Goal: Task Accomplishment & Management: Manage account settings

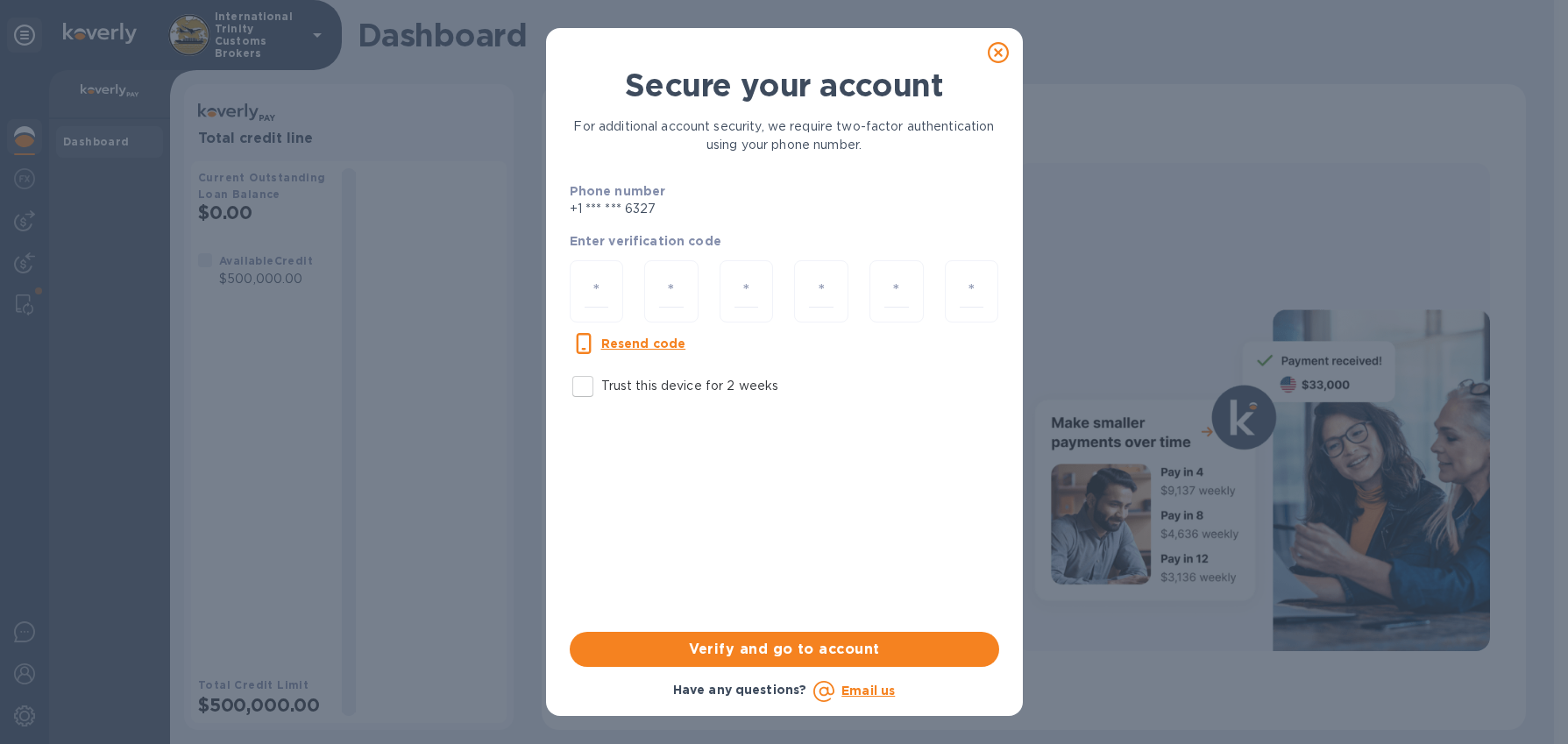
click at [932, 163] on div "Secure your account For additional account security, we require two-factor auth…" at bounding box center [784, 236] width 443 height 353
click at [996, 48] on icon at bounding box center [998, 52] width 21 height 21
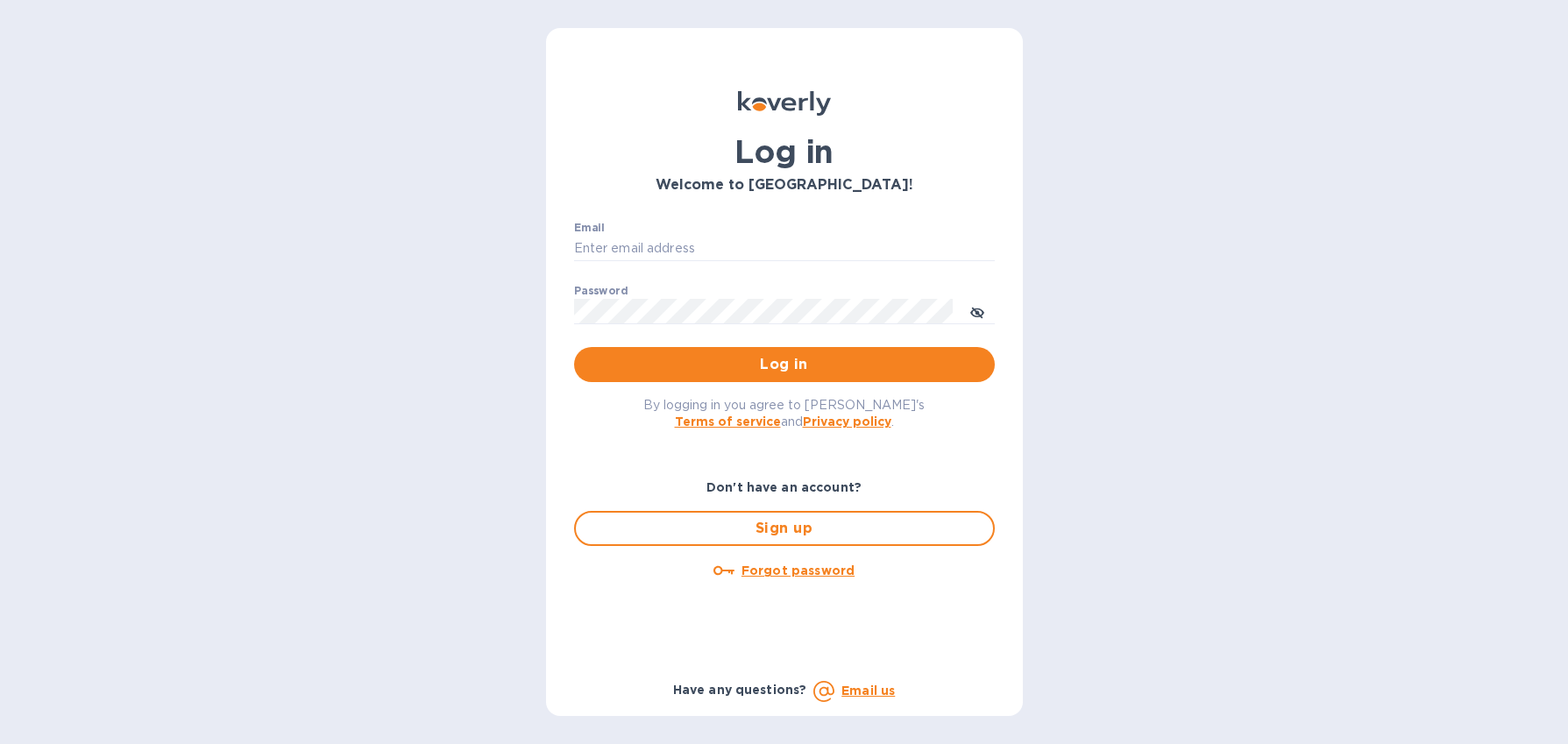
type input "imports@trinitycb.com"
click at [775, 361] on span "Log in" at bounding box center [784, 364] width 393 height 21
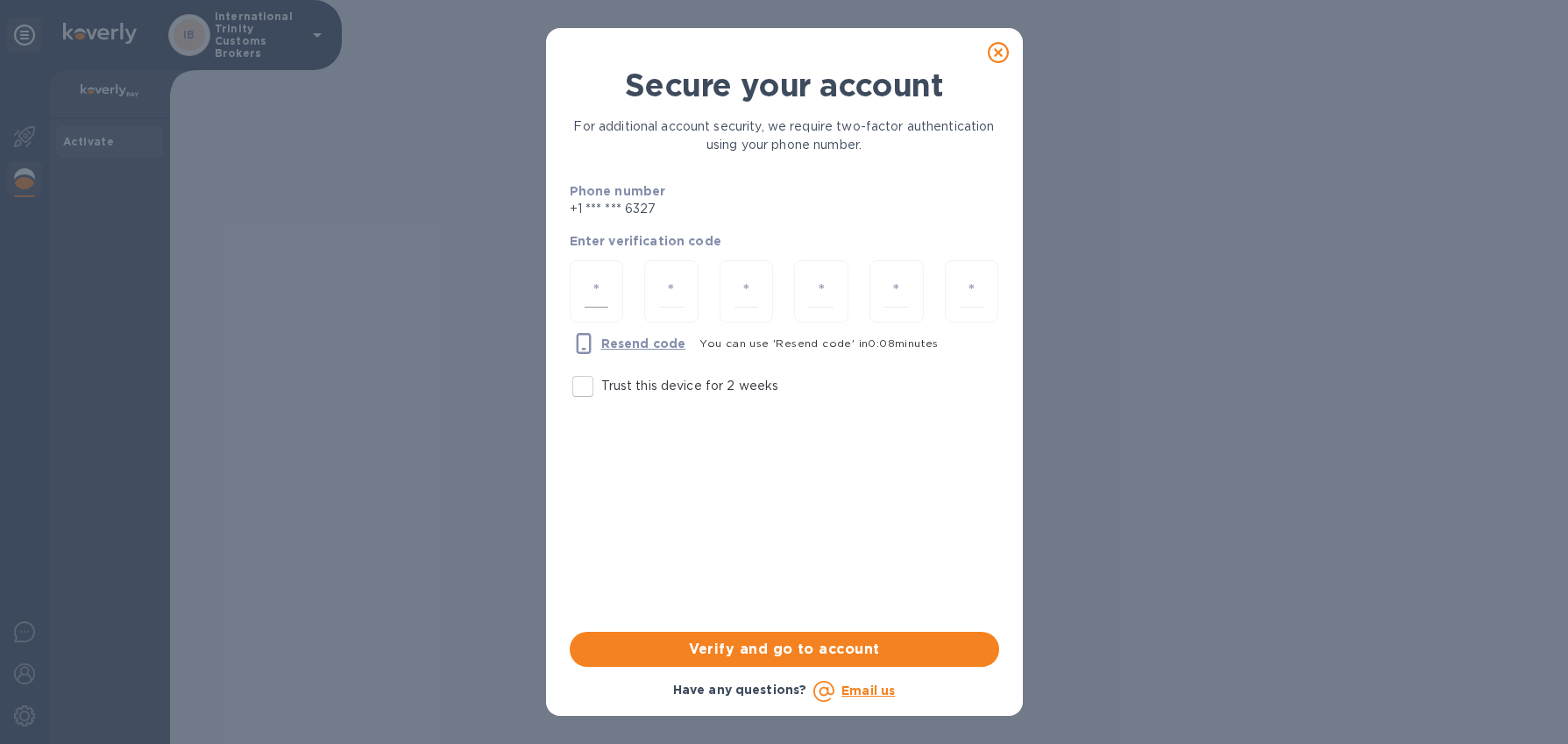
click at [618, 292] on div at bounding box center [596, 291] width 54 height 63
type input "7"
type input "3"
type input "7"
type input "4"
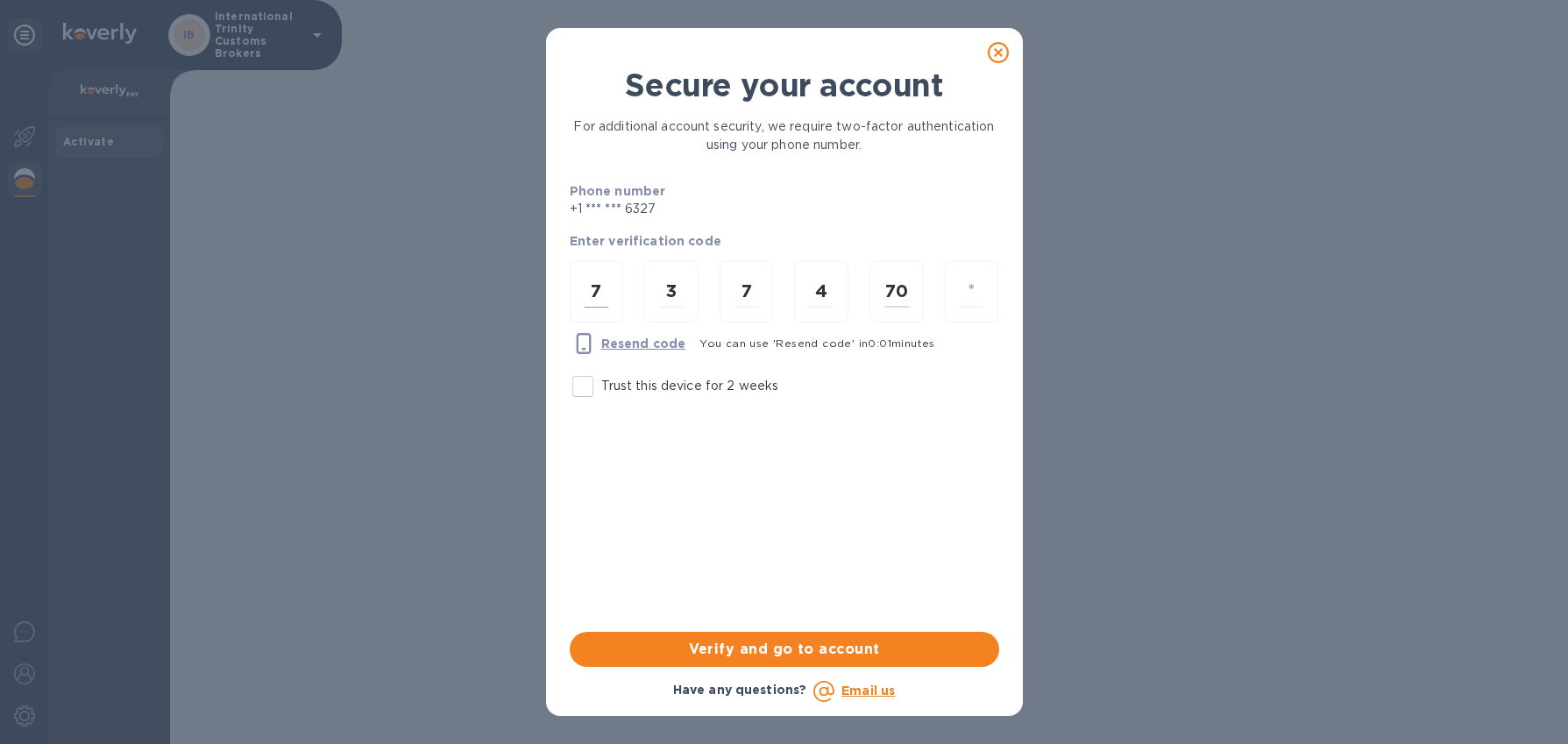
type input "0"
type input "4"
type input "1"
type input "7"
type input "4"
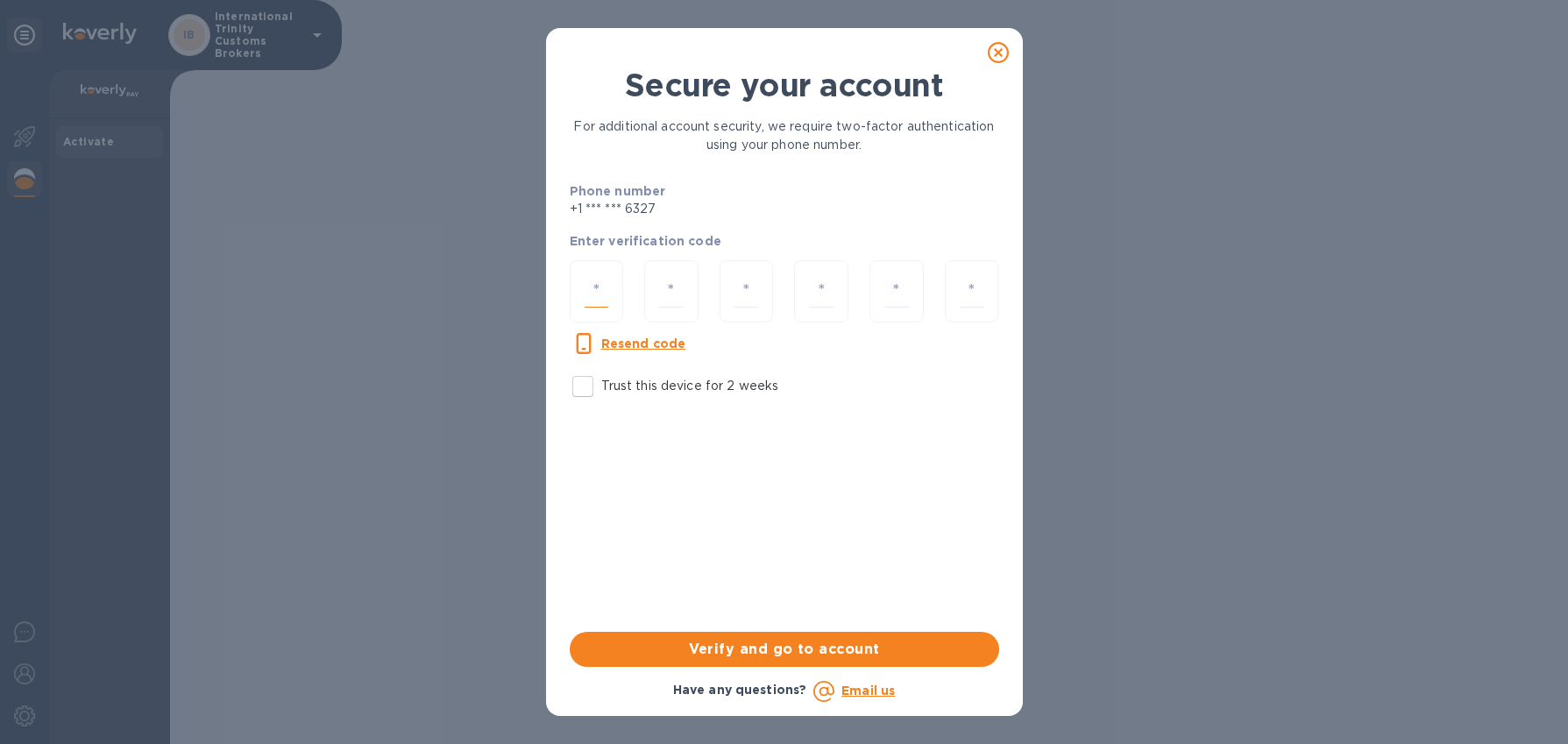
type input "7"
type input "3"
type input "7"
type input "4"
type input "1"
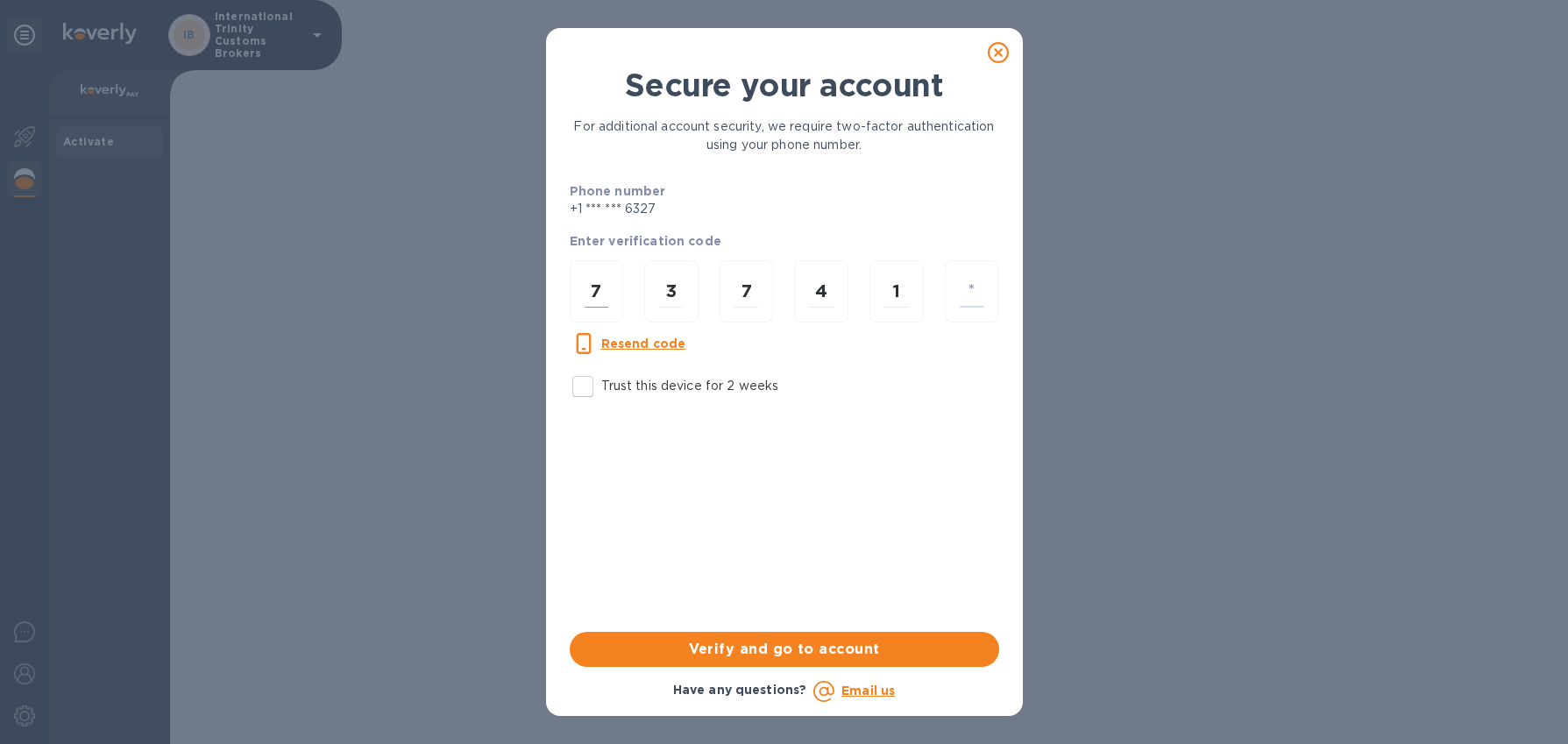
type input "0"
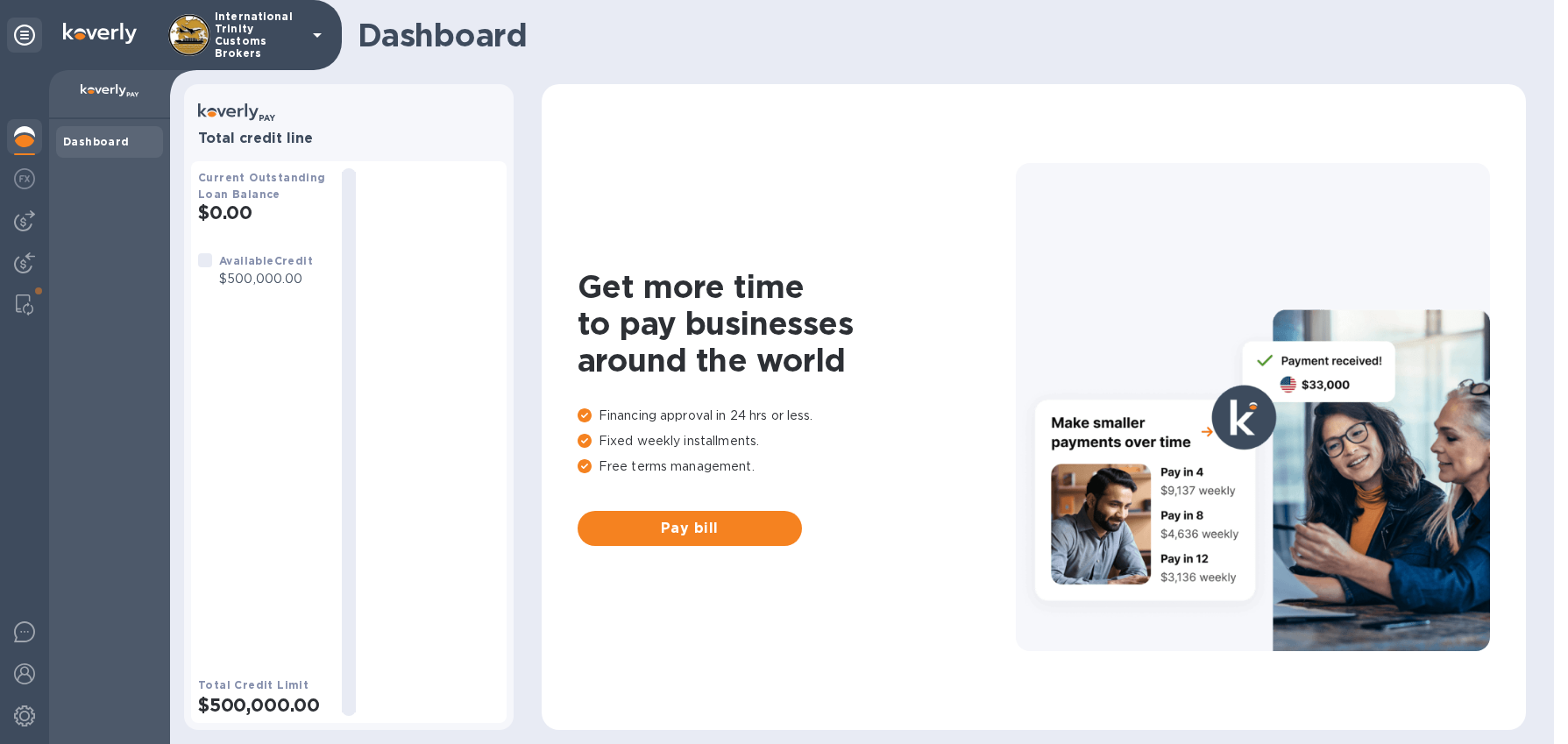
click at [613, 457] on p "Free terms management." at bounding box center [797, 467] width 439 height 19
click at [689, 518] on span "Pay bill" at bounding box center [690, 528] width 196 height 21
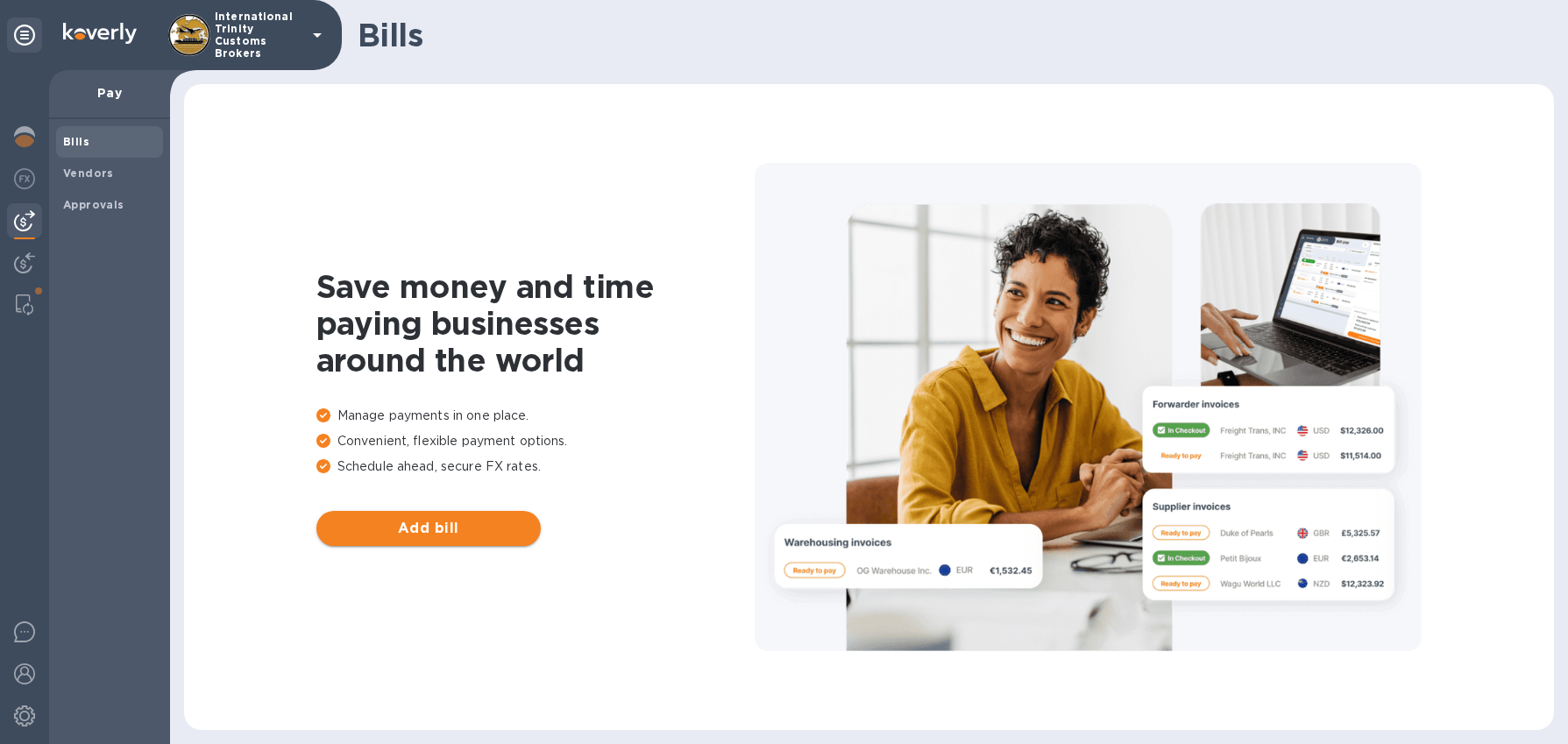
click at [464, 532] on span "Add bill" at bounding box center [428, 528] width 196 height 21
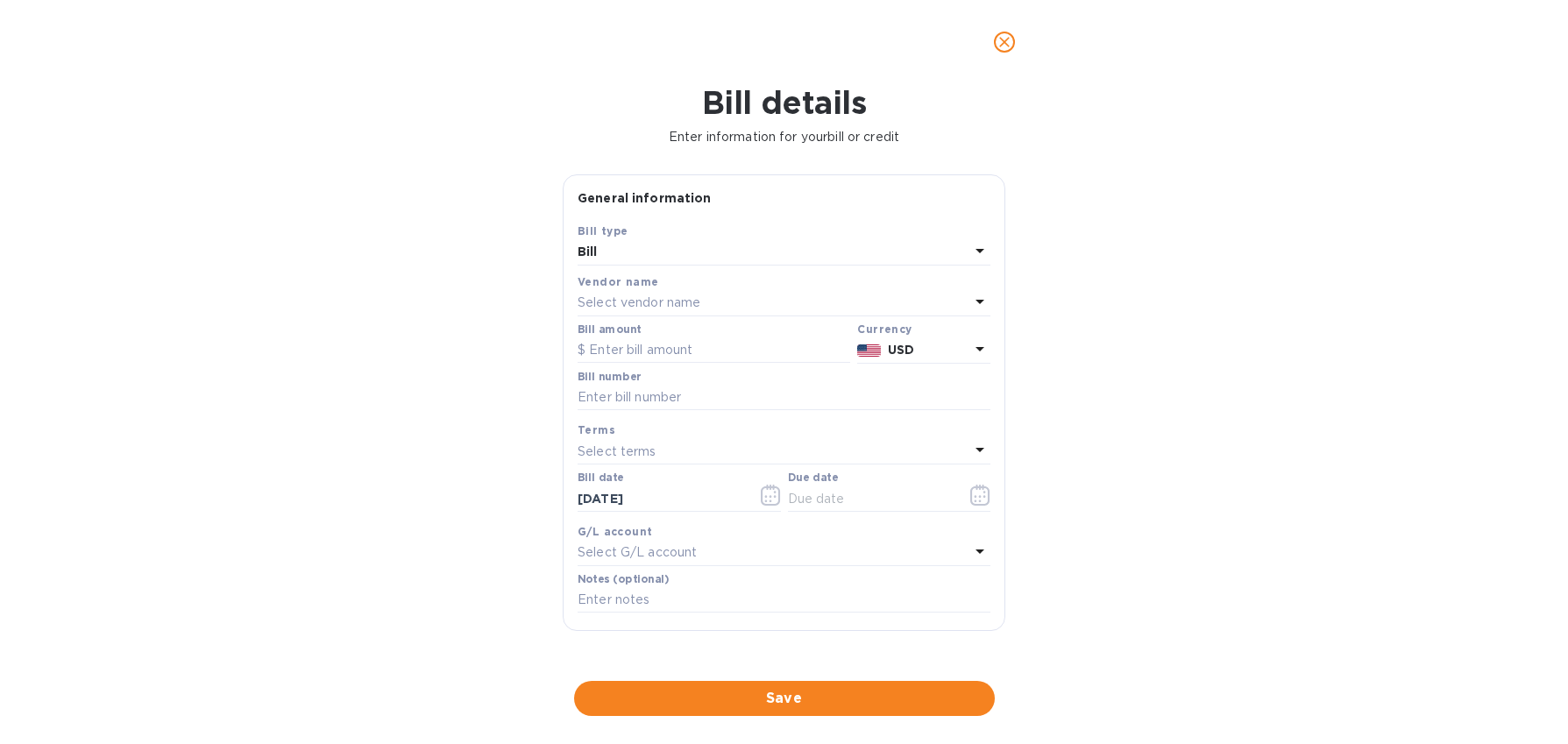
click at [691, 255] on div "Bill" at bounding box center [774, 252] width 392 height 24
click at [728, 222] on div "Bill type" at bounding box center [784, 232] width 413 height 19
click at [651, 301] on p "Select vendor name" at bounding box center [638, 303] width 122 height 19
click at [657, 353] on input "text" at bounding box center [786, 352] width 310 height 26
type input "T"
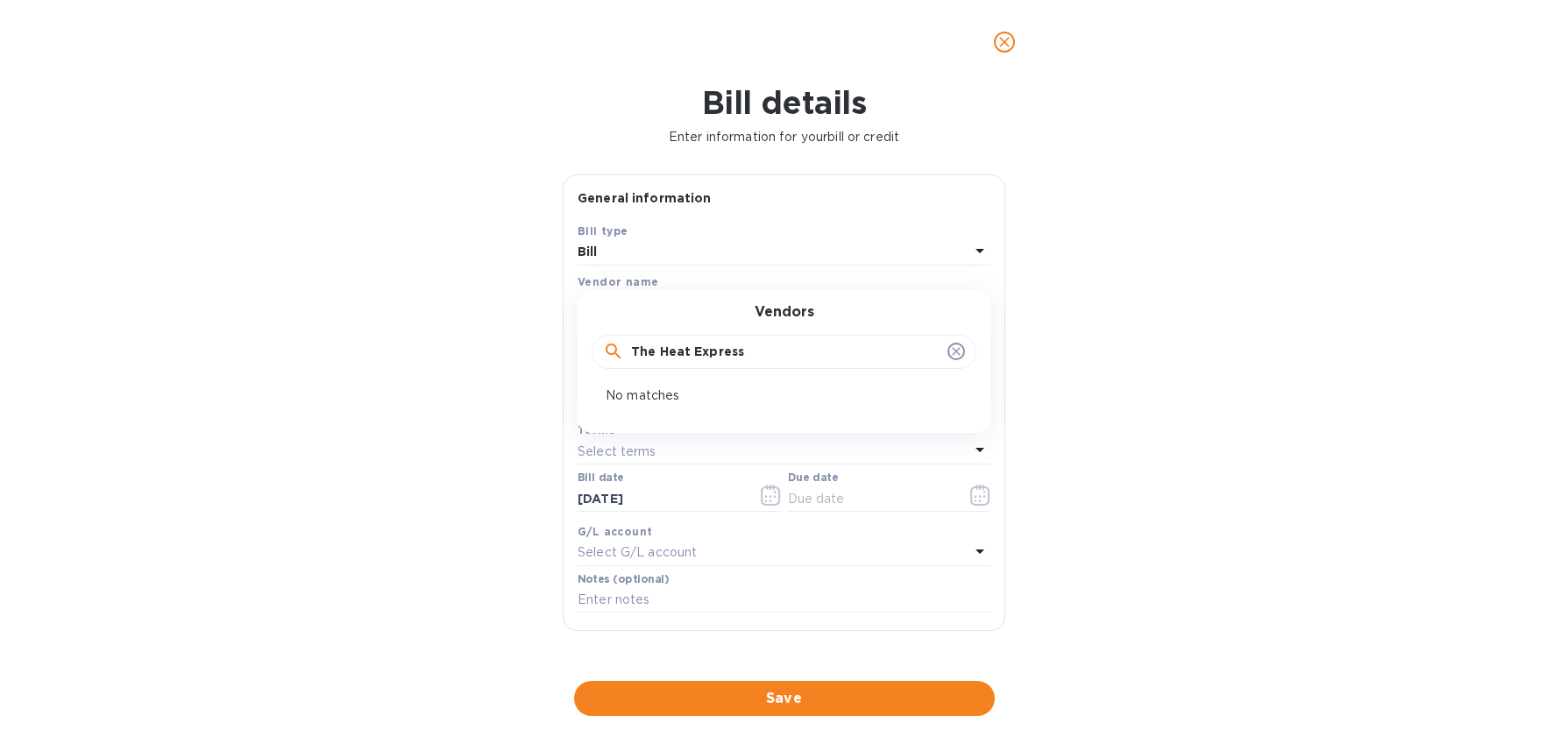
type input "The Heat Express"
click at [669, 397] on p "No matches" at bounding box center [777, 396] width 343 height 19
drag, startPoint x: 788, startPoint y: 356, endPoint x: 888, endPoint y: 305, distance: 112.3
click at [789, 356] on input "The Heat Express" at bounding box center [786, 352] width 310 height 26
click at [985, 229] on div "Bill type Bill" at bounding box center [784, 244] width 420 height 50
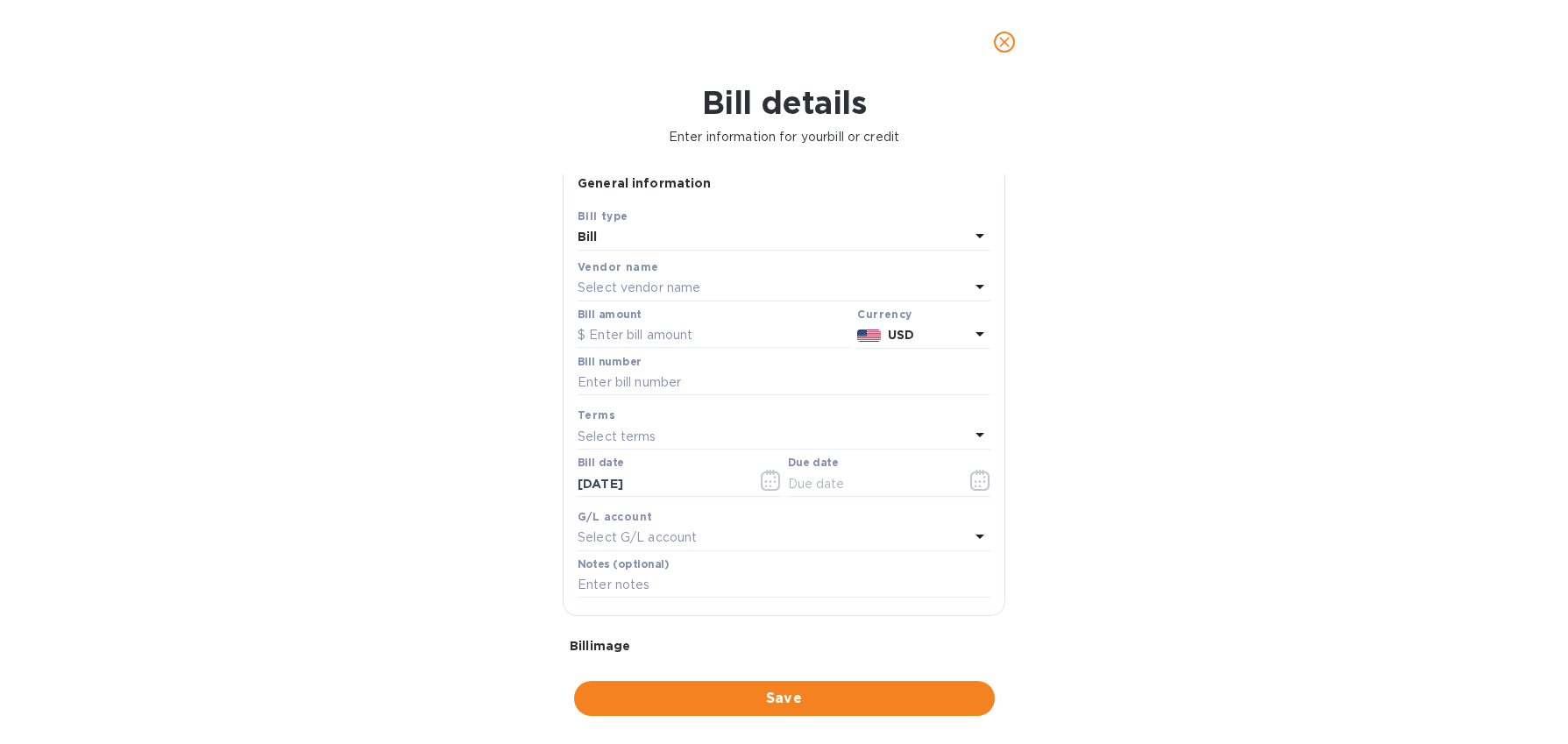
scroll to position [28, 0]
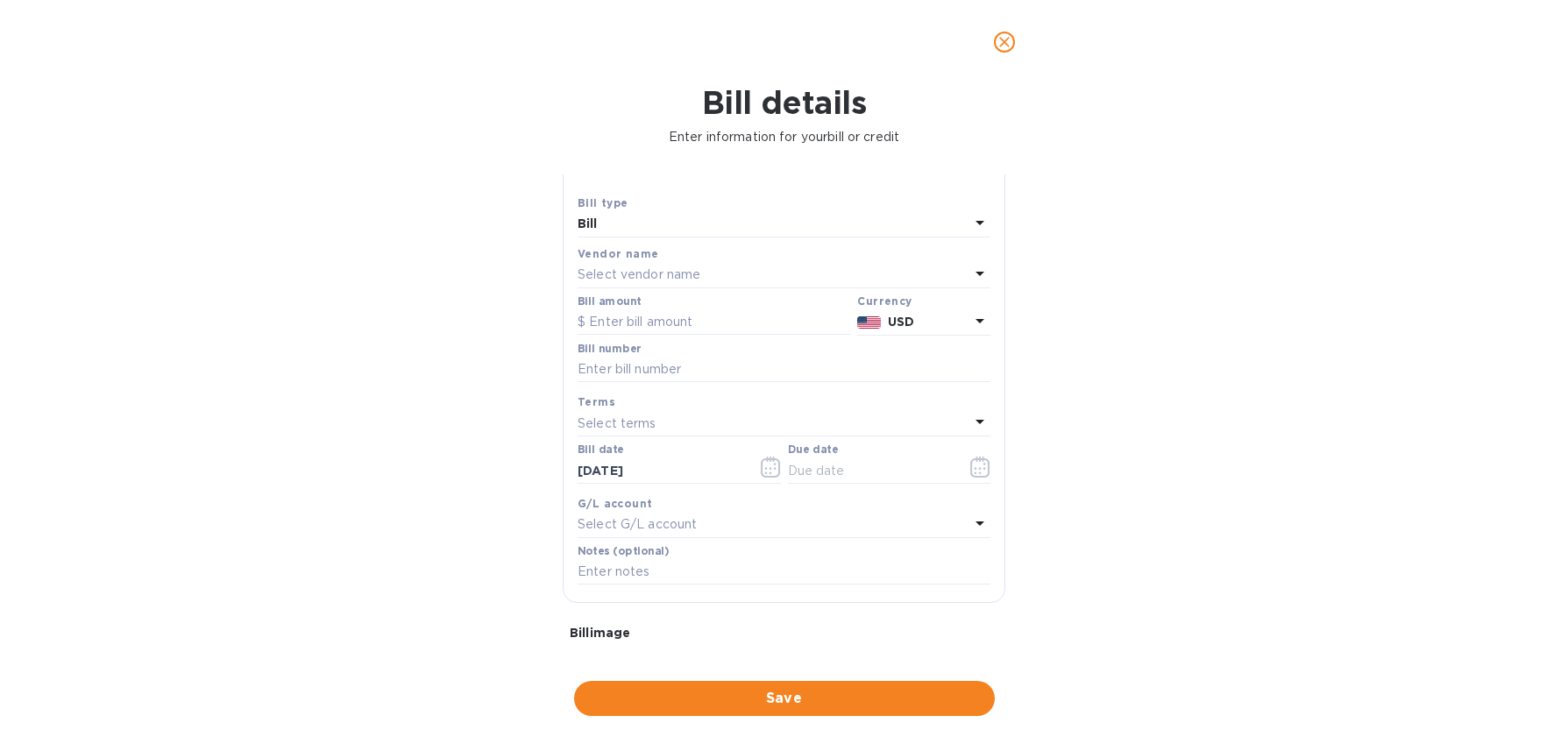
click at [1010, 49] on icon "close" at bounding box center [1004, 42] width 18 height 18
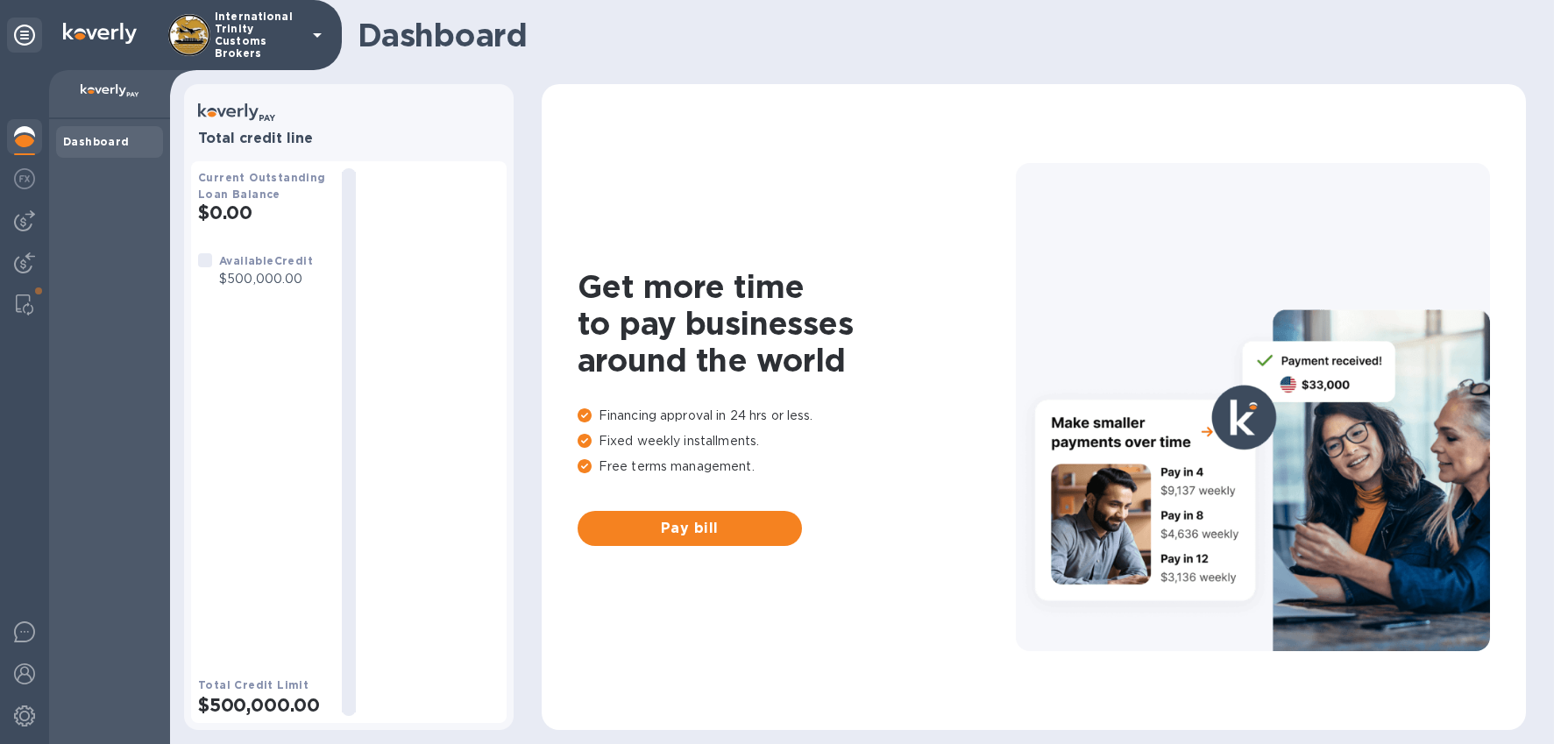
click at [90, 358] on div "Dashboard" at bounding box center [110, 432] width 121 height 625
click at [19, 227] on img at bounding box center [24, 220] width 21 height 21
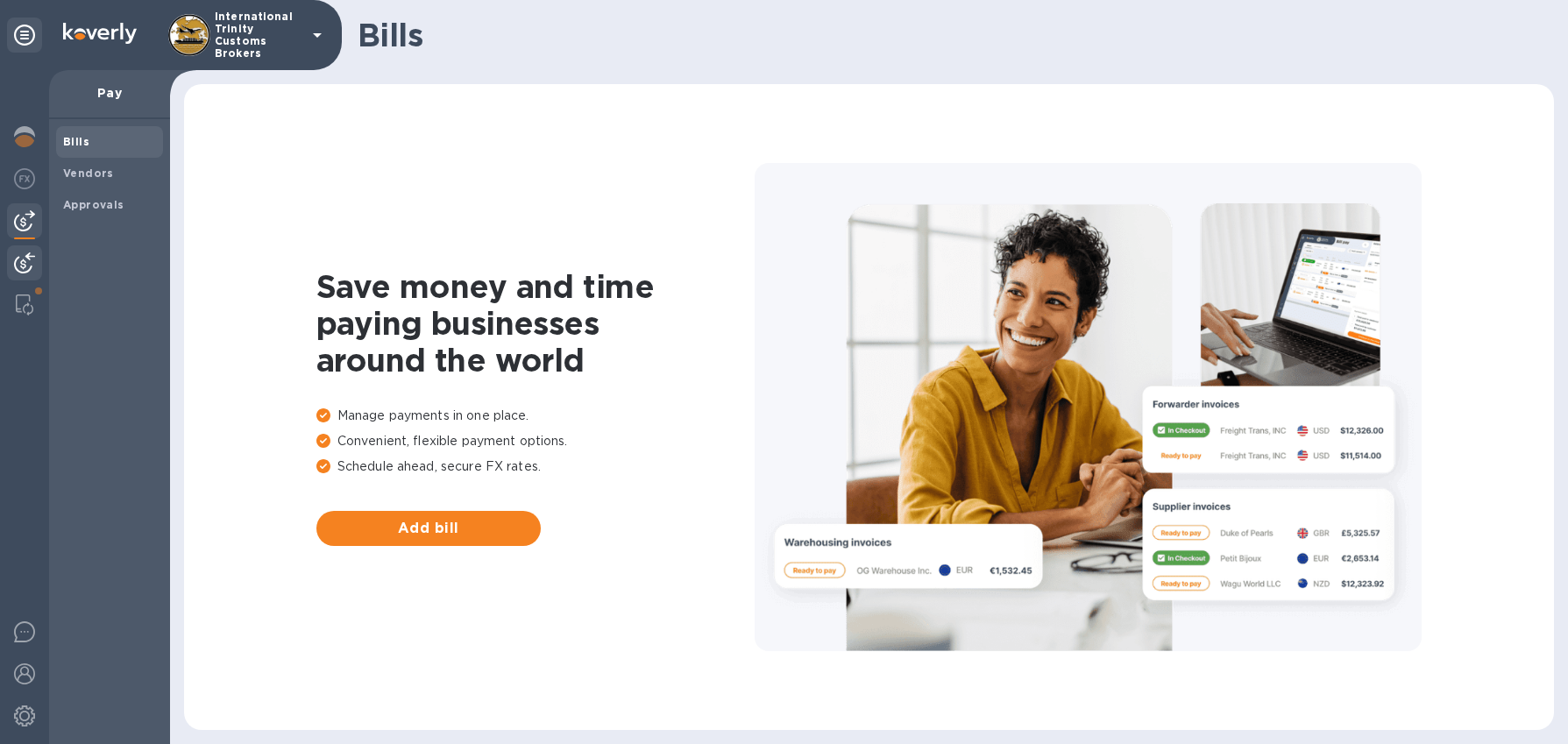
click at [23, 258] on img at bounding box center [24, 262] width 21 height 21
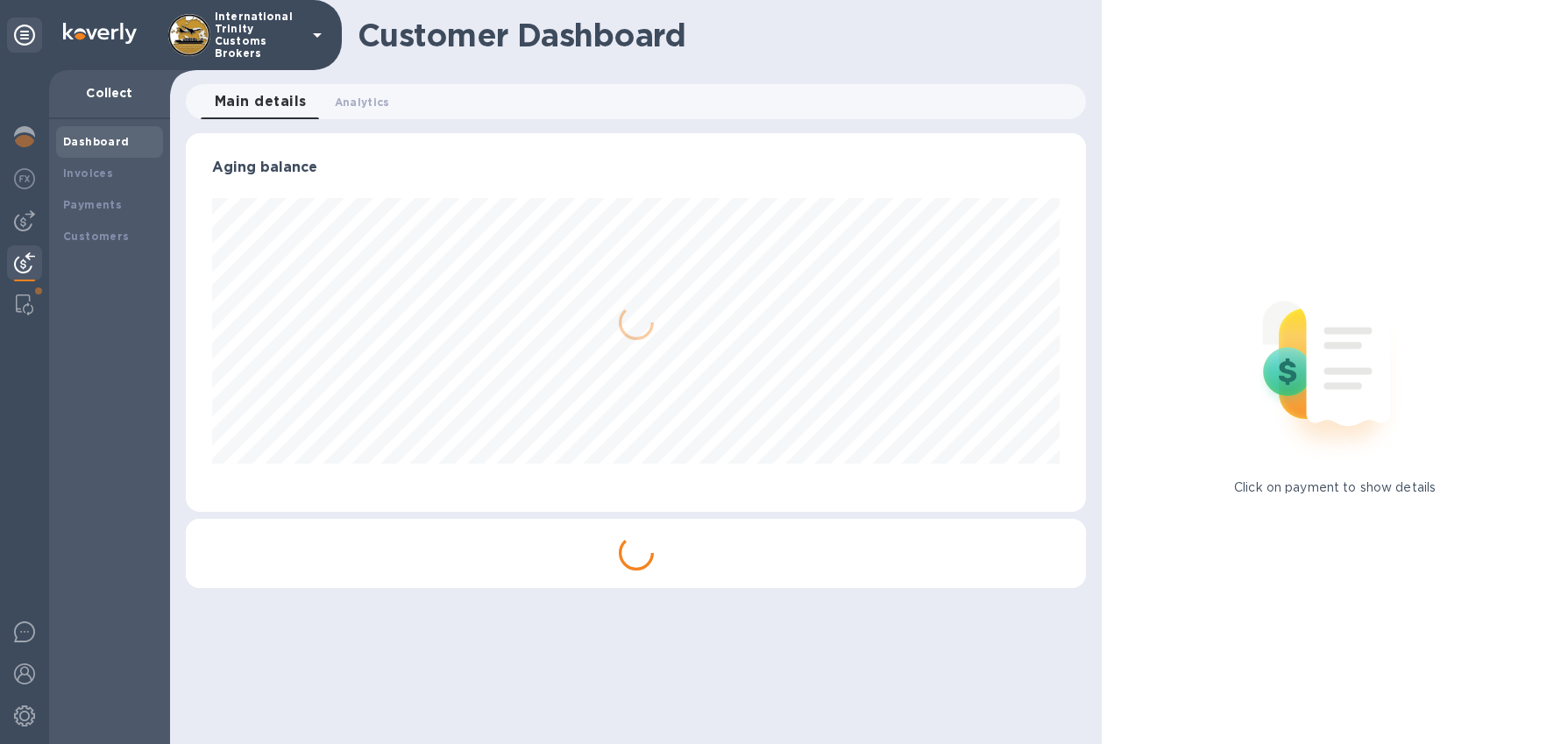
scroll to position [379, 902]
click at [21, 310] on img at bounding box center [24, 305] width 18 height 21
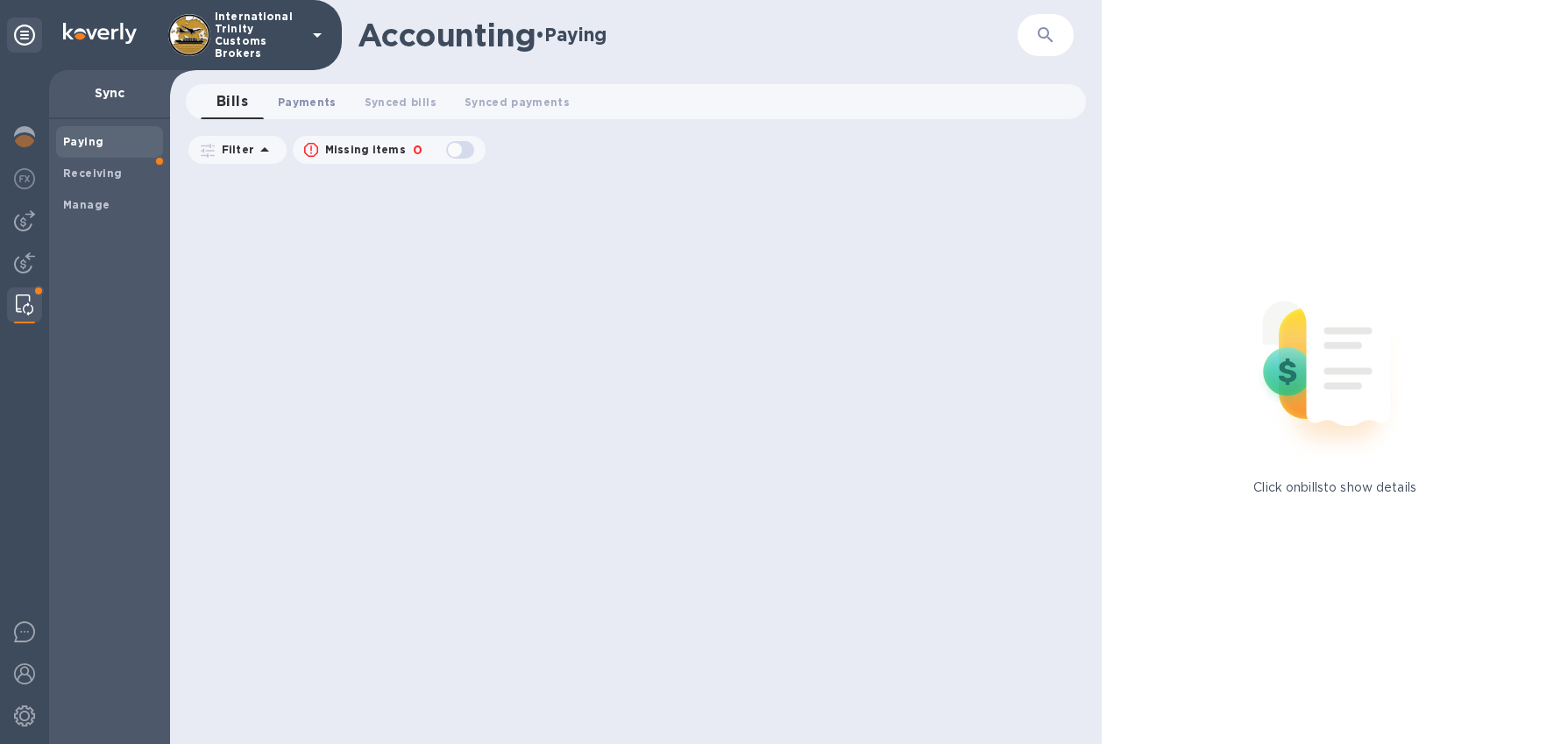
click at [298, 103] on span "Payments 0" at bounding box center [307, 103] width 59 height 19
click at [23, 128] on img at bounding box center [24, 136] width 21 height 21
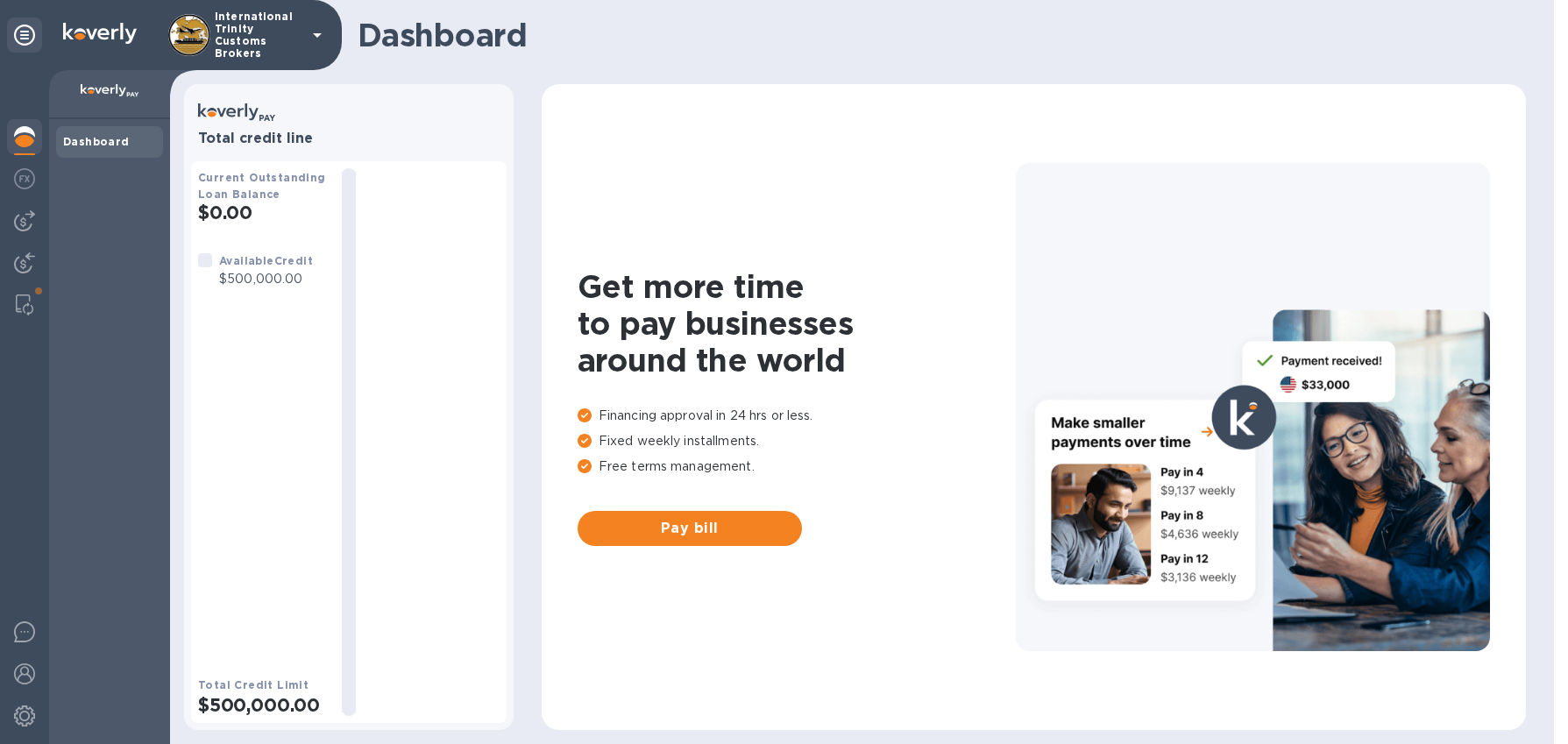
click at [122, 138] on b "Dashboard" at bounding box center [96, 142] width 66 height 13
click at [316, 33] on icon at bounding box center [317, 35] width 21 height 21
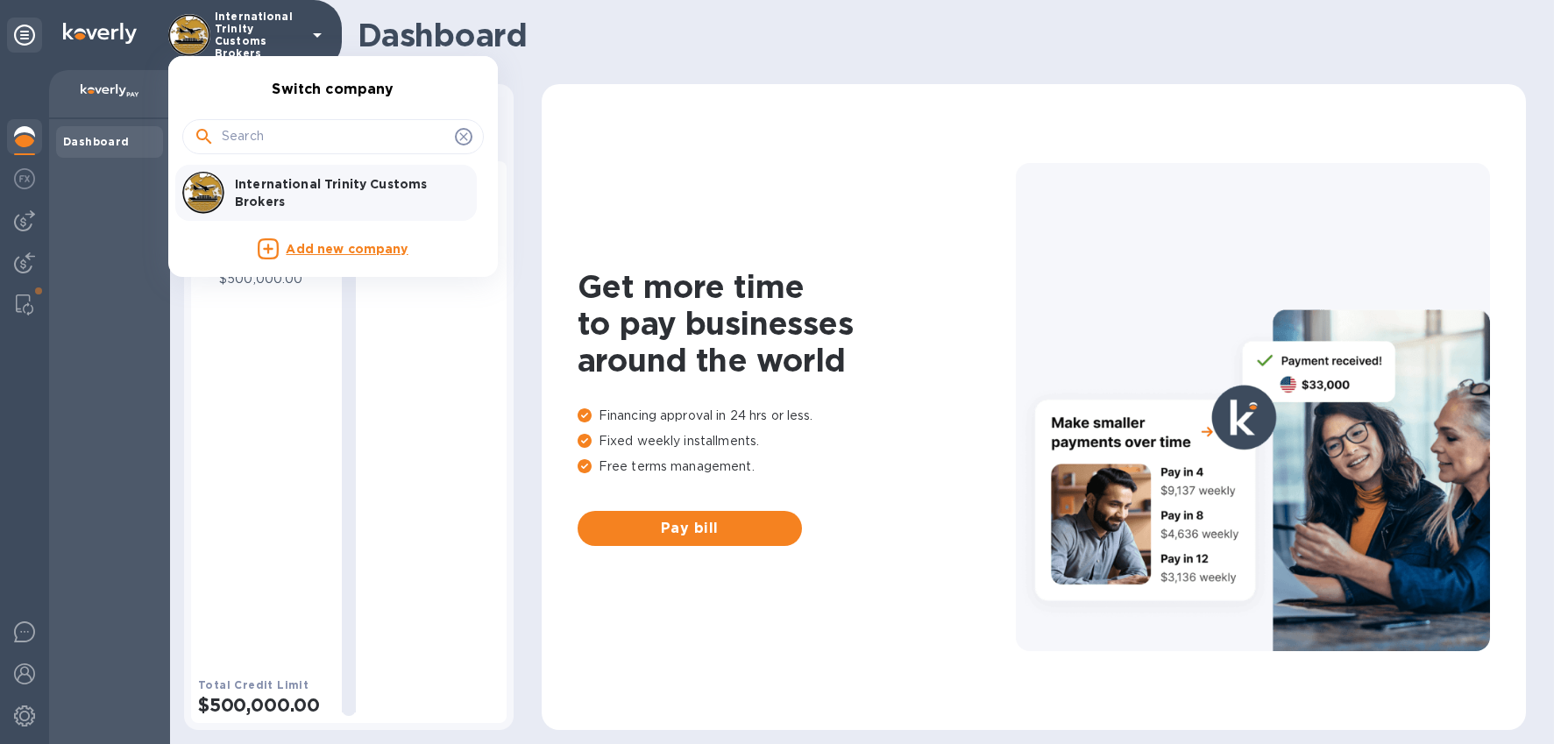
click at [39, 34] on div at bounding box center [784, 372] width 1568 height 744
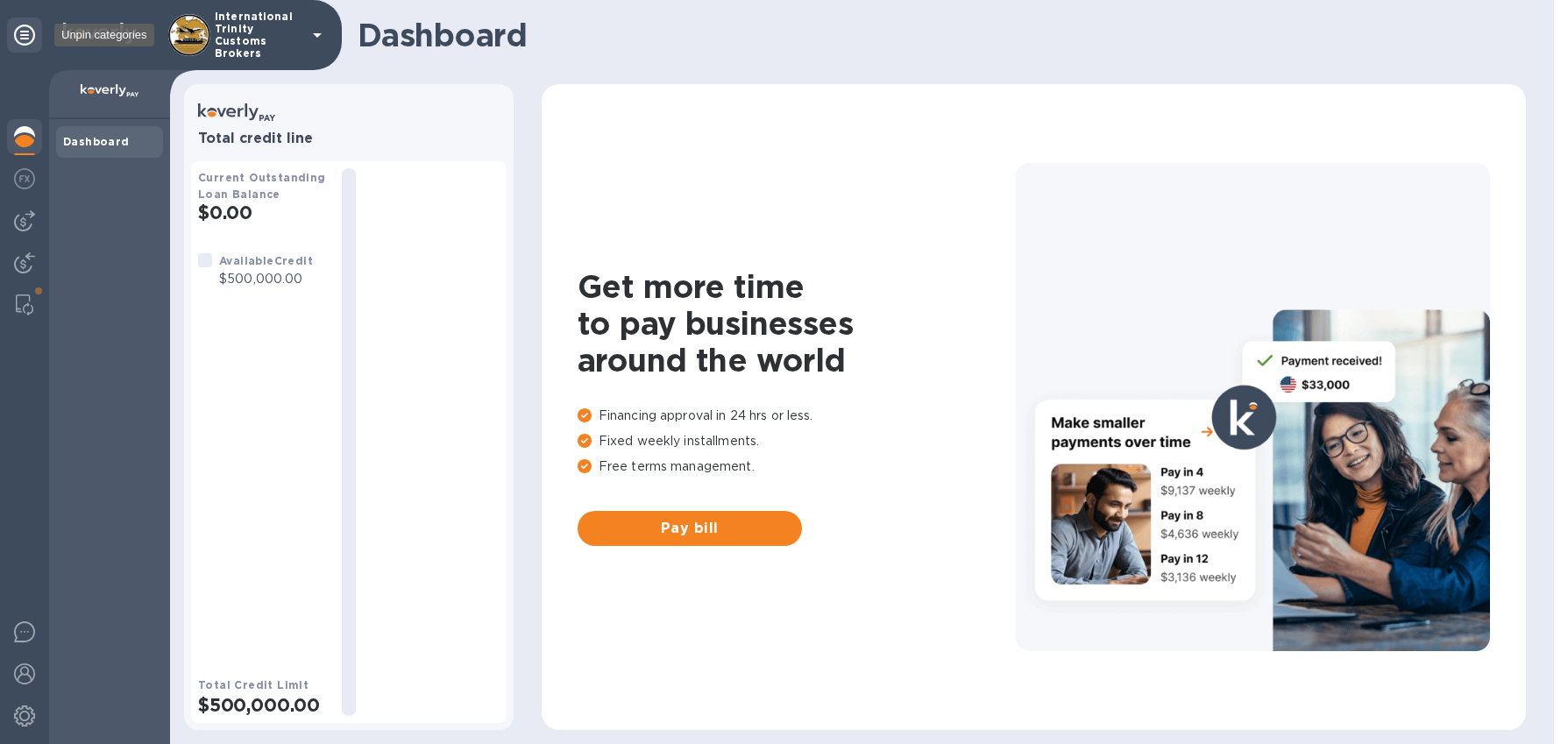
click at [29, 36] on icon at bounding box center [24, 35] width 21 height 21
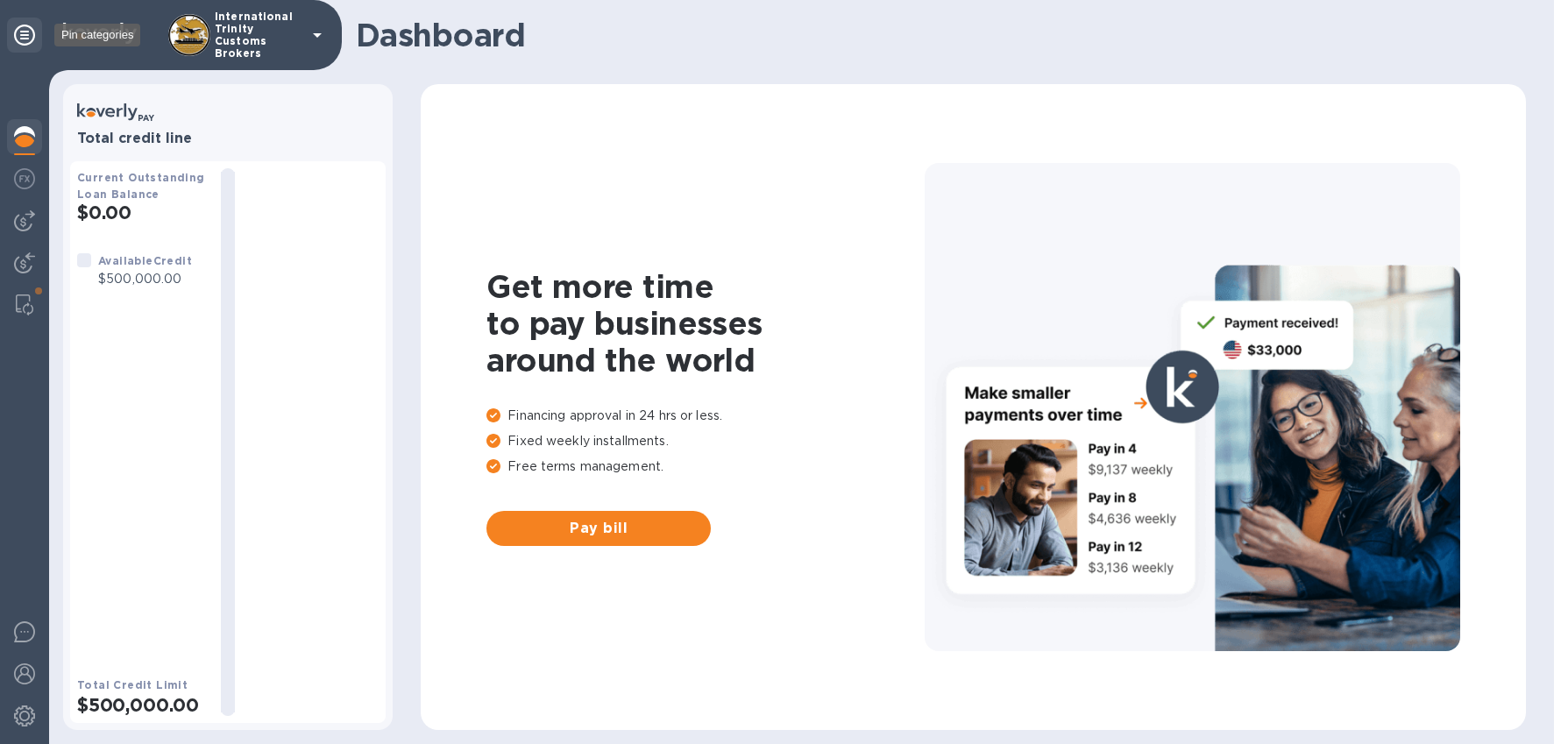
click at [25, 38] on icon at bounding box center [24, 35] width 21 height 21
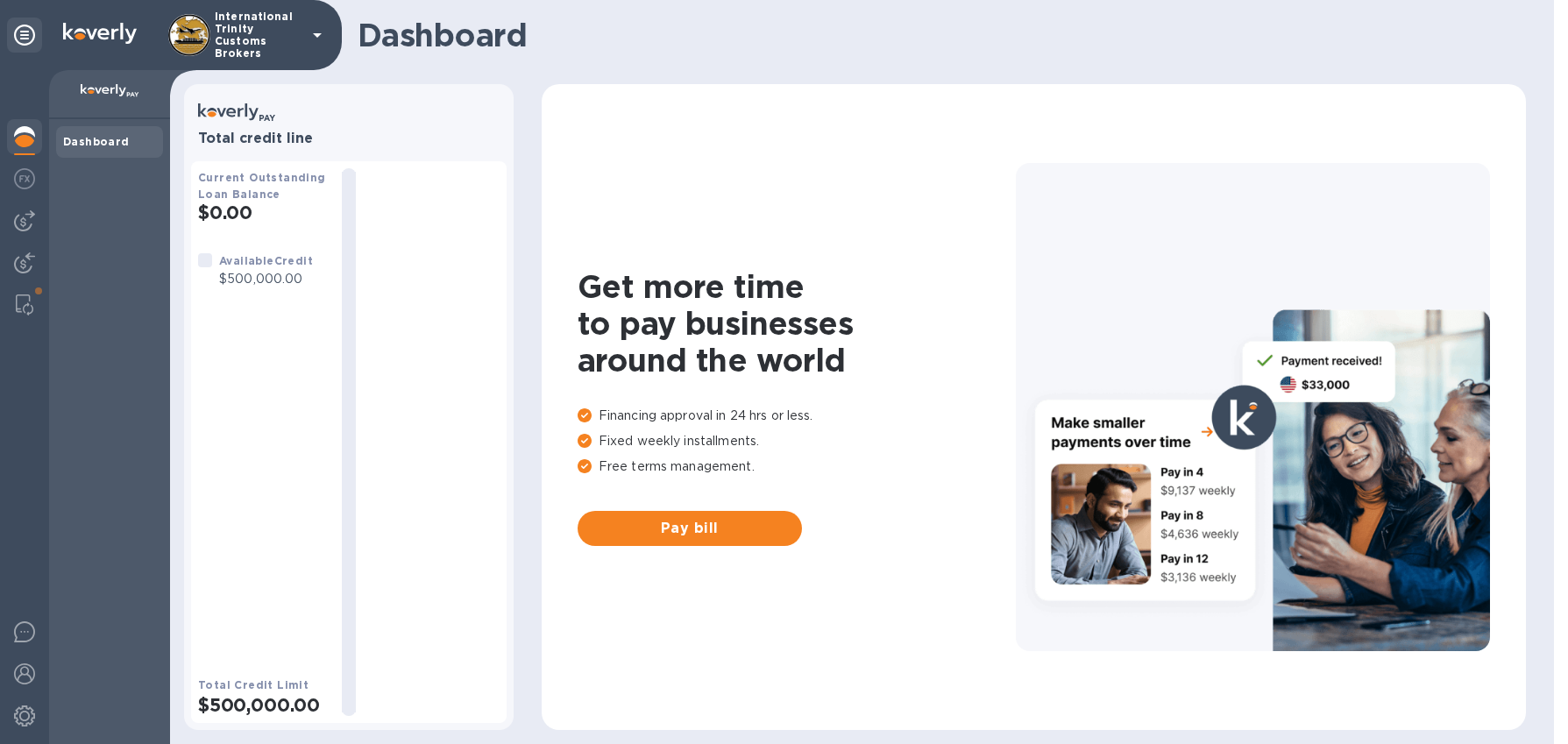
click at [337, 35] on div "International Trinity Customs Brokers" at bounding box center [171, 35] width 342 height 70
click at [314, 35] on icon at bounding box center [317, 35] width 21 height 21
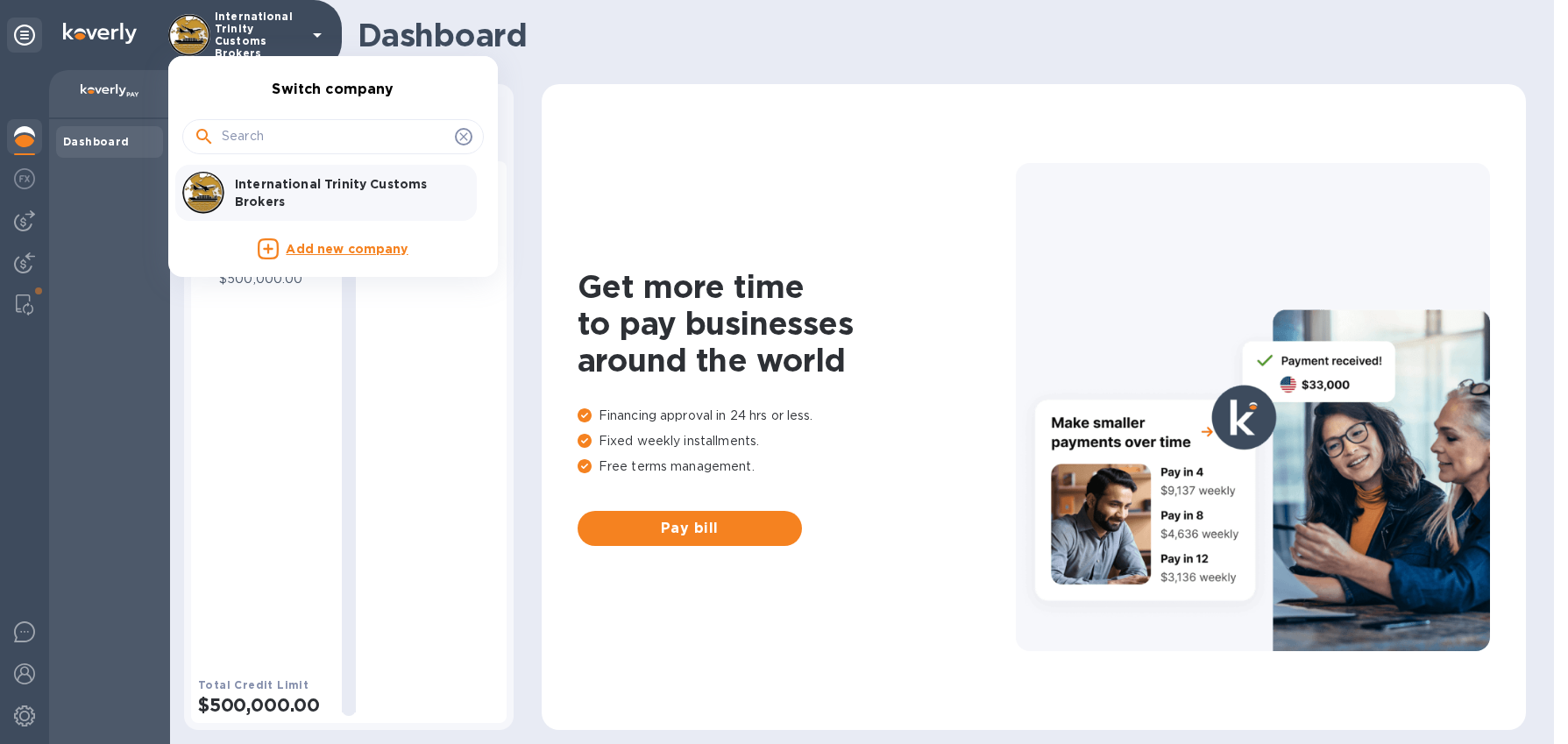
click at [256, 137] on input "text" at bounding box center [335, 136] width 226 height 26
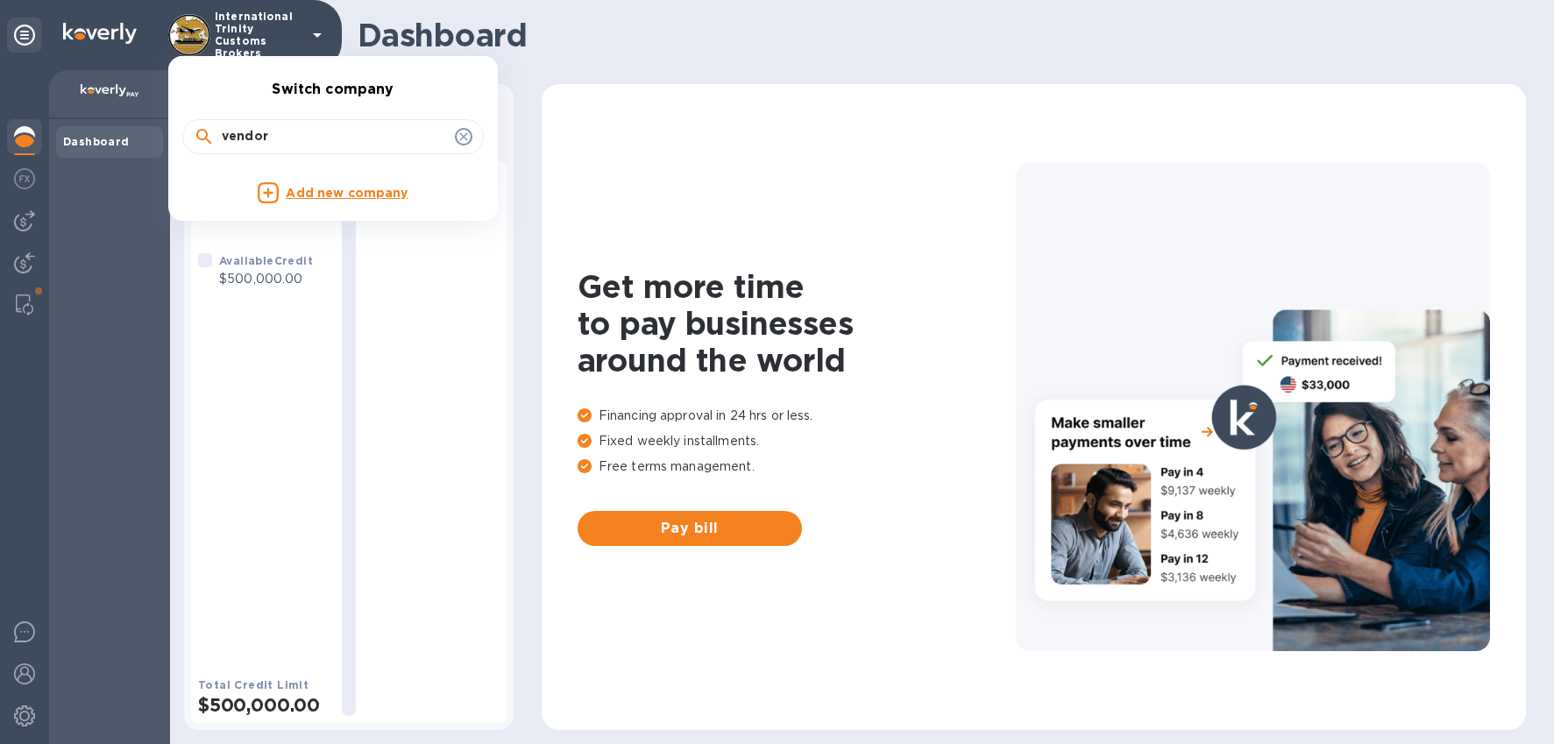
type input "vendor"
click at [285, 200] on div "Add new company" at bounding box center [333, 192] width 287 height 21
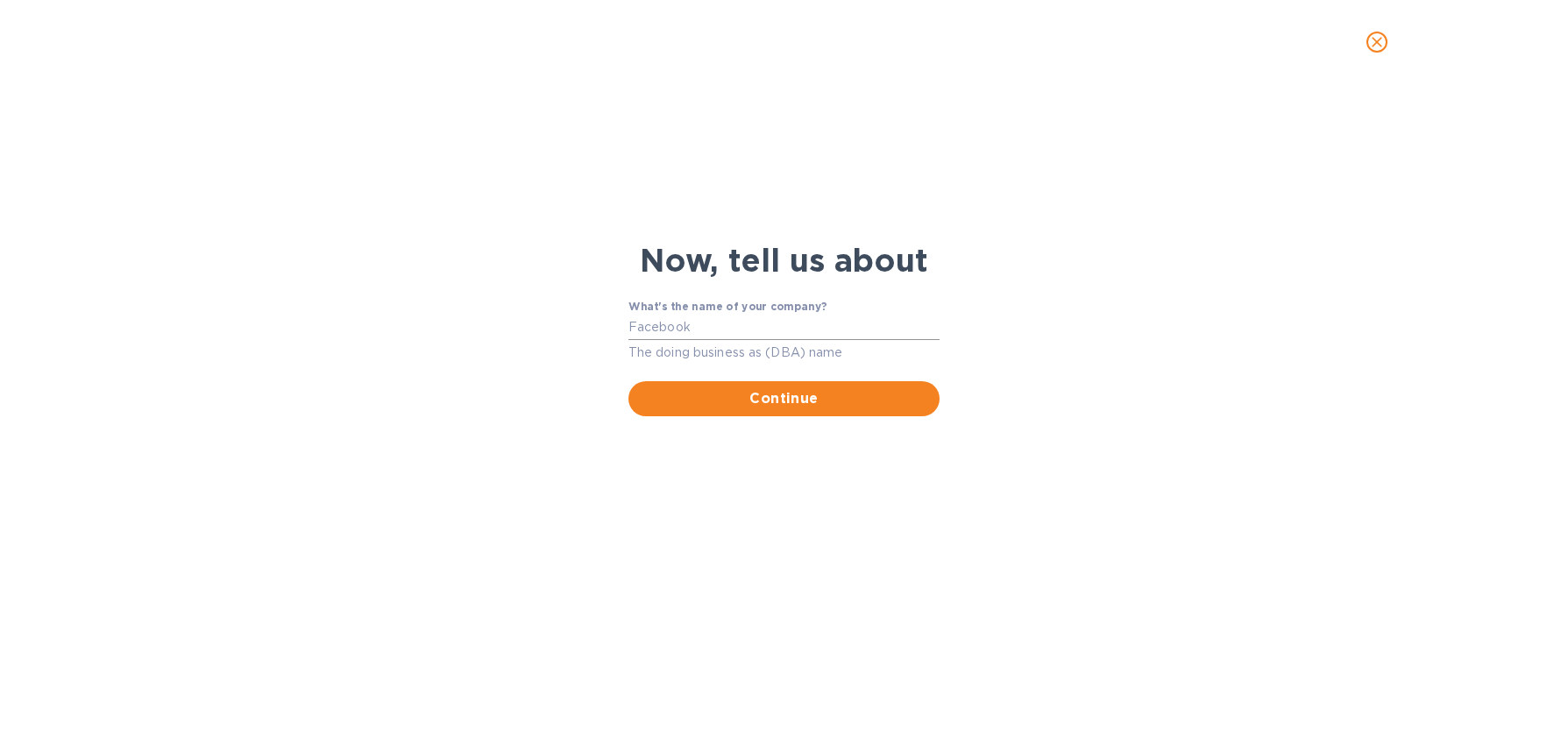
click at [731, 336] on input "What's the name of your company?" at bounding box center [783, 328] width 311 height 26
type input "The Heat Express"
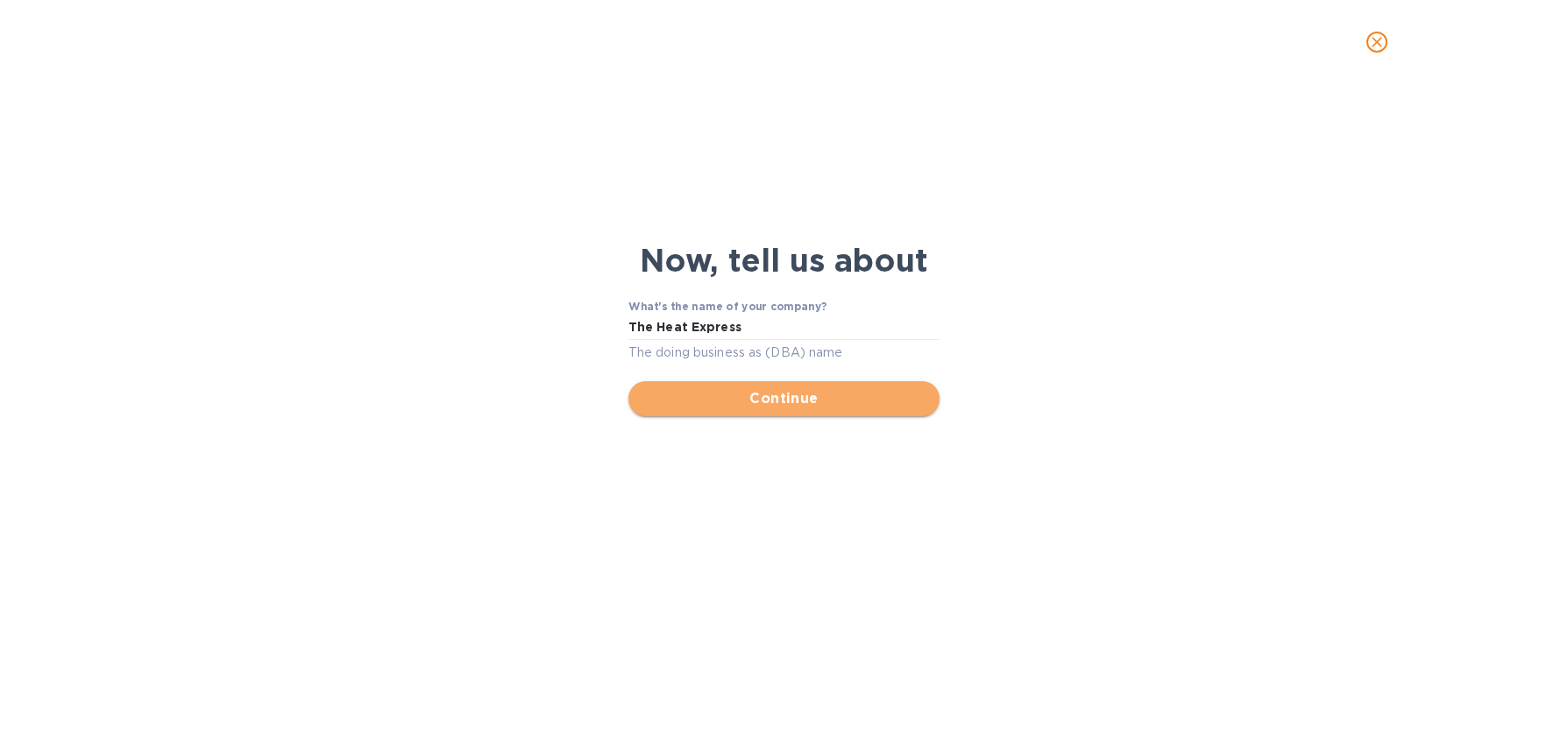
click at [781, 406] on span "Continue" at bounding box center [783, 399] width 283 height 21
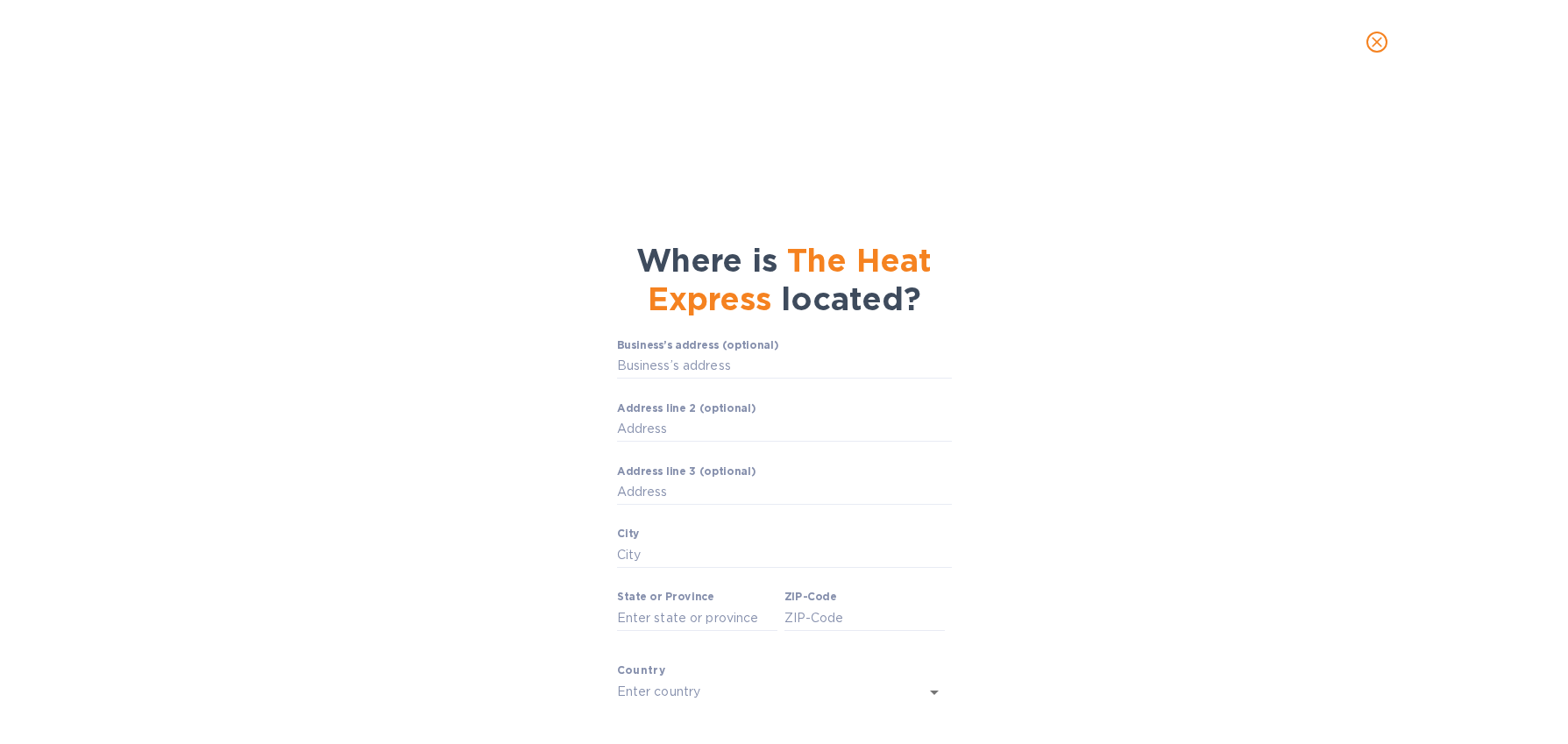
drag, startPoint x: 635, startPoint y: 255, endPoint x: 998, endPoint y: 317, distance: 368.3
click at [998, 317] on div "Where is The Heat Express located? Business’s address (optional) ​ Address line…" at bounding box center [784, 400] width 729 height 601
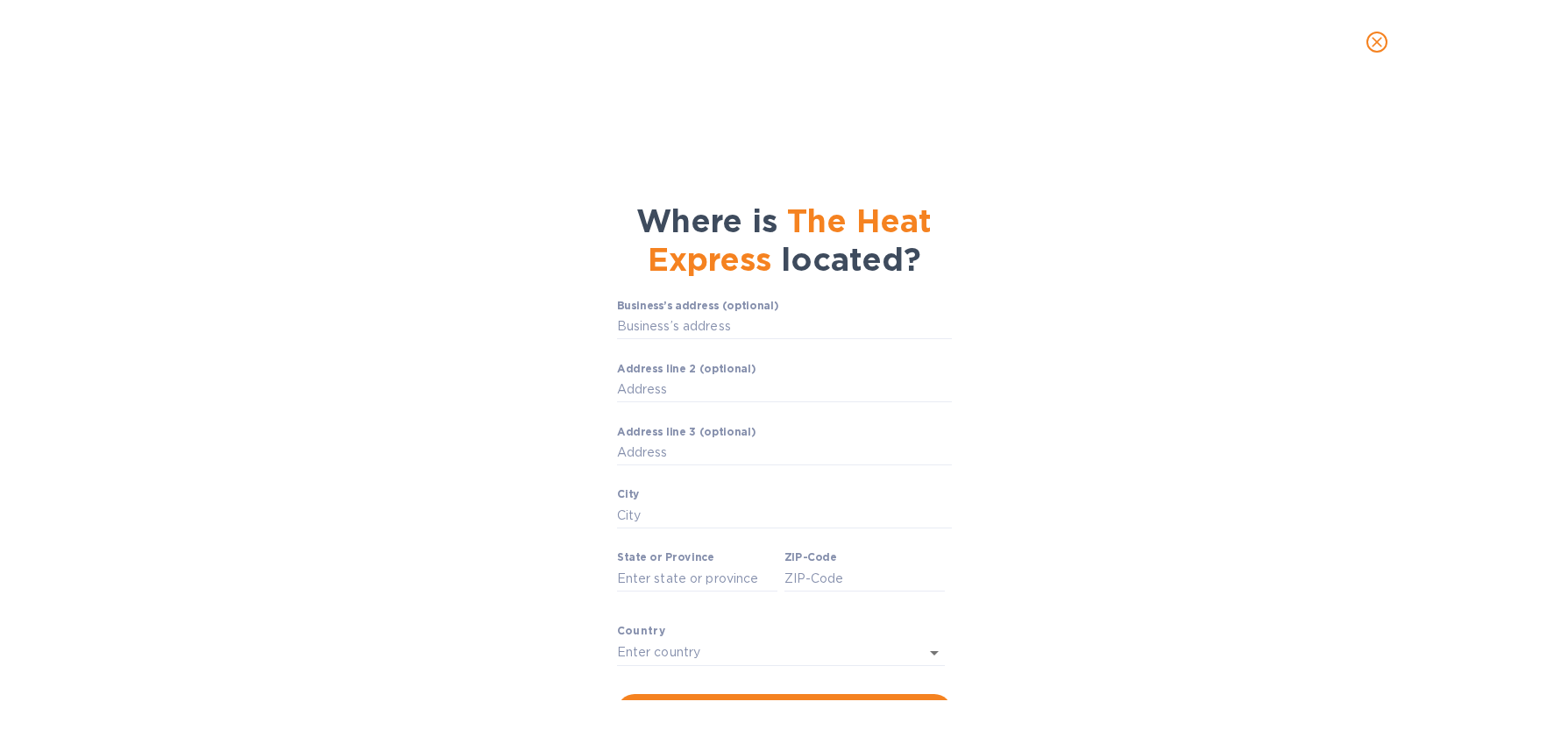
scroll to position [79, 0]
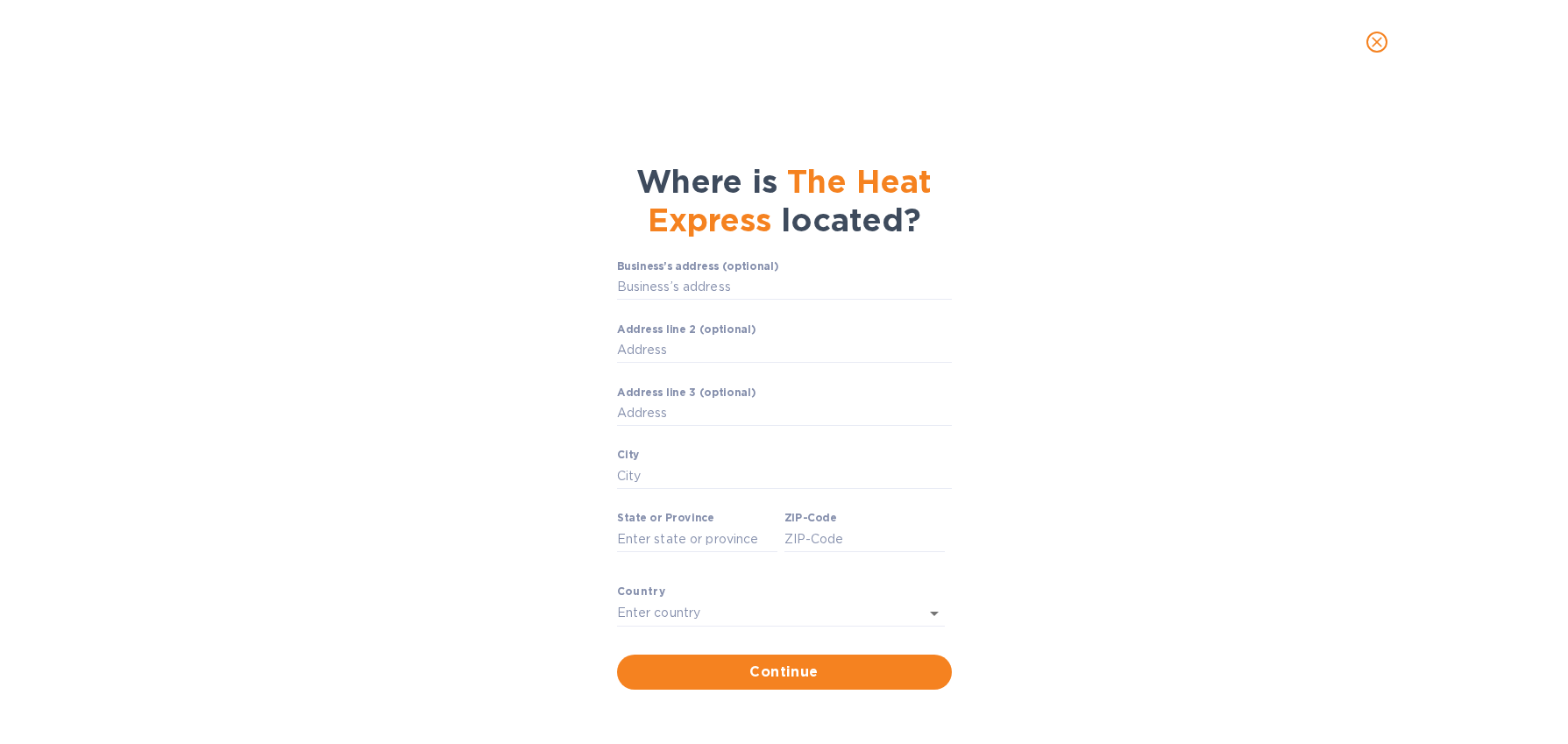
click at [690, 271] on label "Business’s address (optional)" at bounding box center [697, 266] width 161 height 10
click at [690, 274] on input "Business’s address (optional)" at bounding box center [784, 288] width 335 height 26
click at [689, 283] on input "Business’s address (optional)" at bounding box center [784, 288] width 335 height 26
paste input "[GEOGRAPHIC_DATA]"
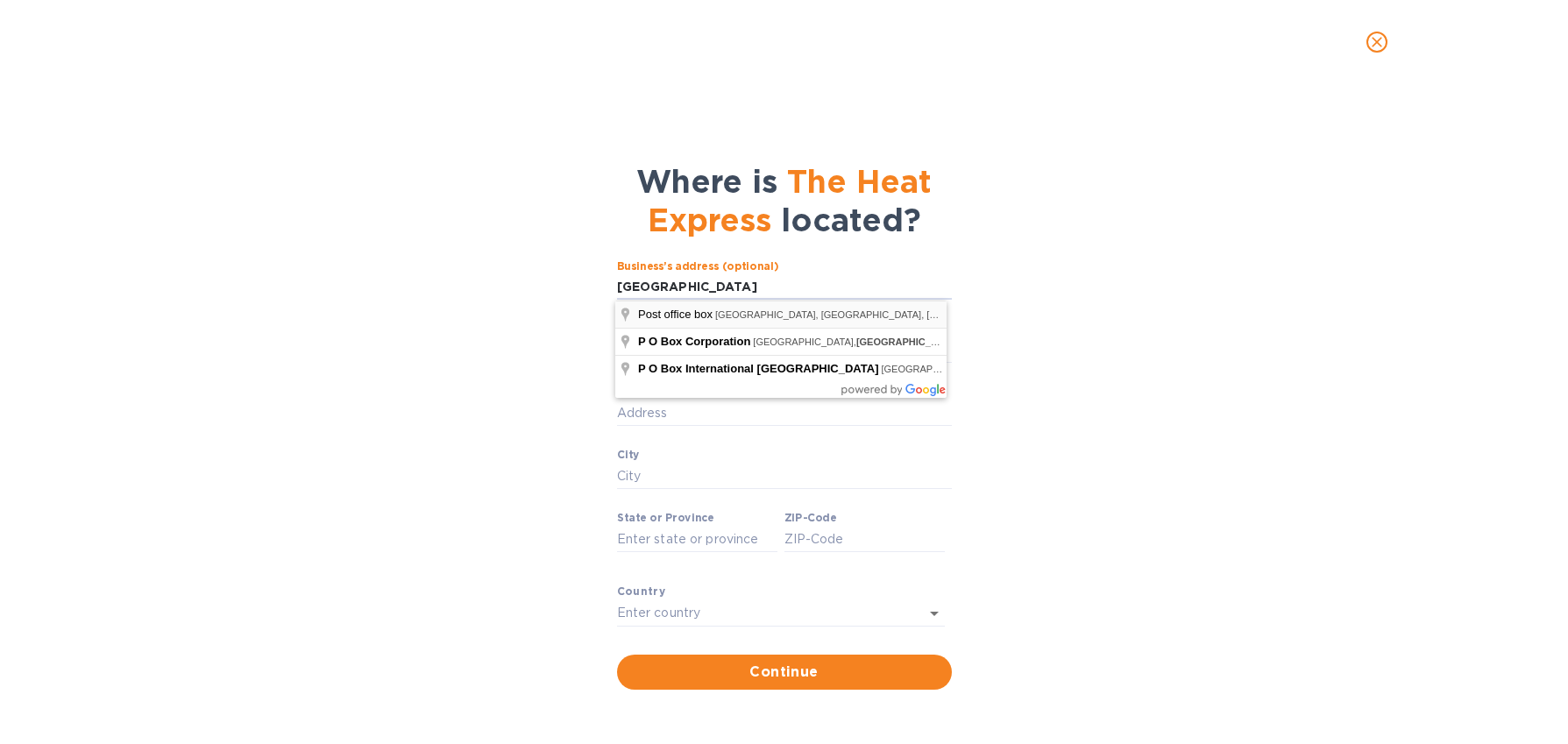
type input "[STREET_ADDRESS]"
type input "[GEOGRAPHIC_DATA]"
type input "33131"
type input "[GEOGRAPHIC_DATA]"
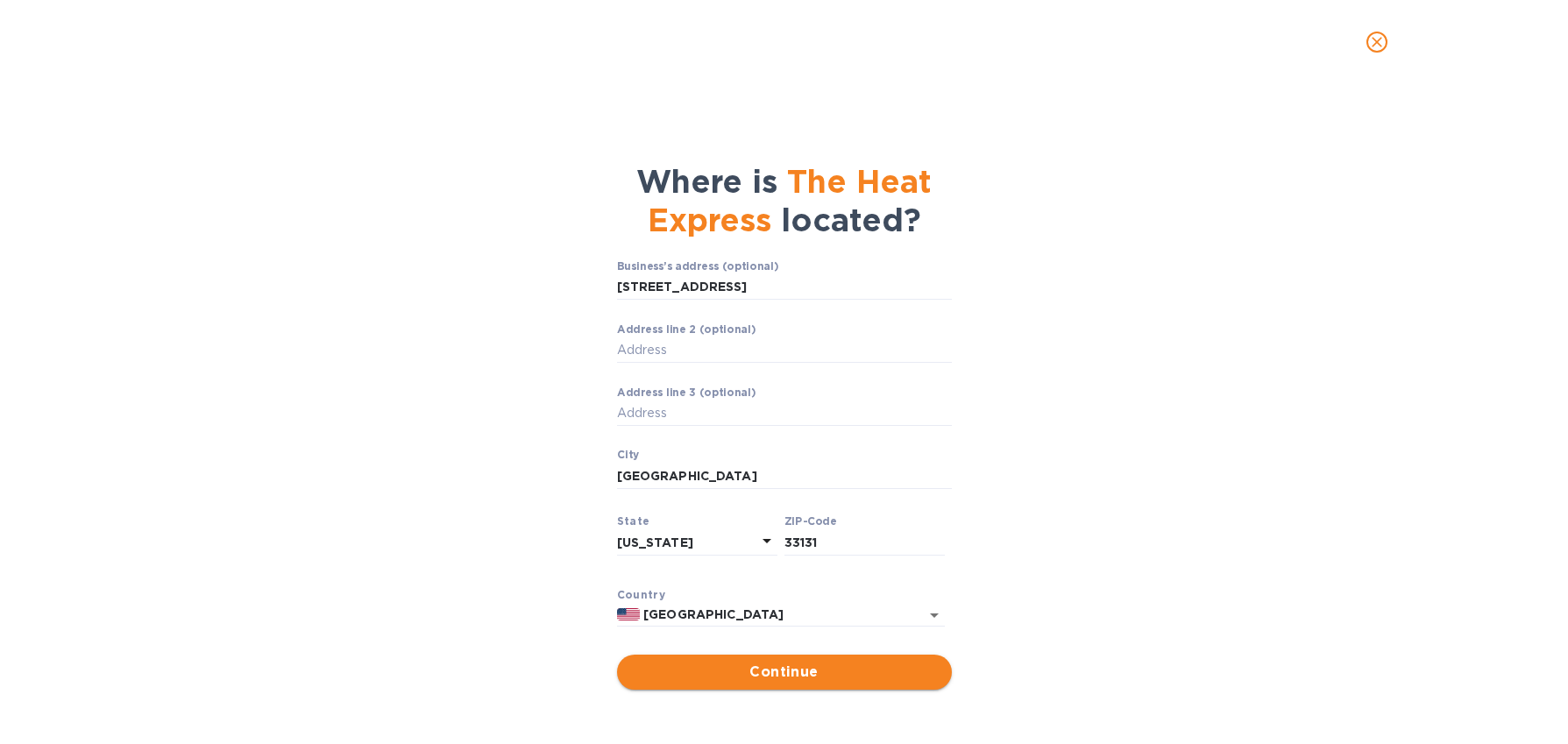
click at [739, 670] on span "Continue" at bounding box center [784, 672] width 307 height 21
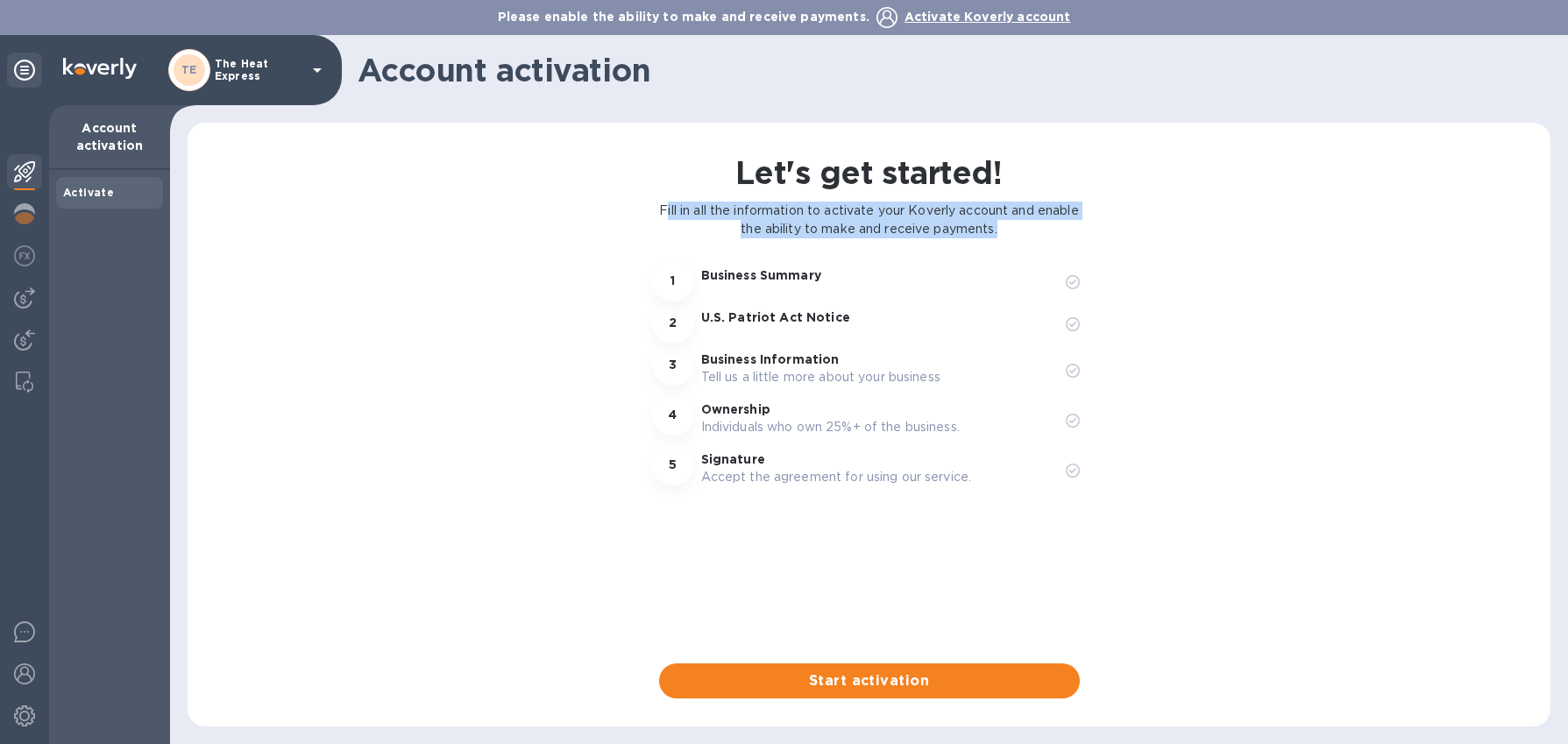
drag, startPoint x: 688, startPoint y: 207, endPoint x: 1044, endPoint y: 231, distance: 356.8
click at [1044, 231] on p "Fill in all the information to activate your Koverly account and enable the abi…" at bounding box center [869, 219] width 421 height 36
drag, startPoint x: 692, startPoint y: 219, endPoint x: 987, endPoint y: 231, distance: 295.2
click at [974, 254] on div "Let's get started! Fill in all the information to activate your Koverly account…" at bounding box center [869, 425] width 1290 height 548
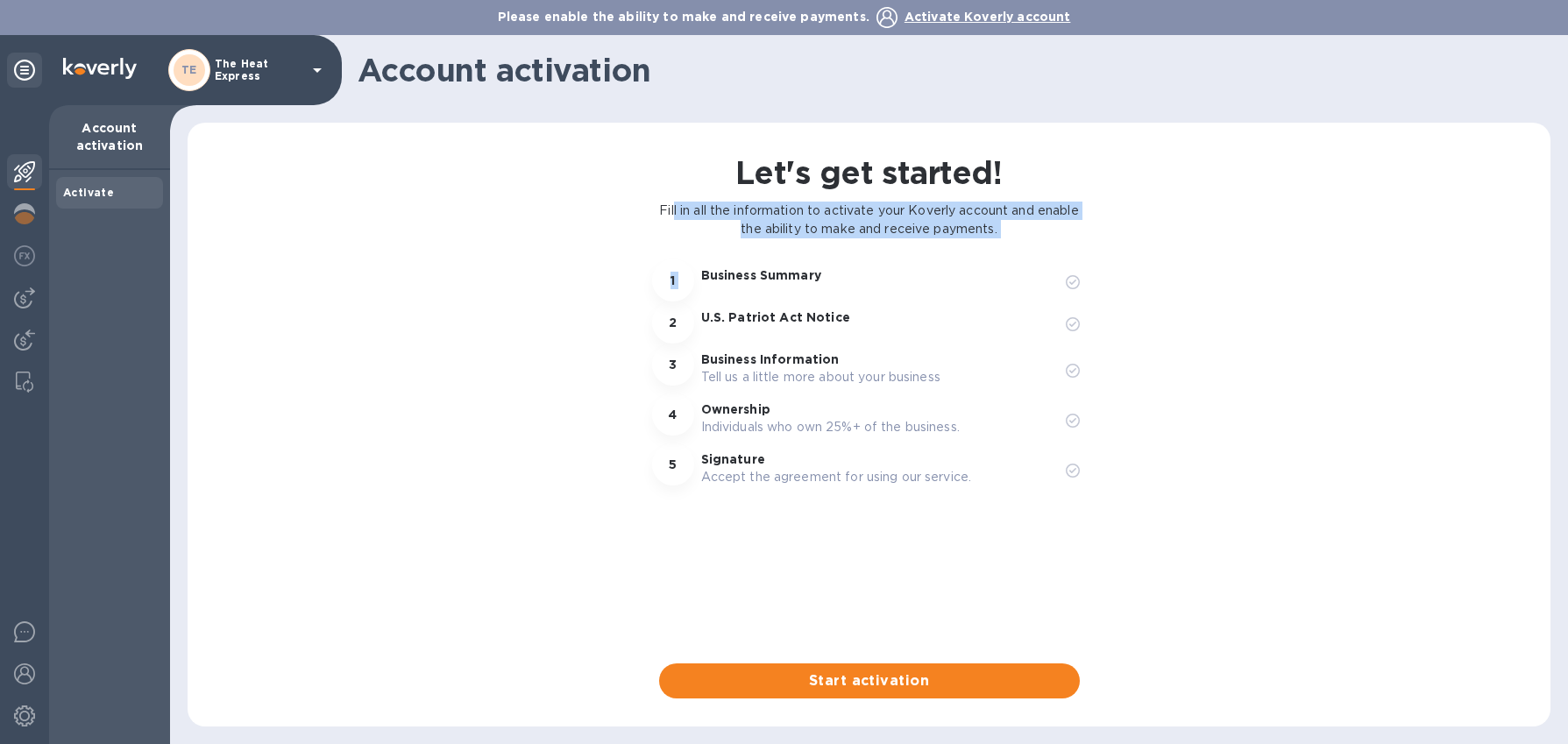
click at [989, 230] on p "Fill in all the information to activate your Koverly account and enable the abi…" at bounding box center [869, 219] width 421 height 36
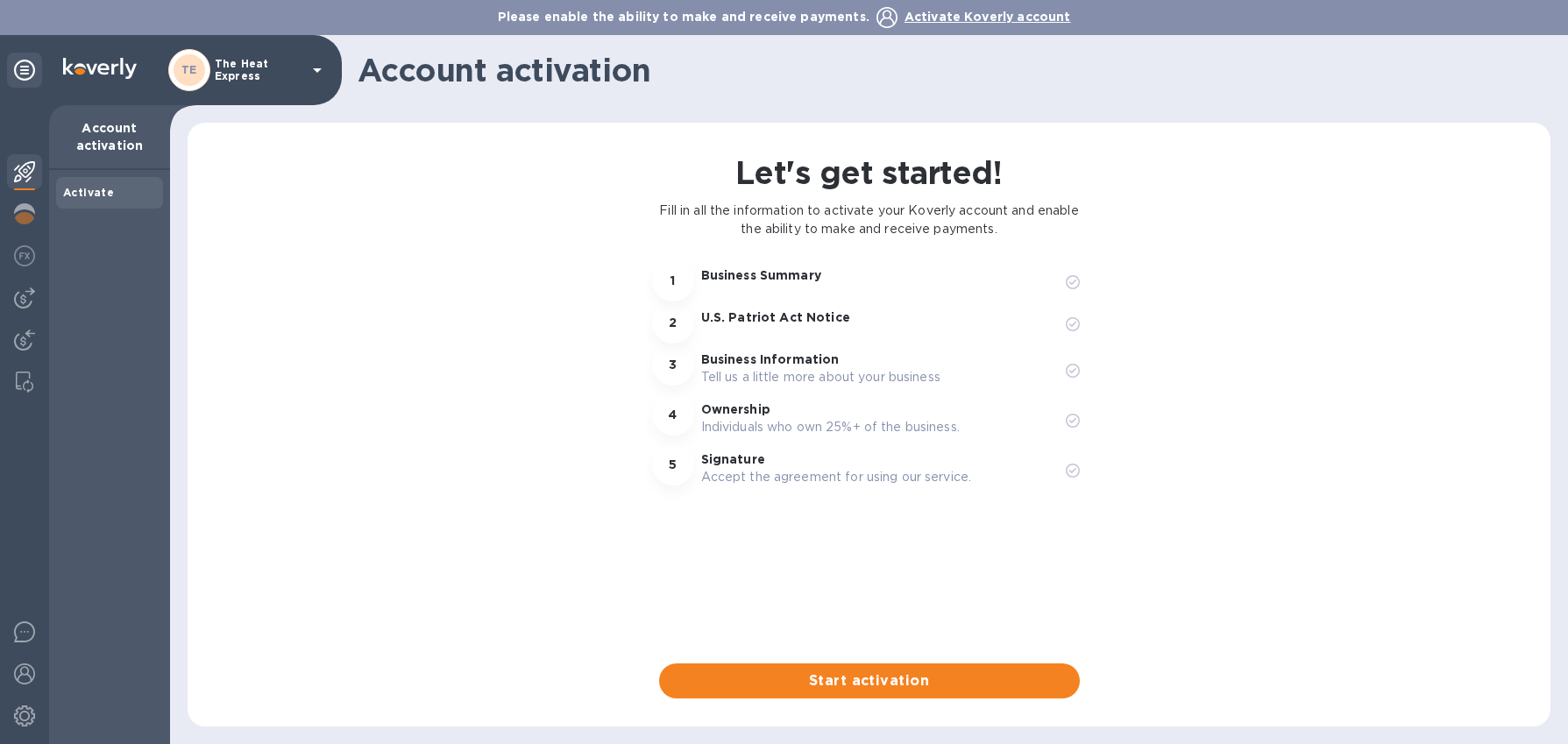
click at [275, 68] on p "The Heat Express" at bounding box center [259, 70] width 88 height 24
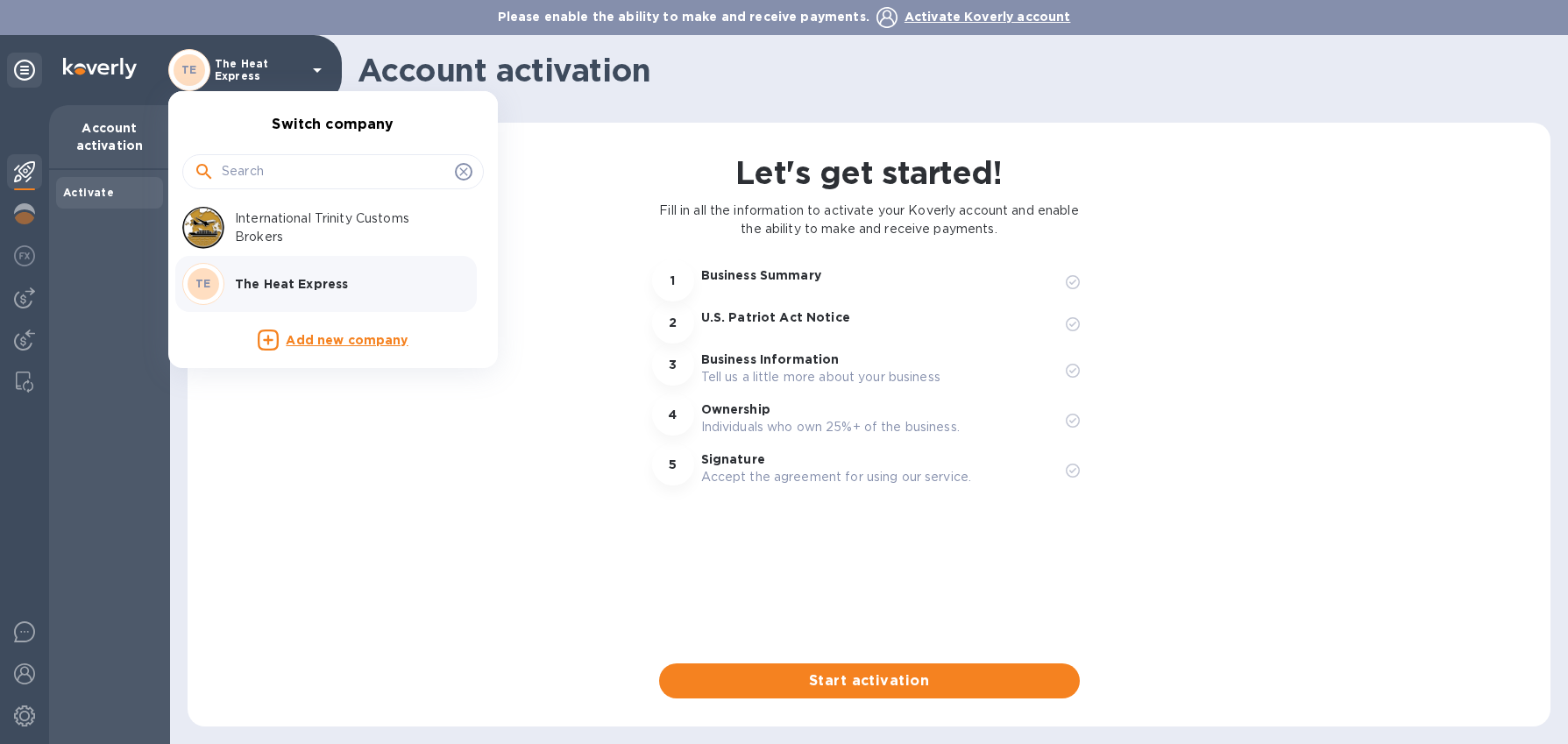
click at [584, 194] on div at bounding box center [784, 372] width 1568 height 744
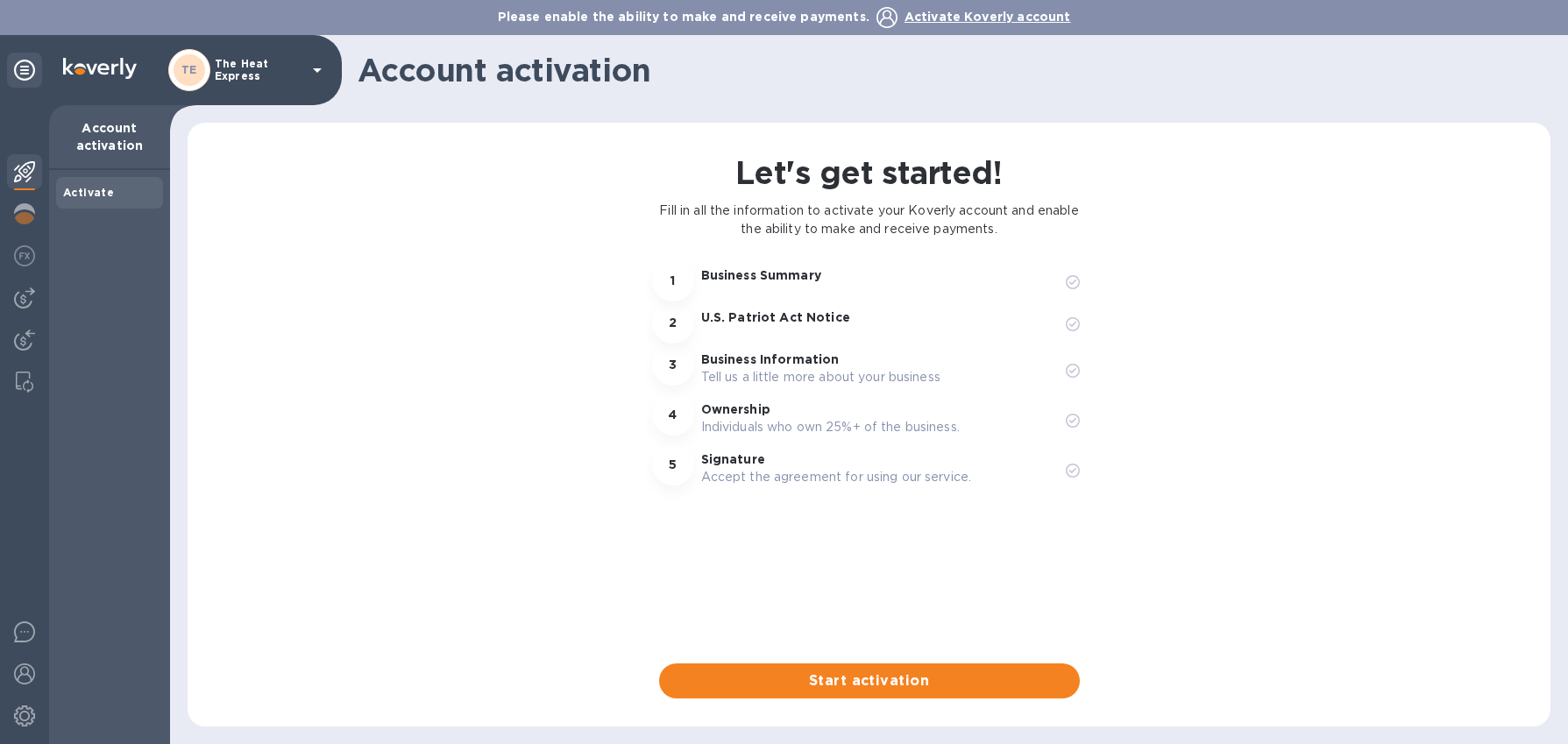
click at [294, 73] on p "The Heat Express" at bounding box center [259, 70] width 88 height 24
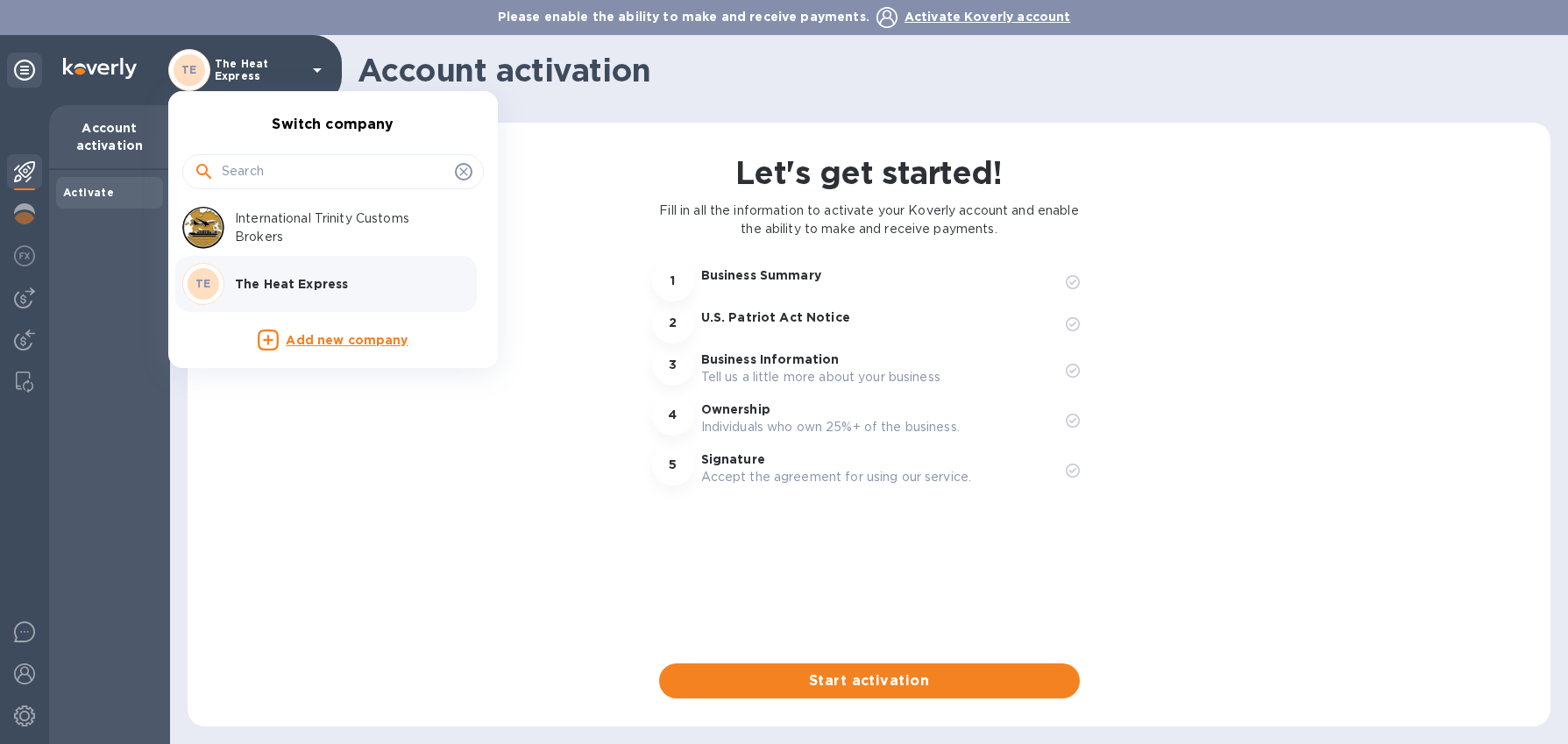
click at [273, 219] on p "International Trinity Customs Brokers" at bounding box center [345, 227] width 221 height 36
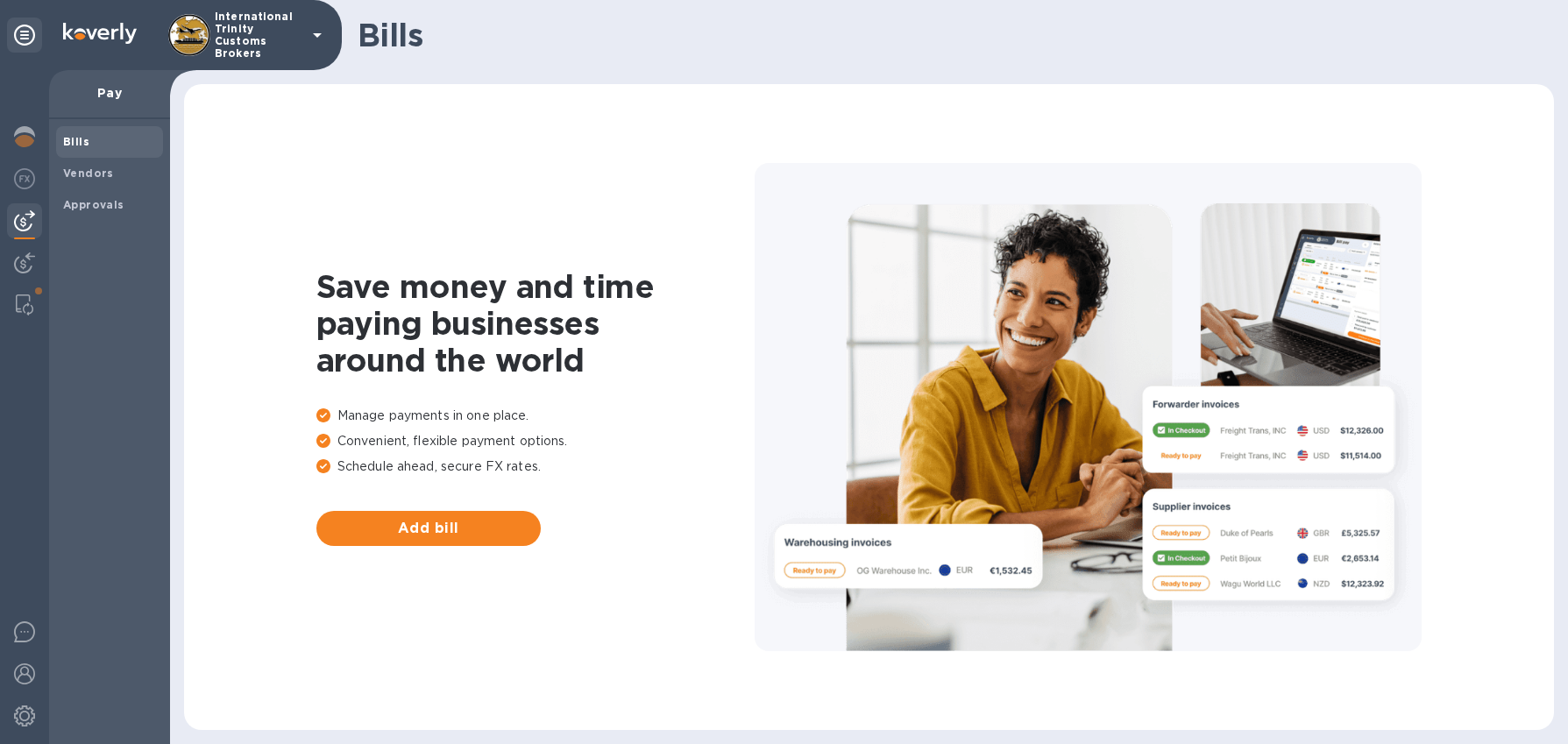
click at [9, 233] on div at bounding box center [25, 221] width 35 height 35
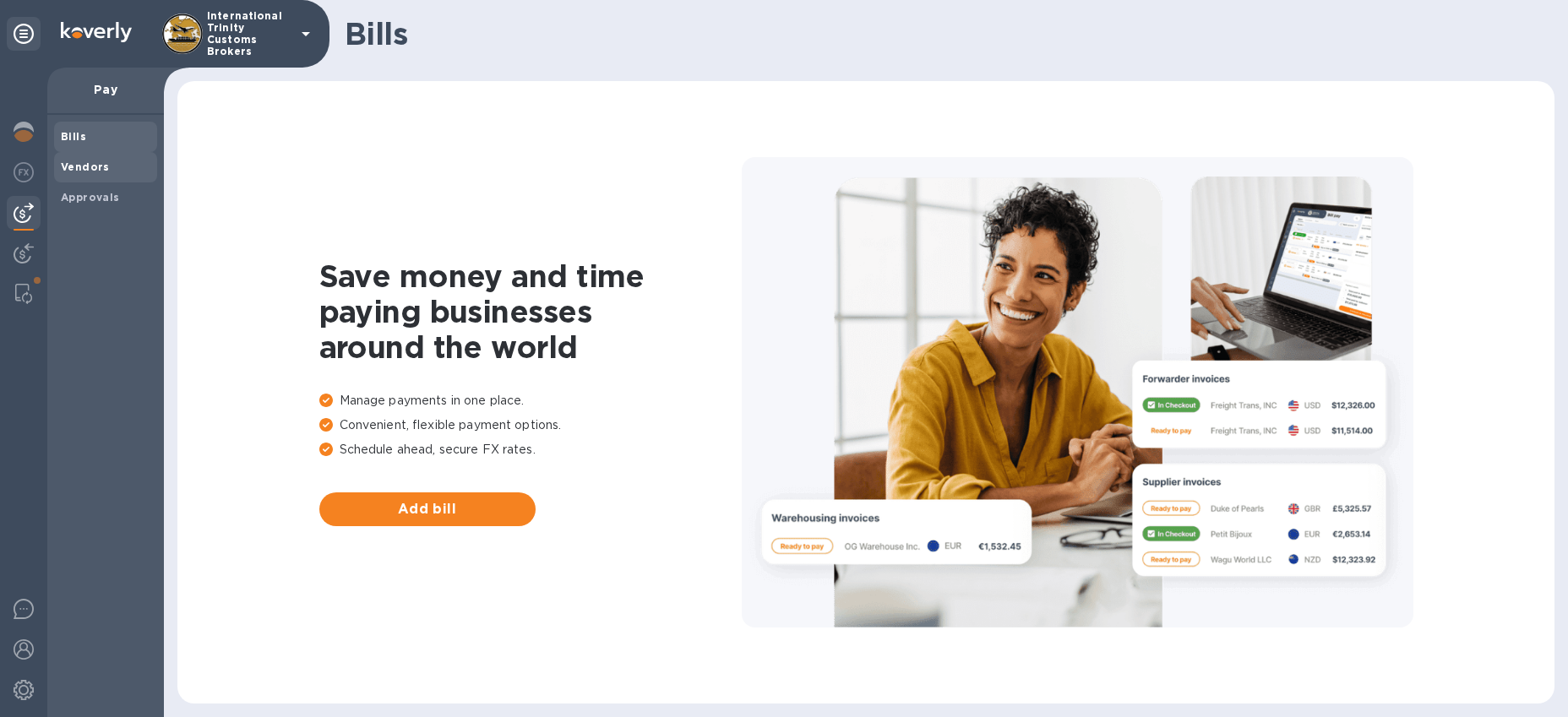
click at [89, 169] on b "Vendors" at bounding box center [85, 166] width 49 height 13
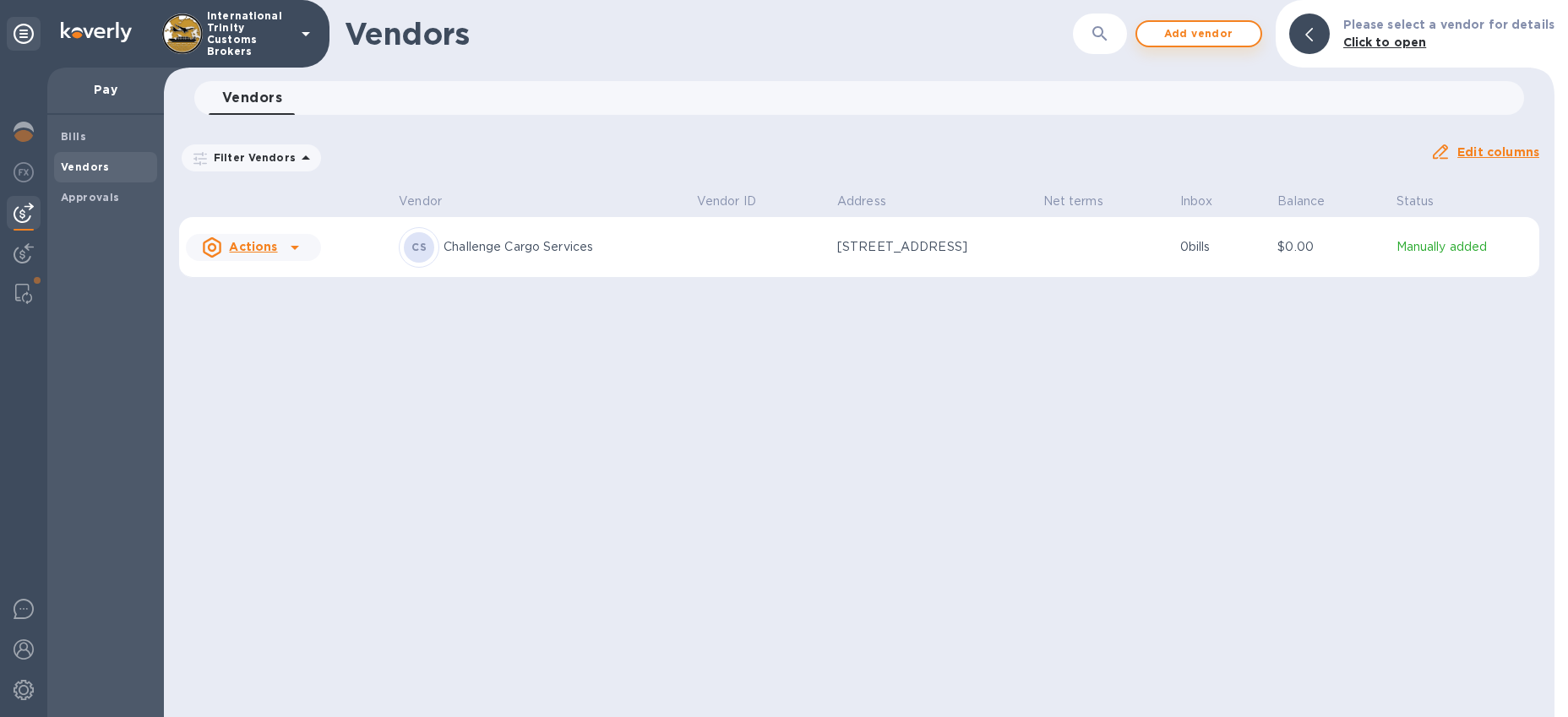
click at [1176, 35] on span "Add vendor" at bounding box center [1198, 33] width 96 height 21
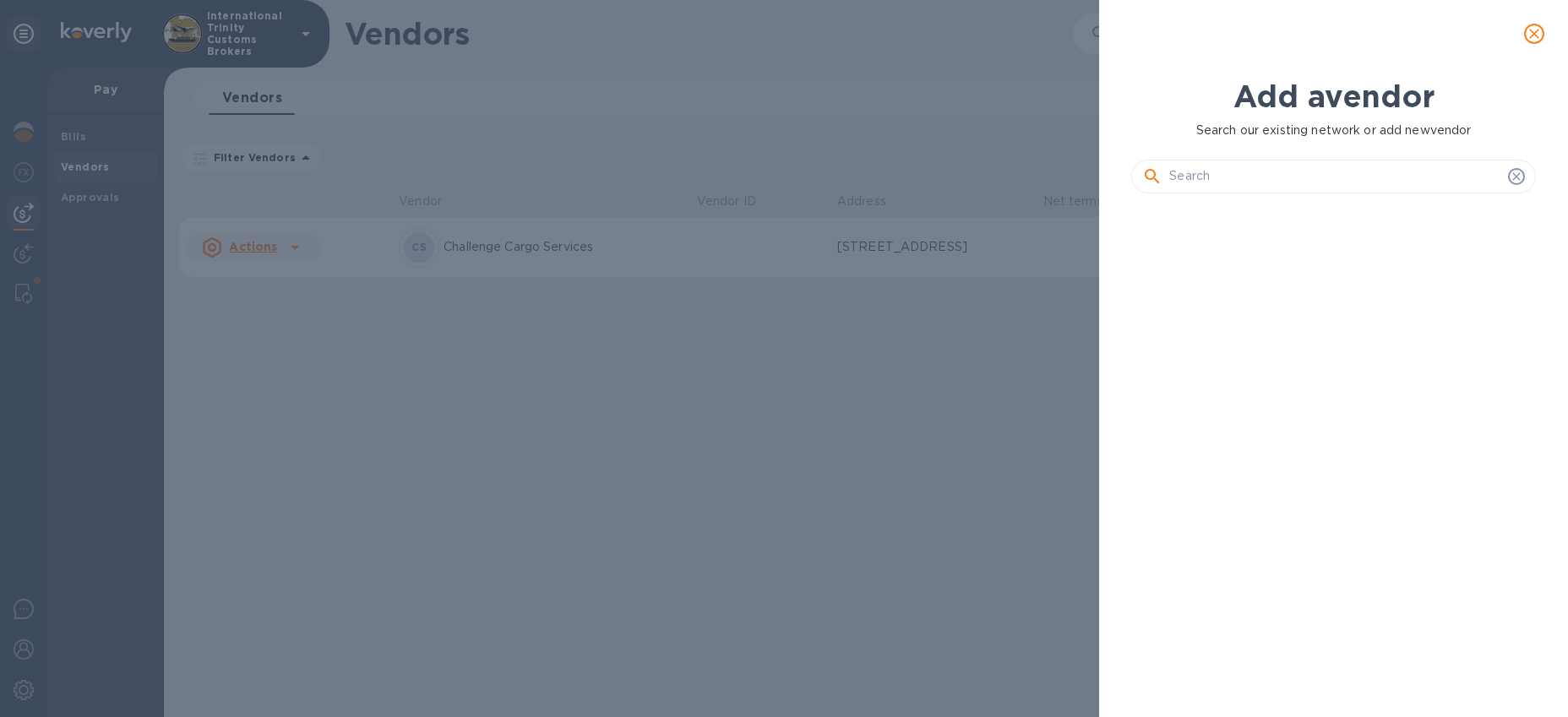
scroll to position [453, 410]
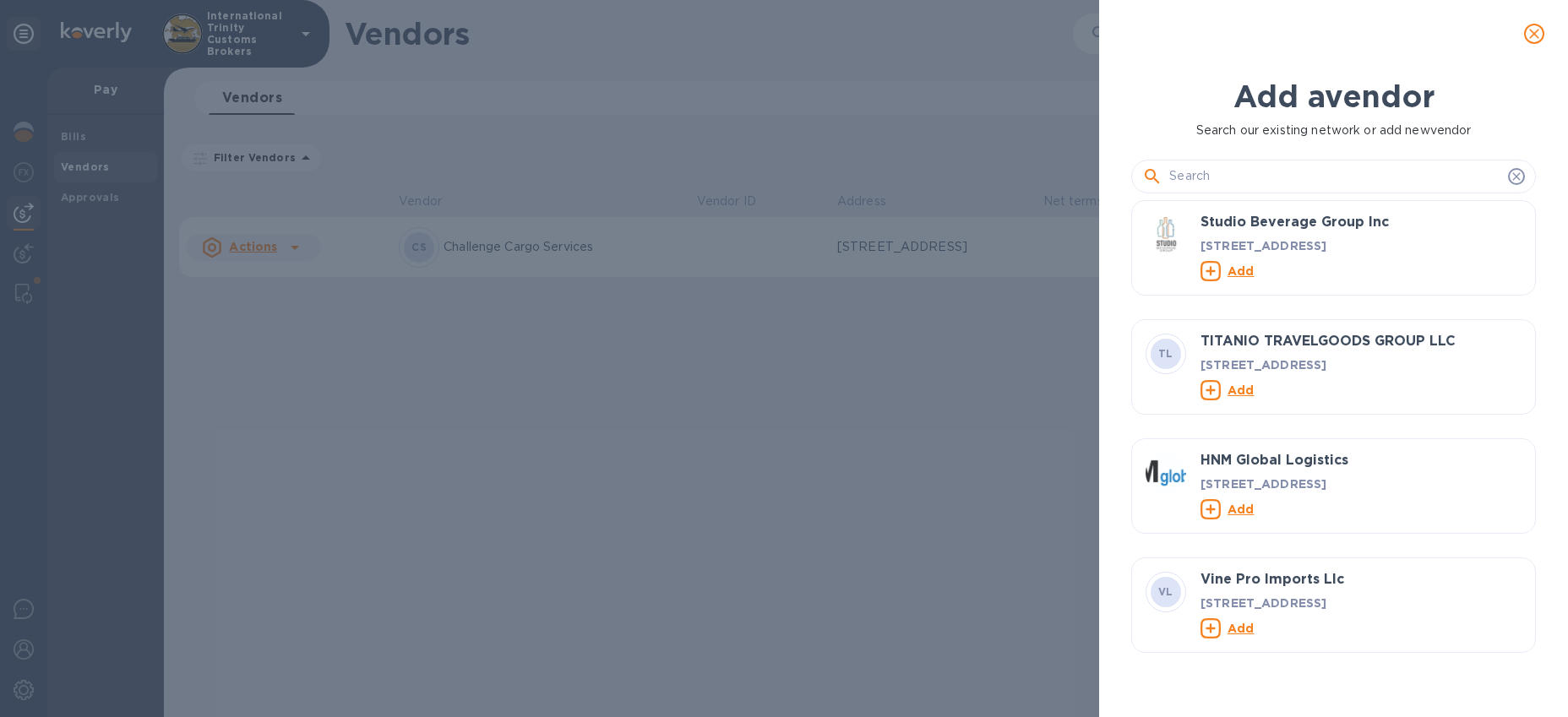
click at [1203, 176] on input "text" at bounding box center [1335, 176] width 332 height 25
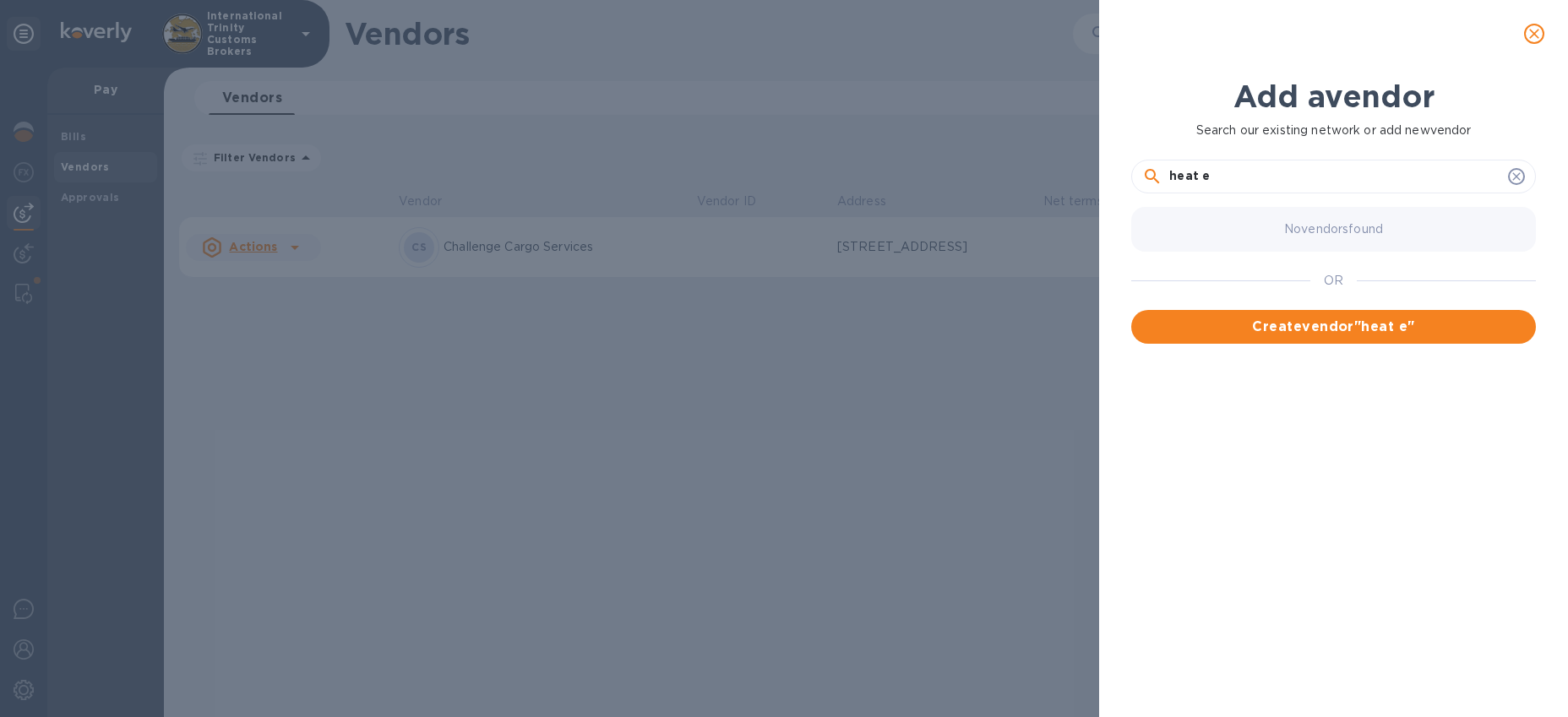
drag, startPoint x: 1225, startPoint y: 176, endPoint x: 1091, endPoint y: 174, distance: 134.0
click at [1091, 174] on div "Add a vendor Search our existing network or add new vendor heat e No vendors fo…" at bounding box center [784, 358] width 1568 height 717
type input "the heat"
click at [1353, 334] on span "Create vendor " the heat "" at bounding box center [1334, 327] width 378 height 21
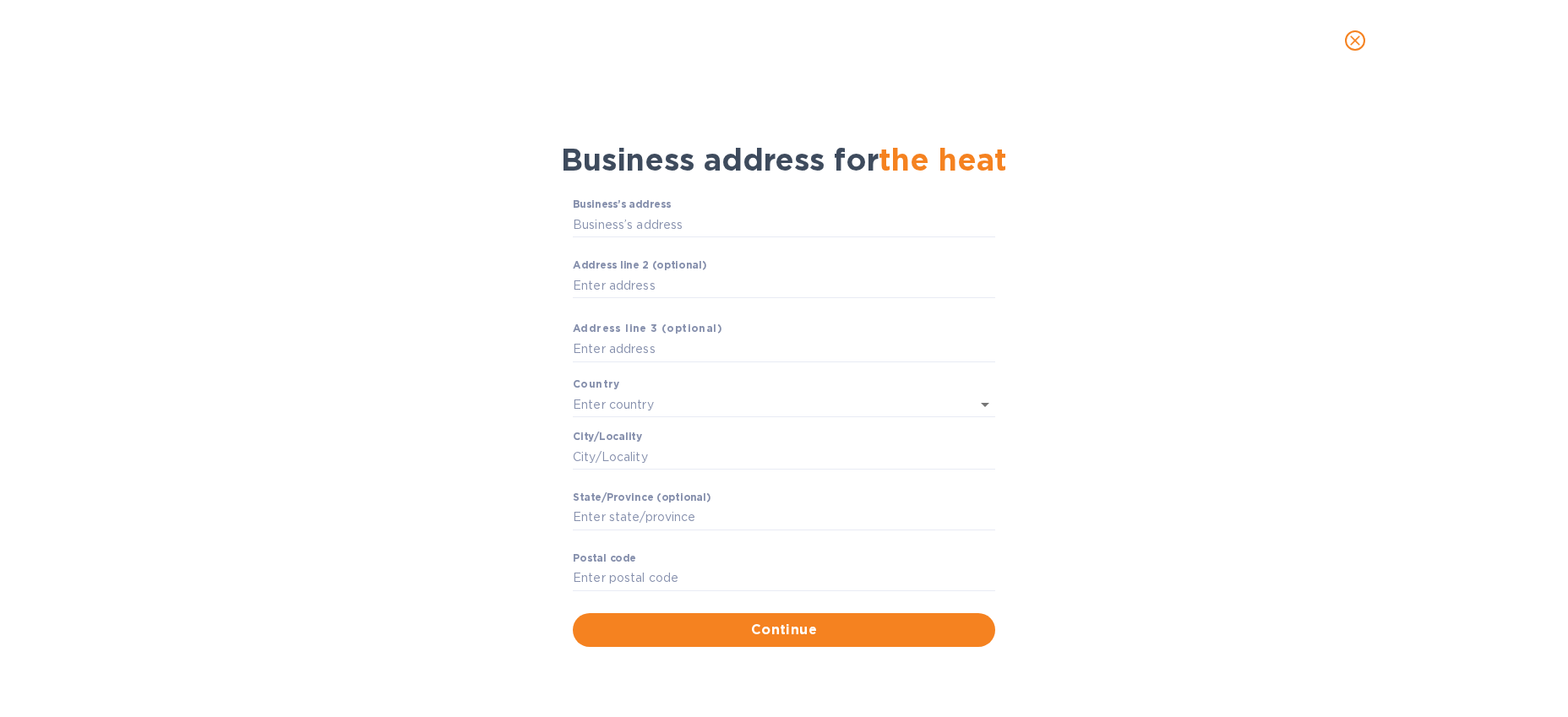
drag, startPoint x: 874, startPoint y: 169, endPoint x: 895, endPoint y: 168, distance: 21.0
click at [874, 170] on span "Business address for the heat" at bounding box center [784, 159] width 446 height 37
drag, startPoint x: 918, startPoint y: 161, endPoint x: 1001, endPoint y: 166, distance: 83.2
click at [918, 161] on span "the heat" at bounding box center [943, 159] width 129 height 37
drag, startPoint x: 996, startPoint y: 160, endPoint x: 971, endPoint y: 160, distance: 25.0
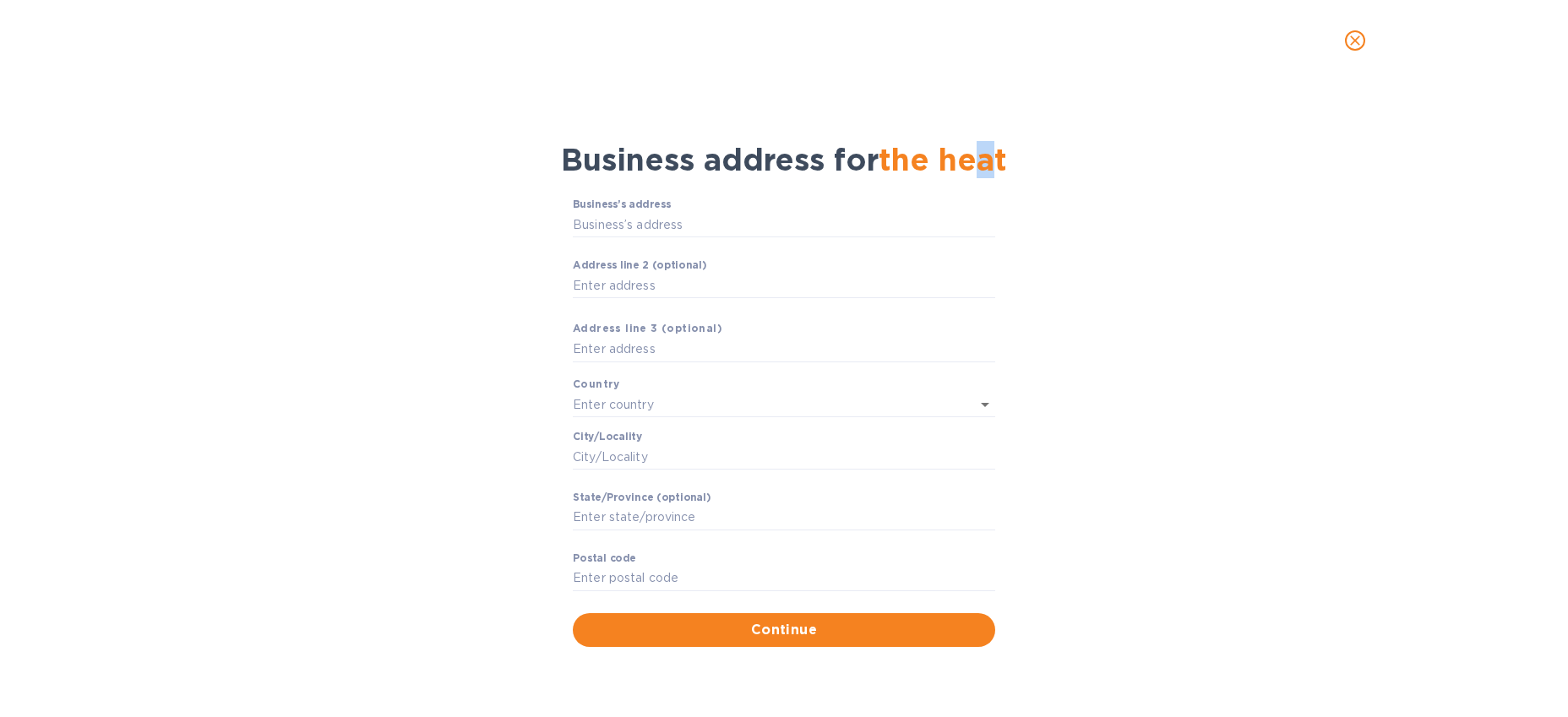
click at [973, 160] on span "the heat" at bounding box center [943, 159] width 129 height 37
drag, startPoint x: 1009, startPoint y: 157, endPoint x: 882, endPoint y: 156, distance: 127.0
click at [882, 156] on div "Business address for the heat" at bounding box center [784, 160] width 1524 height 58
drag, startPoint x: 670, startPoint y: 222, endPoint x: 136, endPoint y: 76, distance: 553.6
click at [668, 222] on input "Business’s аddress" at bounding box center [784, 225] width 423 height 25
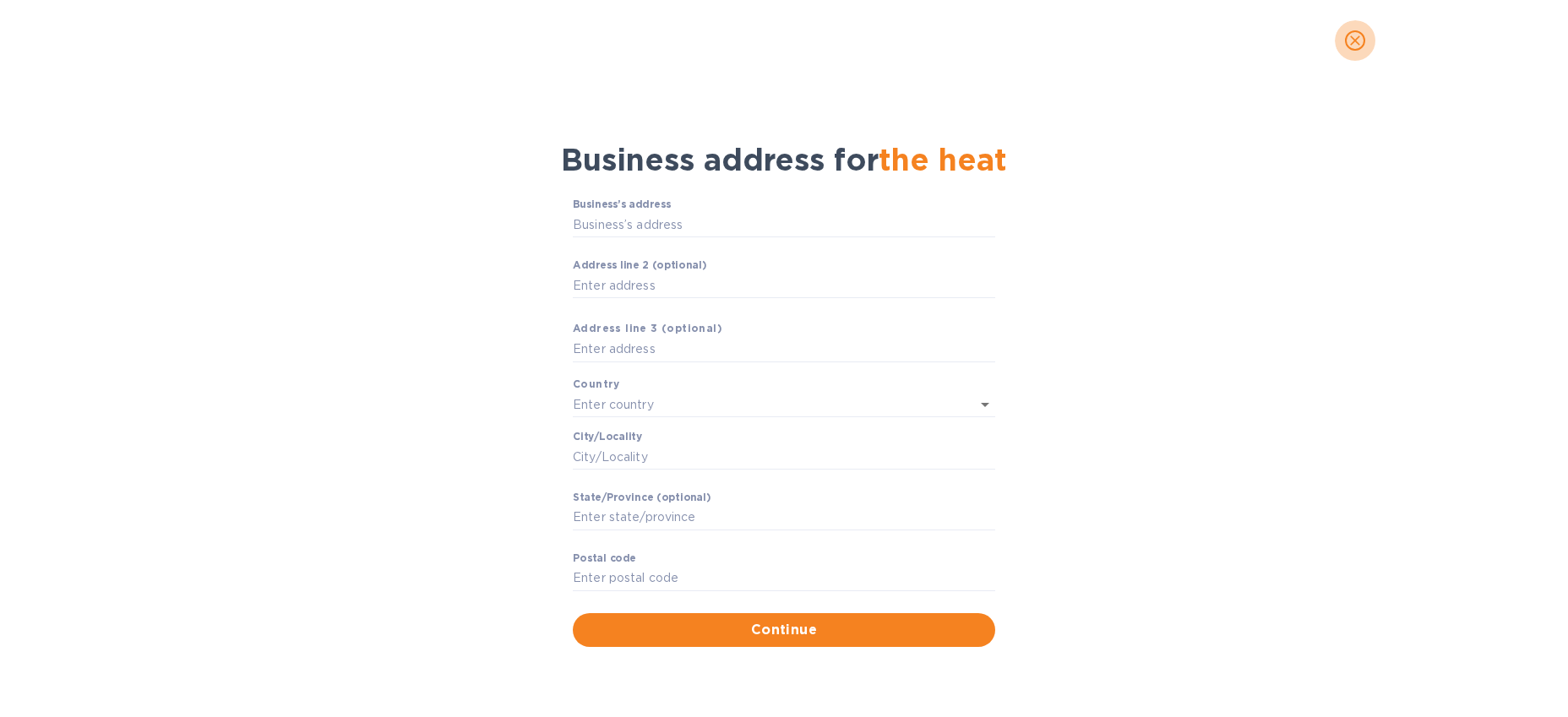
click at [1365, 40] on span "close" at bounding box center [1355, 40] width 21 height 21
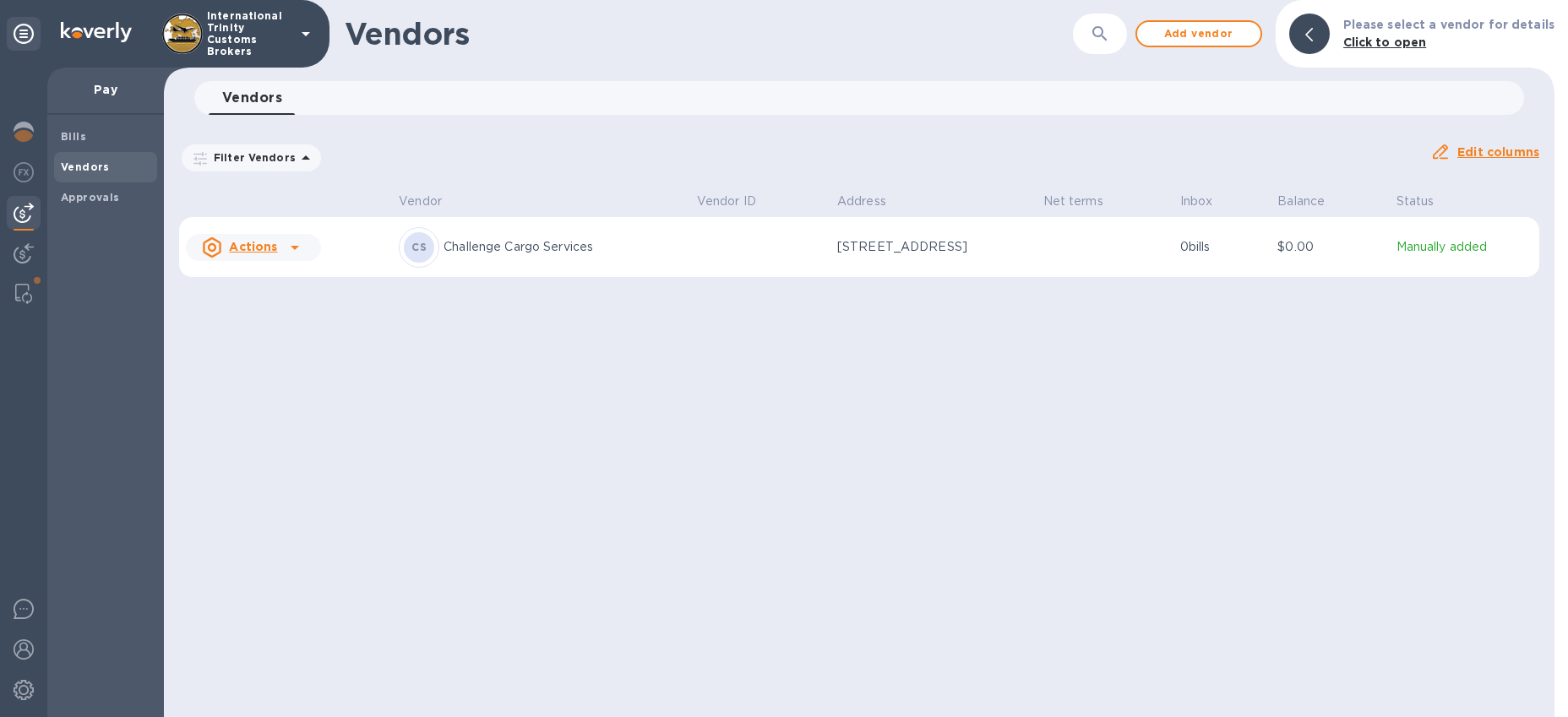
click at [1227, 143] on div "Filter Vendors Auto pay: All" at bounding box center [798, 158] width 1238 height 32
click at [1185, 36] on span "Add vendor" at bounding box center [1198, 33] width 96 height 21
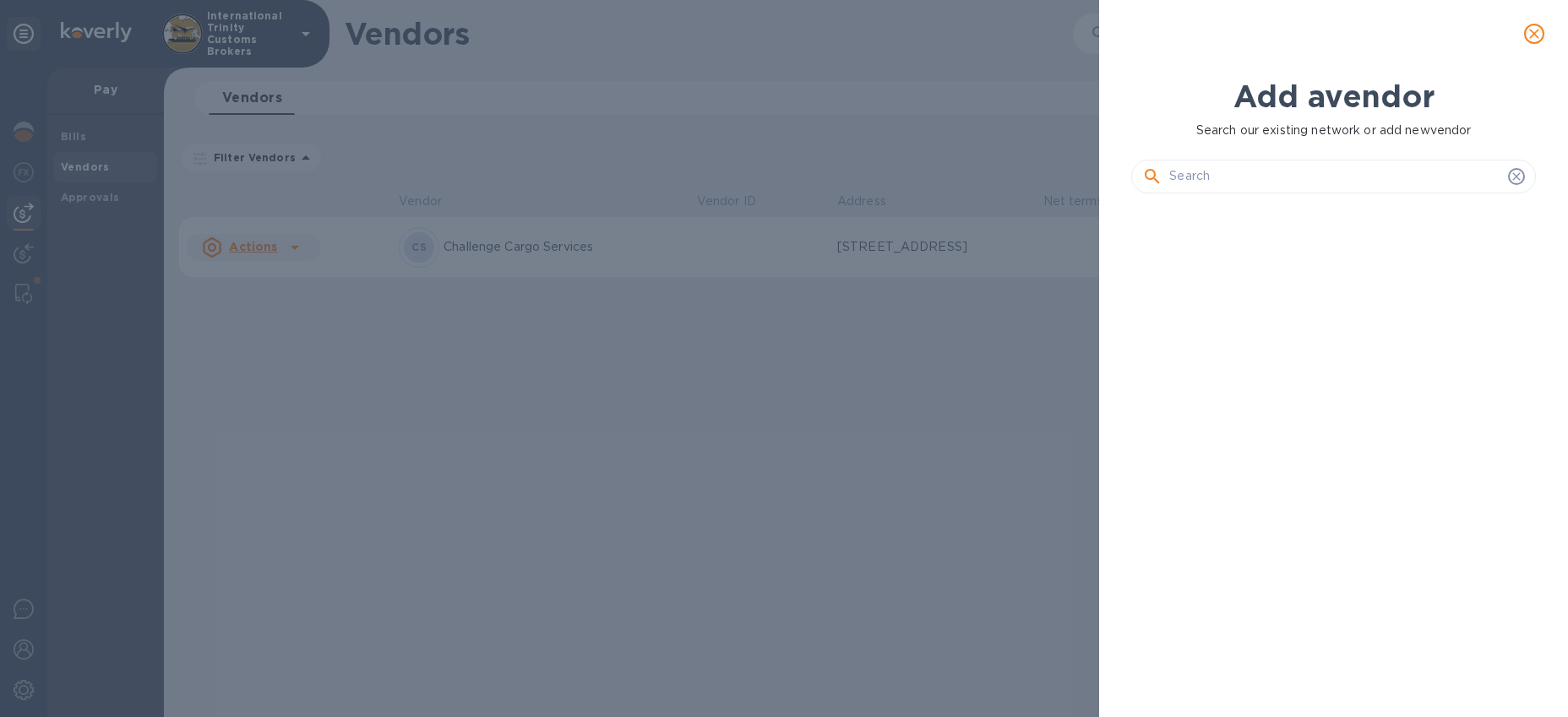
click at [1222, 174] on input "text" at bounding box center [1335, 176] width 332 height 25
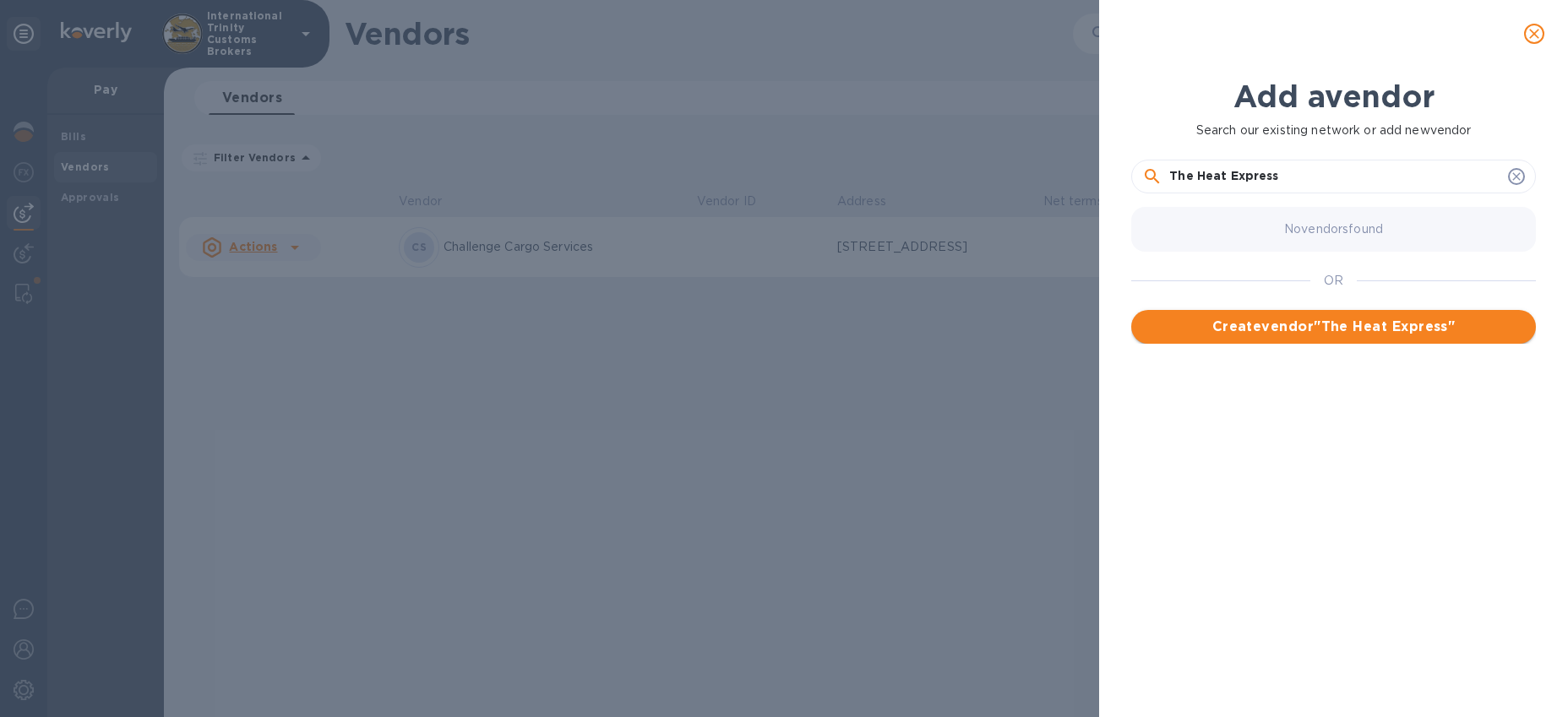
type input "The Heat Express"
click at [1296, 341] on button "Create vendor " The Heat Express "" at bounding box center [1334, 327] width 405 height 34
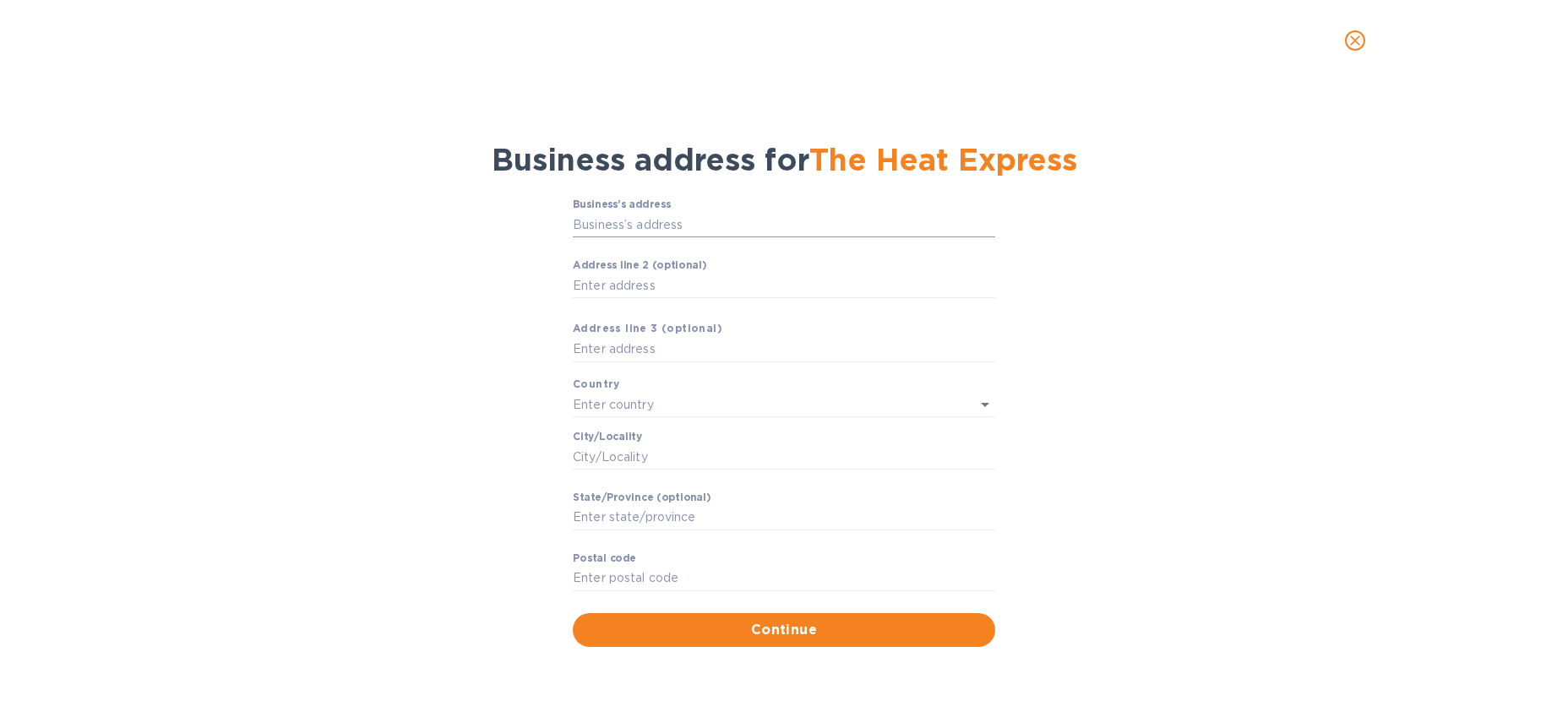
click at [657, 220] on input "Business’s аddress" at bounding box center [784, 225] width 423 height 25
paste input "[GEOGRAPHIC_DATA]"
type input "[STREET_ADDRESS]"
type input "[GEOGRAPHIC_DATA]"
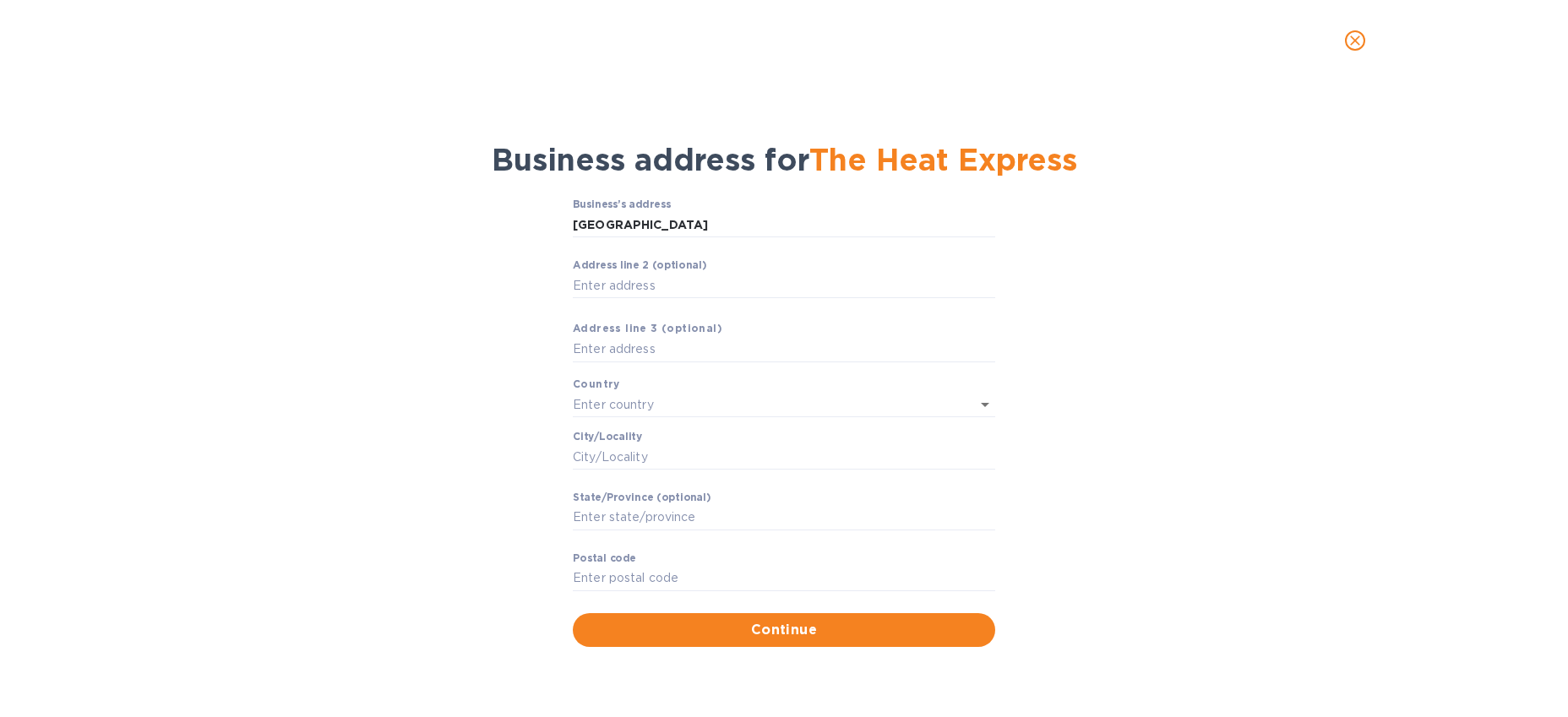
type input "FL"
type input "33131"
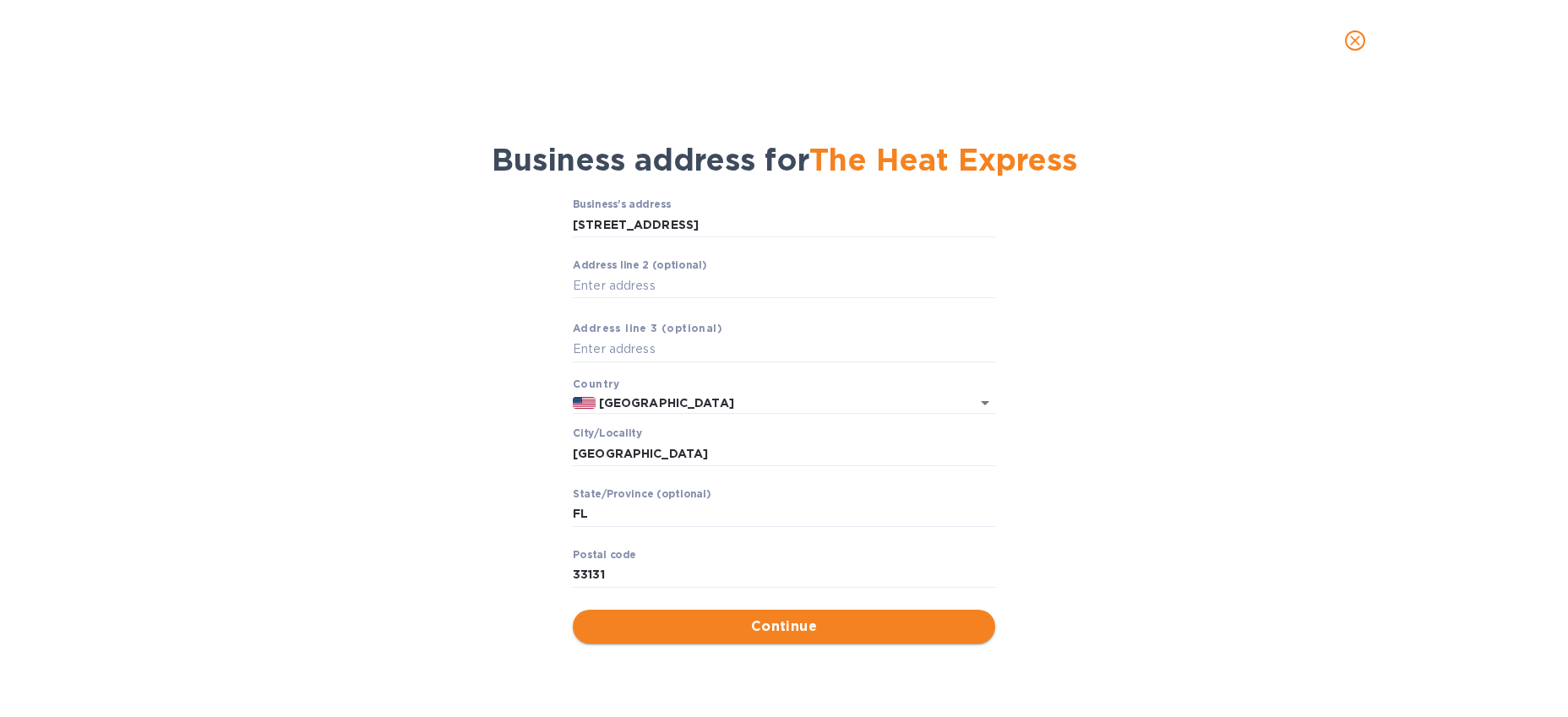
click at [757, 632] on span "Continue" at bounding box center [784, 627] width 396 height 21
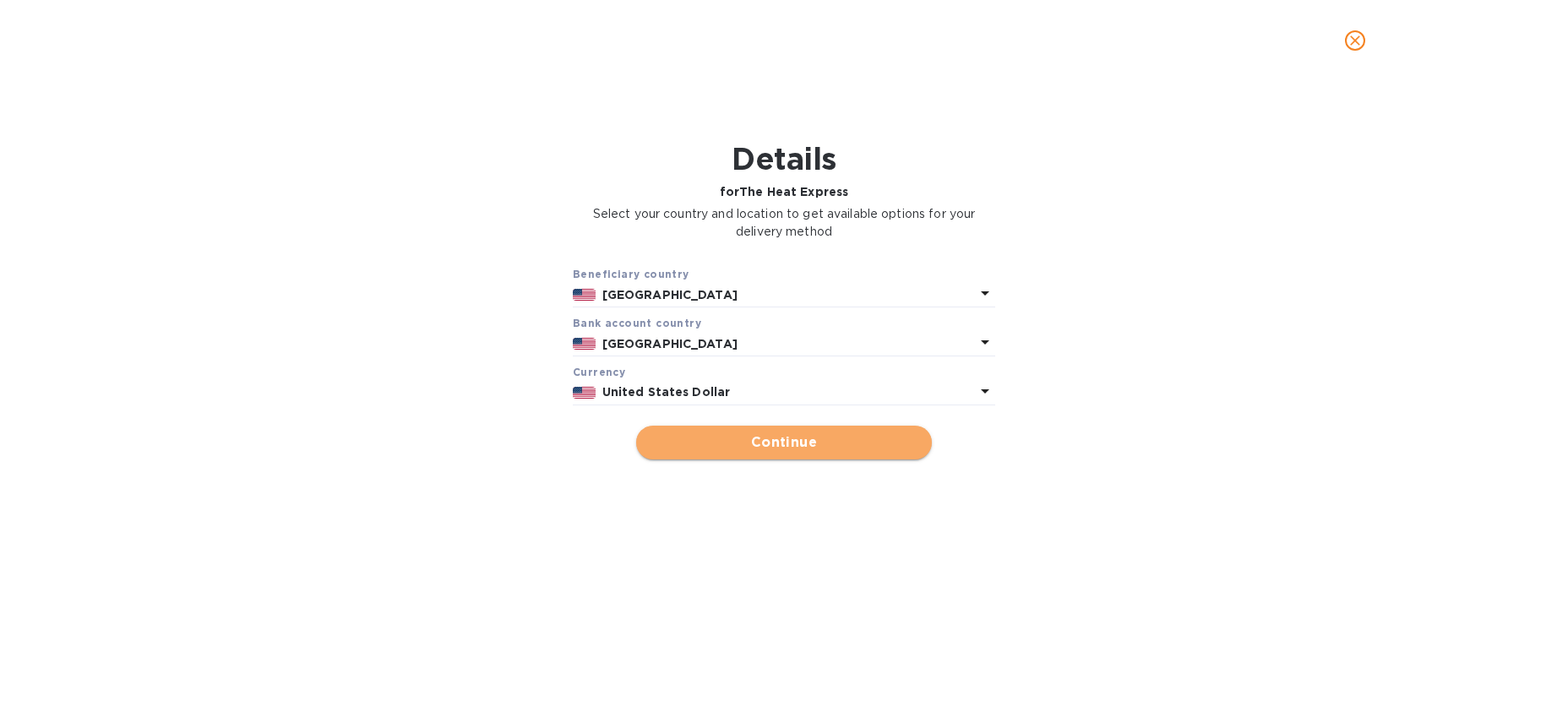
click at [766, 452] on span "Continue" at bounding box center [784, 443] width 269 height 21
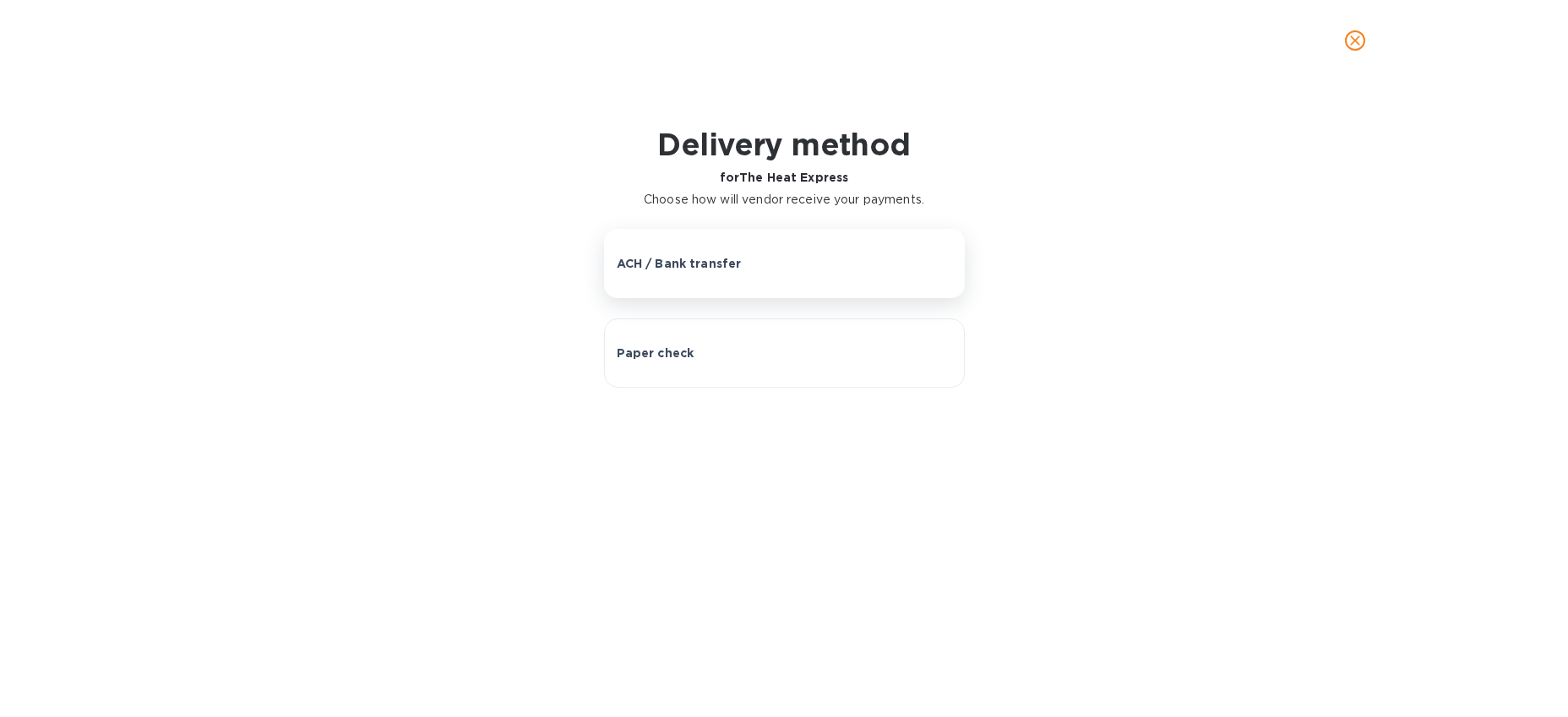
click at [684, 271] on p "ACH / Bank transfer" at bounding box center [679, 264] width 125 height 17
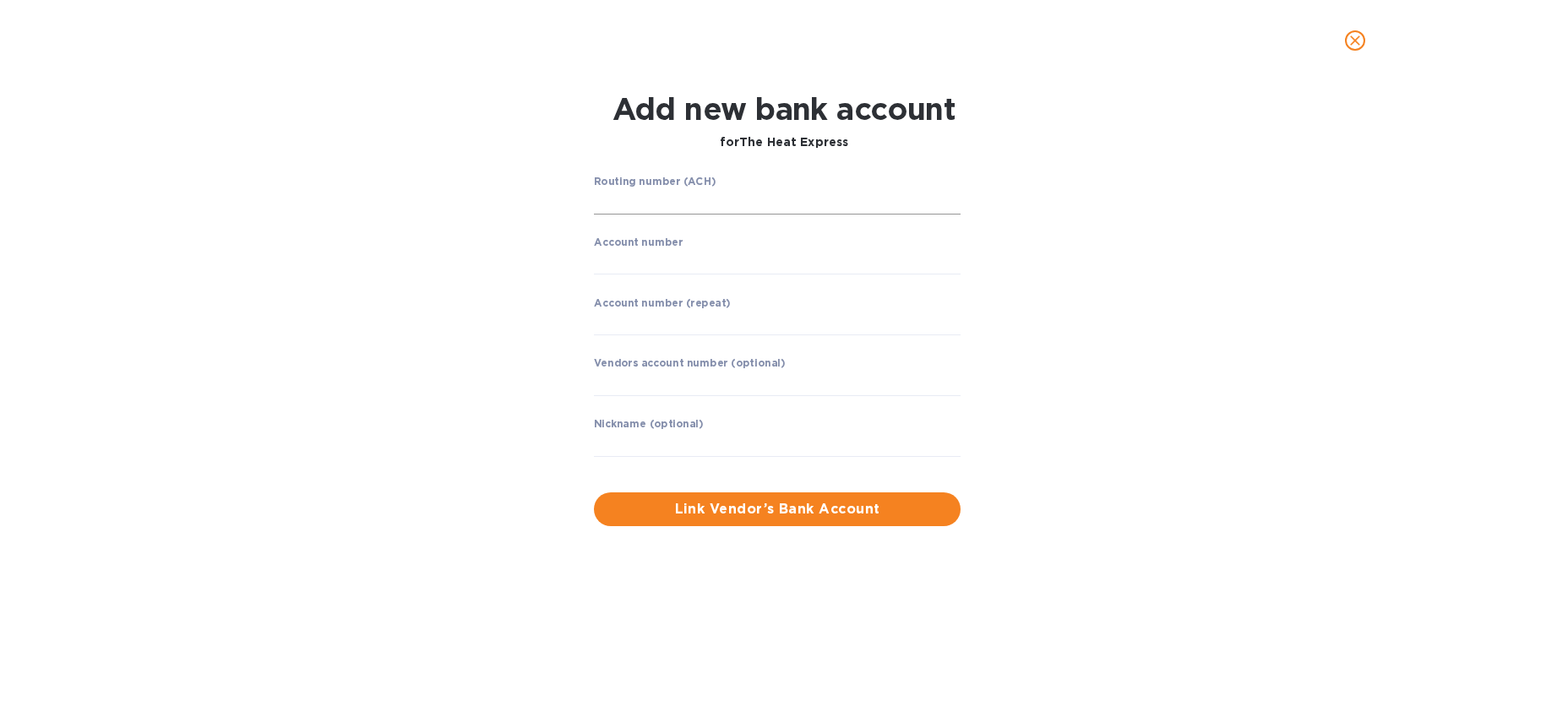
click at [635, 214] on div "Routing number (ACH) ​" at bounding box center [777, 206] width 367 height 61
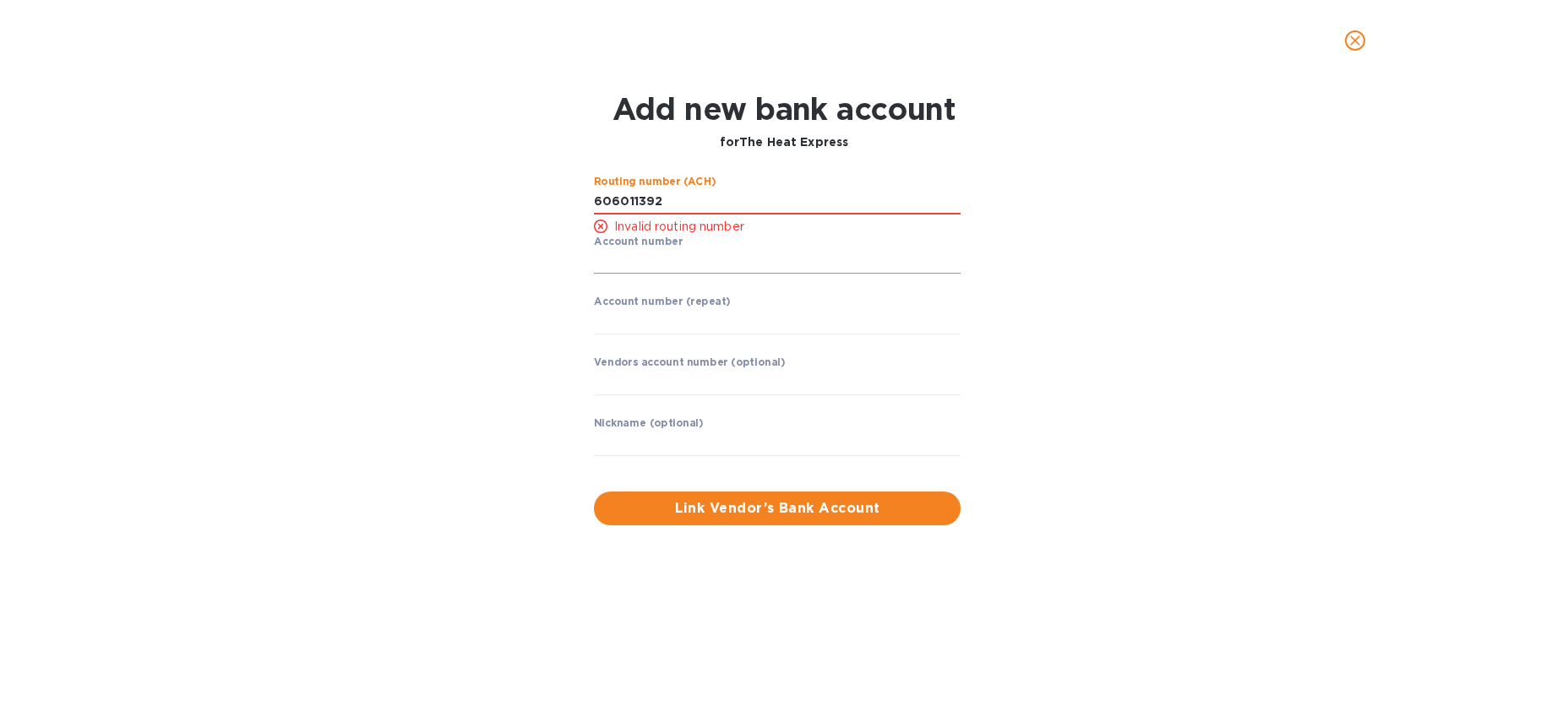
click at [656, 266] on input "string" at bounding box center [777, 262] width 367 height 25
click at [685, 206] on input "string" at bounding box center [777, 202] width 367 height 25
click at [595, 205] on input "string" at bounding box center [777, 202] width 367 height 25
type input "066011392"
click at [634, 261] on input "string" at bounding box center [777, 262] width 367 height 25
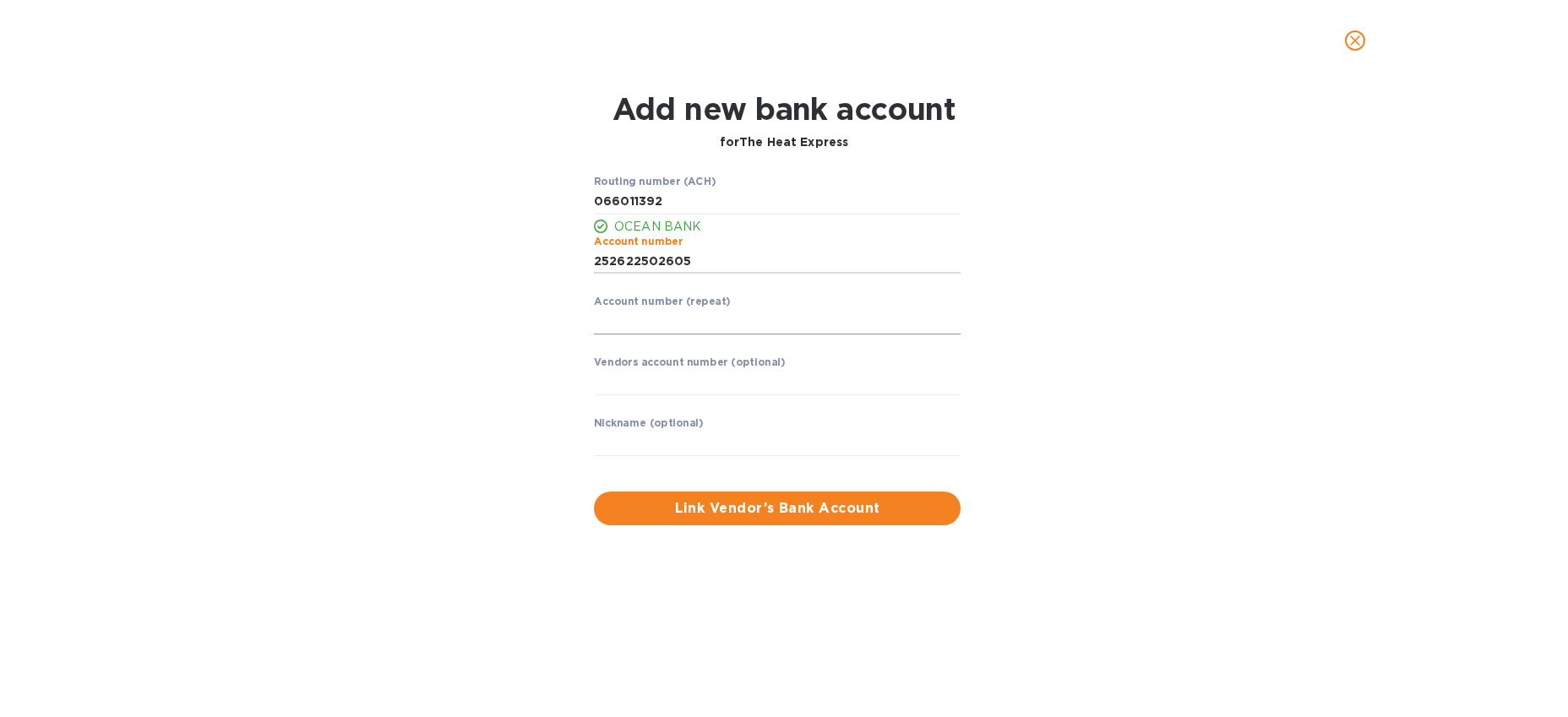
type input "252622502605"
click at [674, 313] on input "string" at bounding box center [777, 322] width 367 height 25
drag, startPoint x: 705, startPoint y: 253, endPoint x: 594, endPoint y: 262, distance: 111.4
click at [591, 260] on div "Routing number (ACH) OCEAN BANK Account number ​ Account number (repeat) ​ Vend…" at bounding box center [777, 327] width 381 height 316
drag, startPoint x: 594, startPoint y: 262, endPoint x: 612, endPoint y: 261, distance: 18.0
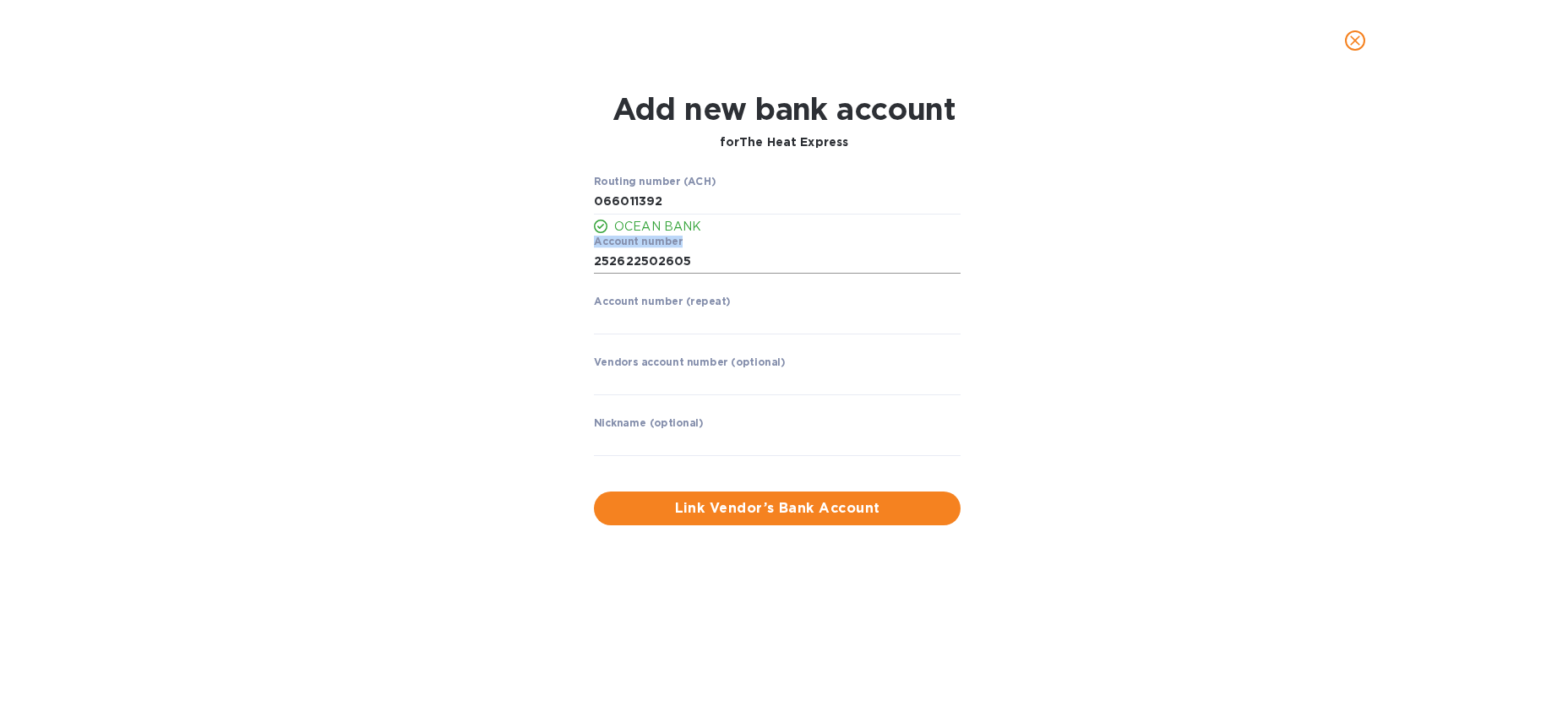
click at [606, 261] on div "Routing number (ACH) OCEAN BANK Account number ​ Account number (repeat) ​ Vend…" at bounding box center [777, 327] width 381 height 316
drag, startPoint x: 692, startPoint y: 264, endPoint x: 577, endPoint y: 264, distance: 115.0
click at [578, 264] on div "Routing number (ACH) OCEAN BANK Account number ​ Account number (repeat) ​ Vend…" at bounding box center [784, 350] width 1017 height 370
click at [682, 318] on input "string" at bounding box center [777, 322] width 367 height 25
click at [696, 323] on input "string" at bounding box center [777, 322] width 367 height 25
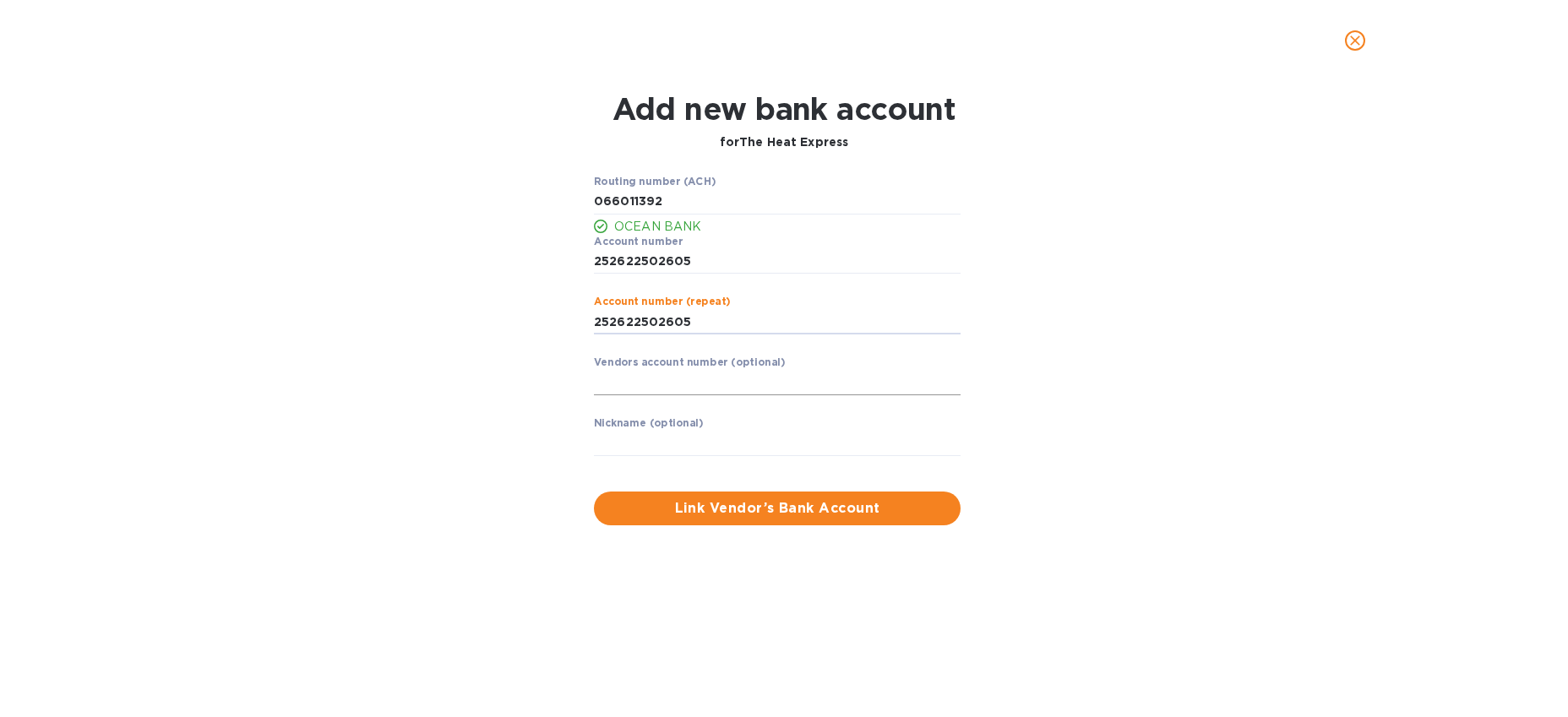
type input "252622502605"
click at [693, 381] on input "text" at bounding box center [777, 382] width 367 height 25
click at [653, 444] on input "text" at bounding box center [777, 444] width 367 height 25
type input "The Heat Express"
click at [796, 512] on span "Link Vendor’s Bank Account" at bounding box center [777, 508] width 340 height 21
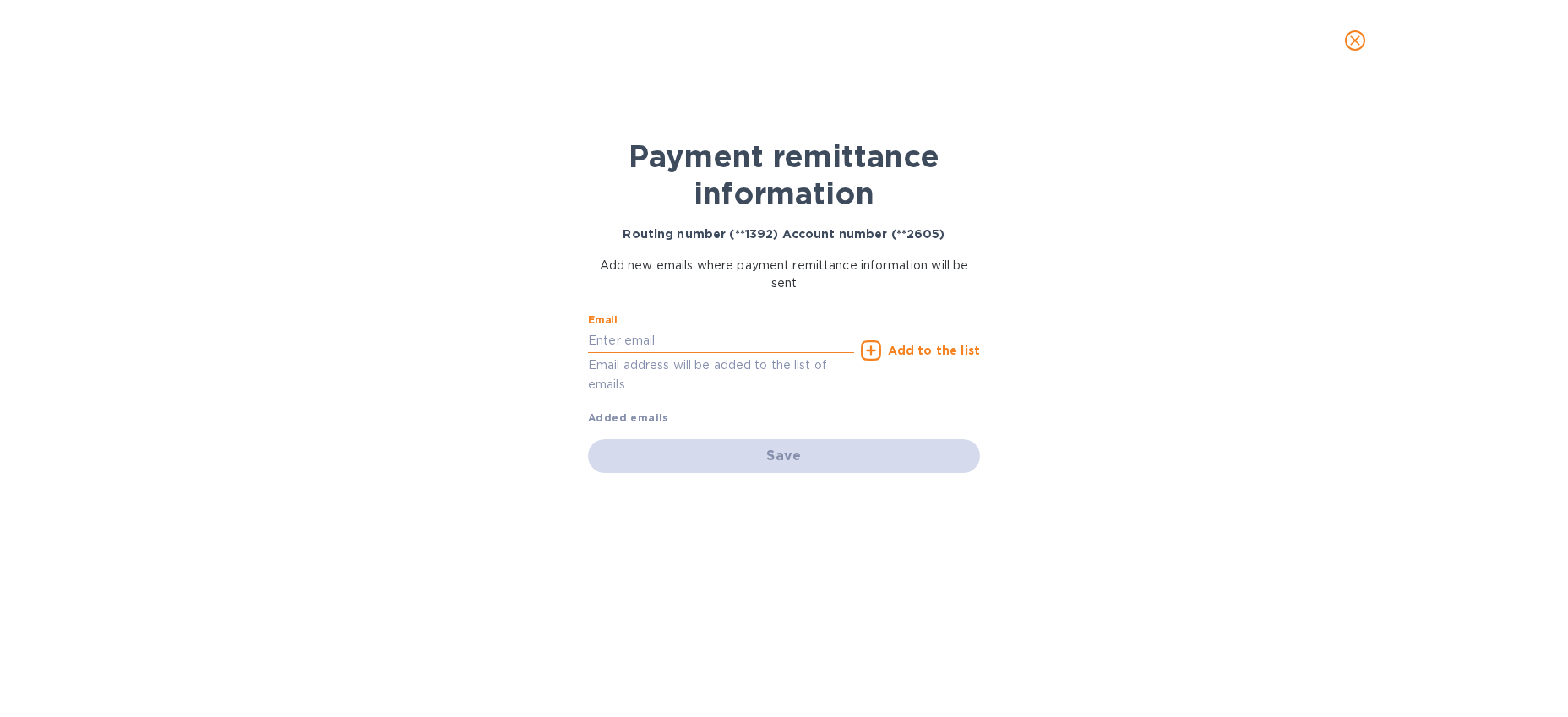
click at [650, 335] on input "text" at bounding box center [721, 340] width 266 height 25
paste input "[EMAIL_ADDRESS][DOMAIN_NAME]"
type input "[EMAIL_ADDRESS][DOMAIN_NAME]"
click at [835, 383] on p "Email address will be added to the list of emails" at bounding box center [721, 374] width 266 height 39
click at [712, 367] on p "Email address will be added to the list of emails" at bounding box center [721, 374] width 266 height 39
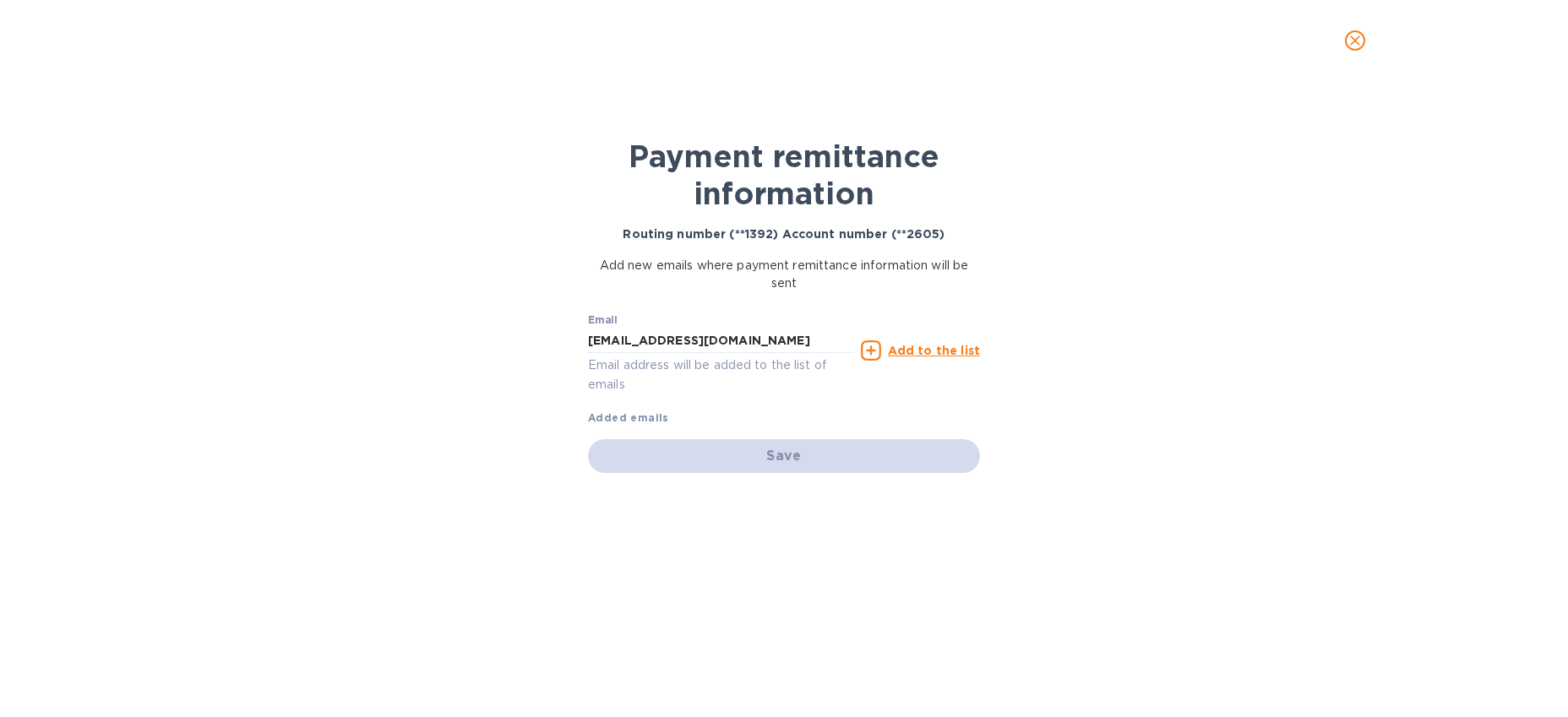
click at [614, 416] on b "Added emails" at bounding box center [629, 417] width 81 height 13
click at [658, 381] on p "Email address will be added to the list of emails" at bounding box center [721, 374] width 266 height 39
click at [595, 372] on p "Email address will be added to the list of emails" at bounding box center [721, 374] width 266 height 39
click at [926, 351] on u "Add to the list" at bounding box center [934, 350] width 92 height 13
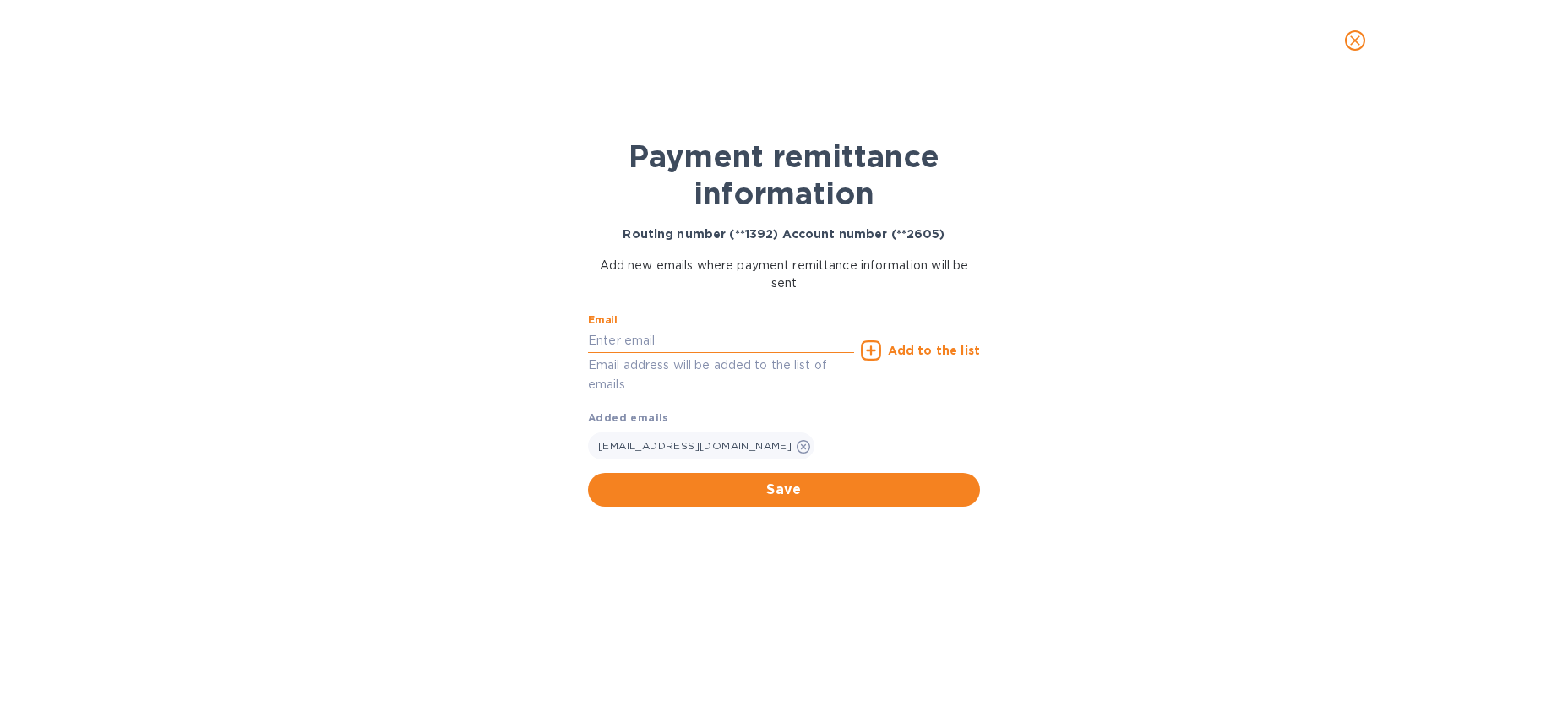
click at [650, 341] on input "text" at bounding box center [721, 340] width 266 height 25
paste input "[EMAIL_ADDRESS][DOMAIN_NAME]"
type input "[EMAIL_ADDRESS][DOMAIN_NAME]"
click at [876, 351] on icon at bounding box center [871, 351] width 21 height 21
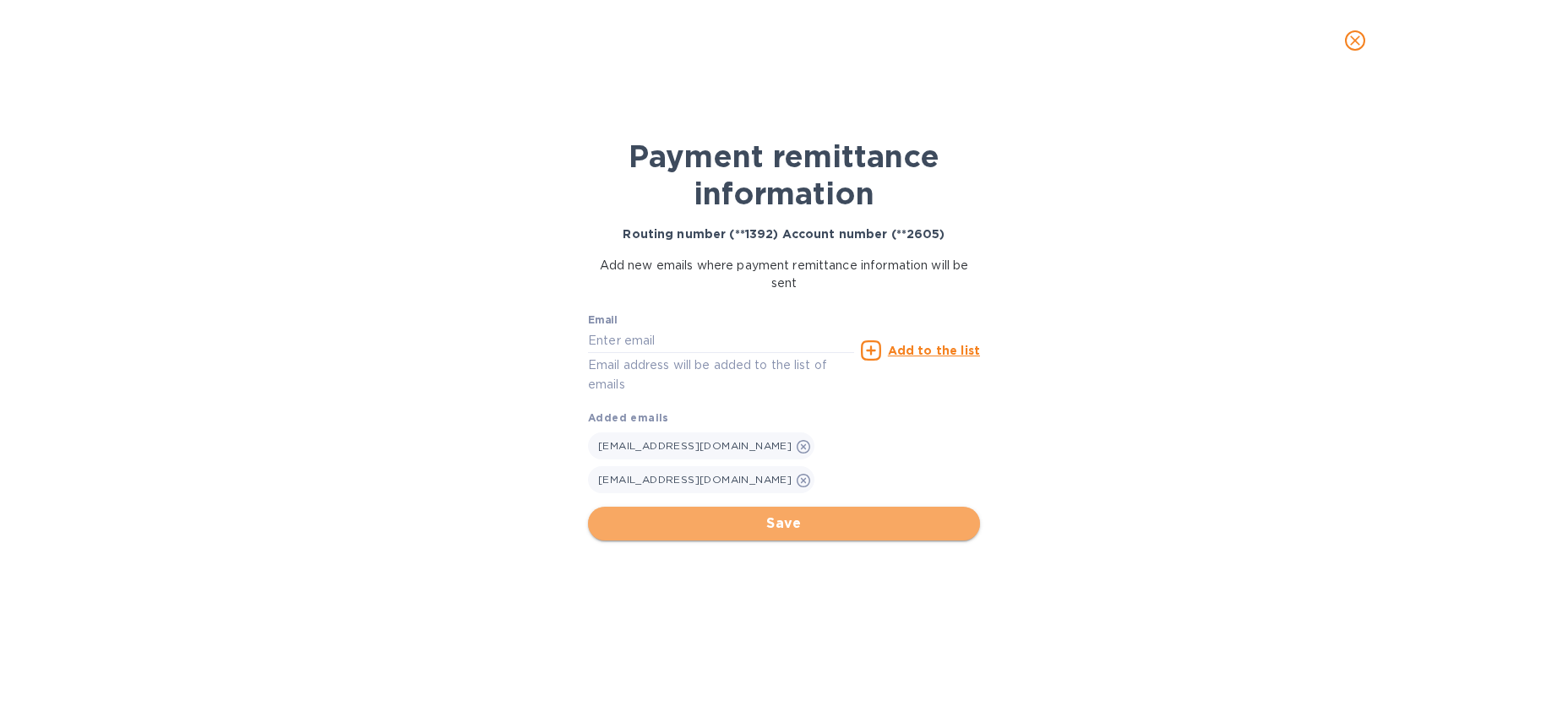
click at [825, 521] on span "Save" at bounding box center [784, 524] width 365 height 21
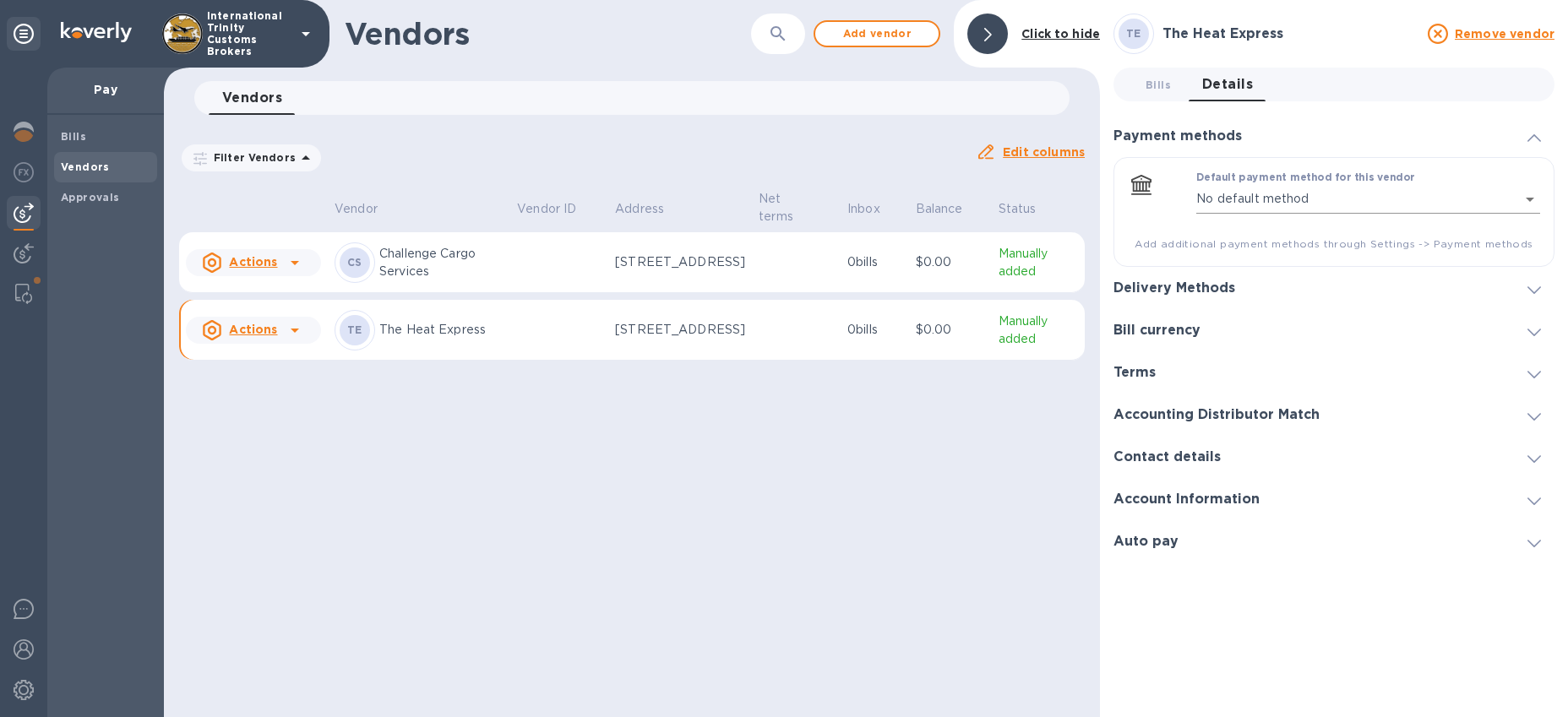
click at [1465, 195] on body "International Trinity Customs Brokers Pay Bills Vendors Approvals Vendors ​ Add…" at bounding box center [784, 358] width 1568 height 717
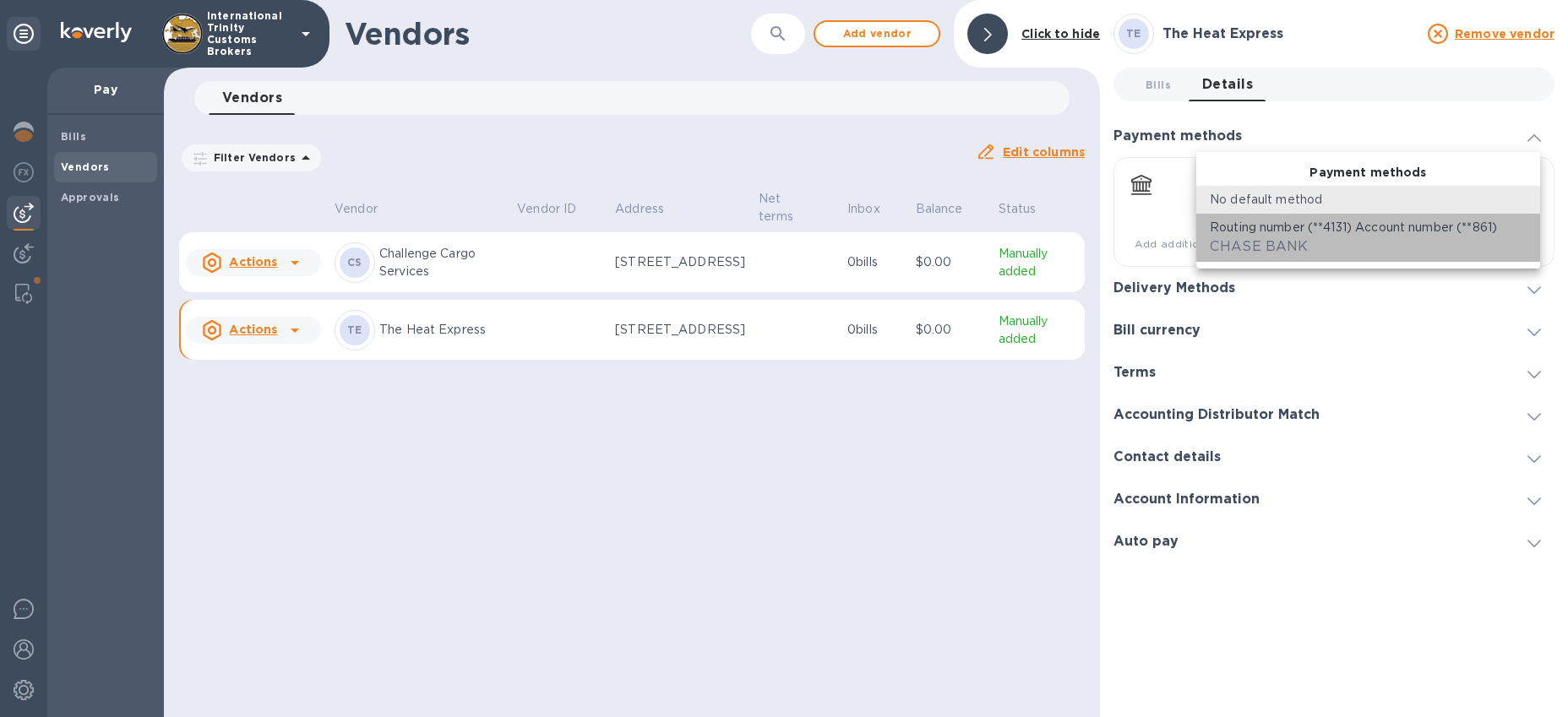
click at [1277, 229] on p "Routing number (**4131) Account number (**861‬)" at bounding box center [1353, 228] width 287 height 18
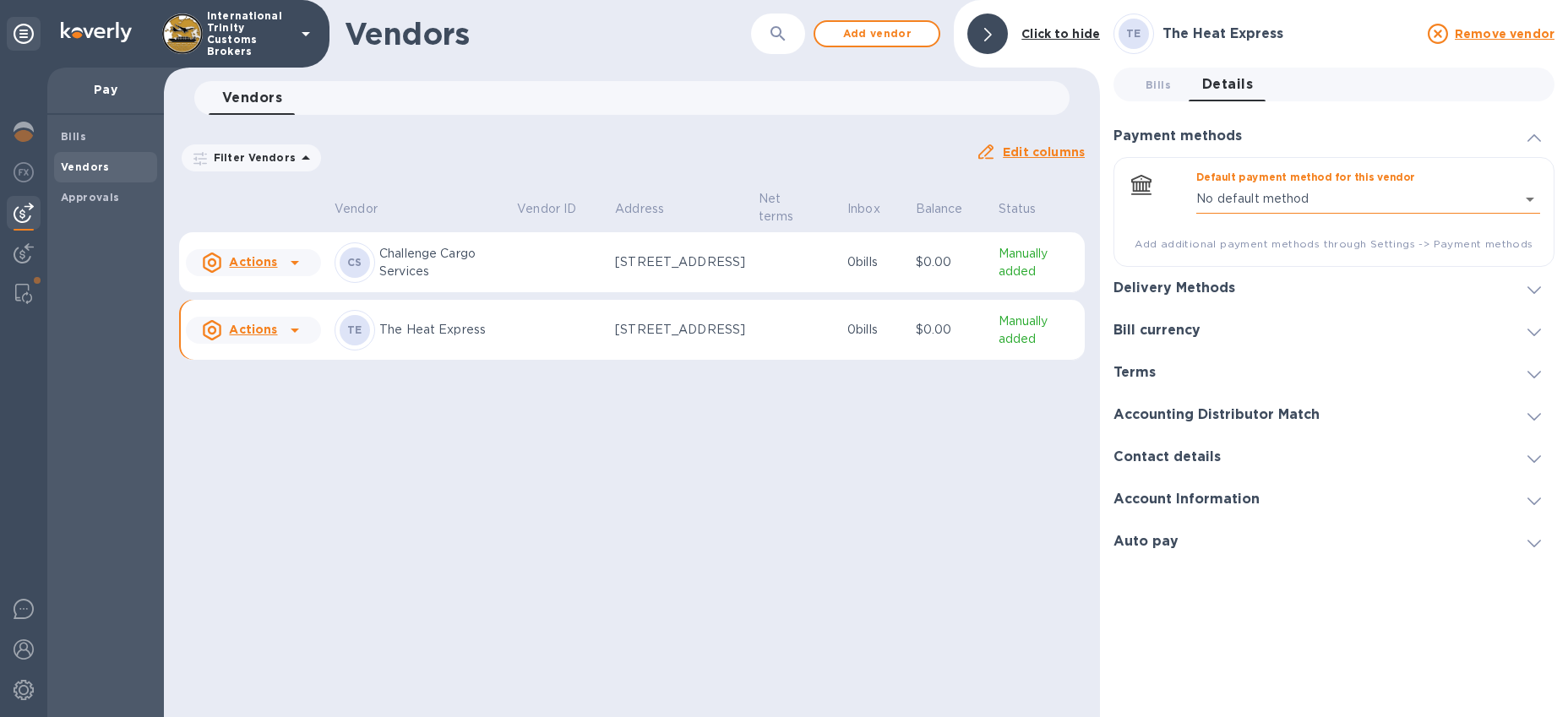
type input "817635466255061929165650162400016"
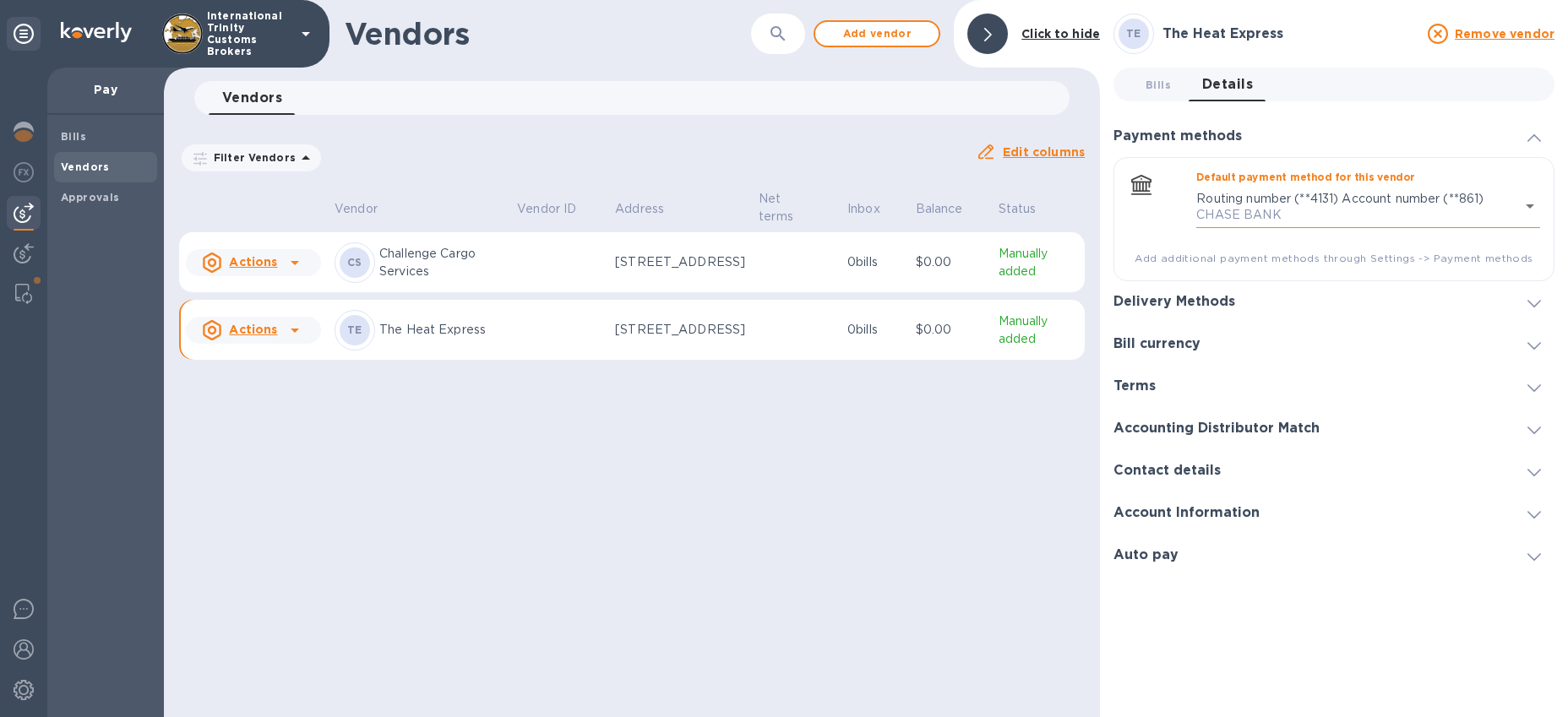
click at [1335, 199] on body "International Trinity Customs Brokers Pay Bills Vendors Approvals Vendors ​ Add…" at bounding box center [784, 358] width 1568 height 717
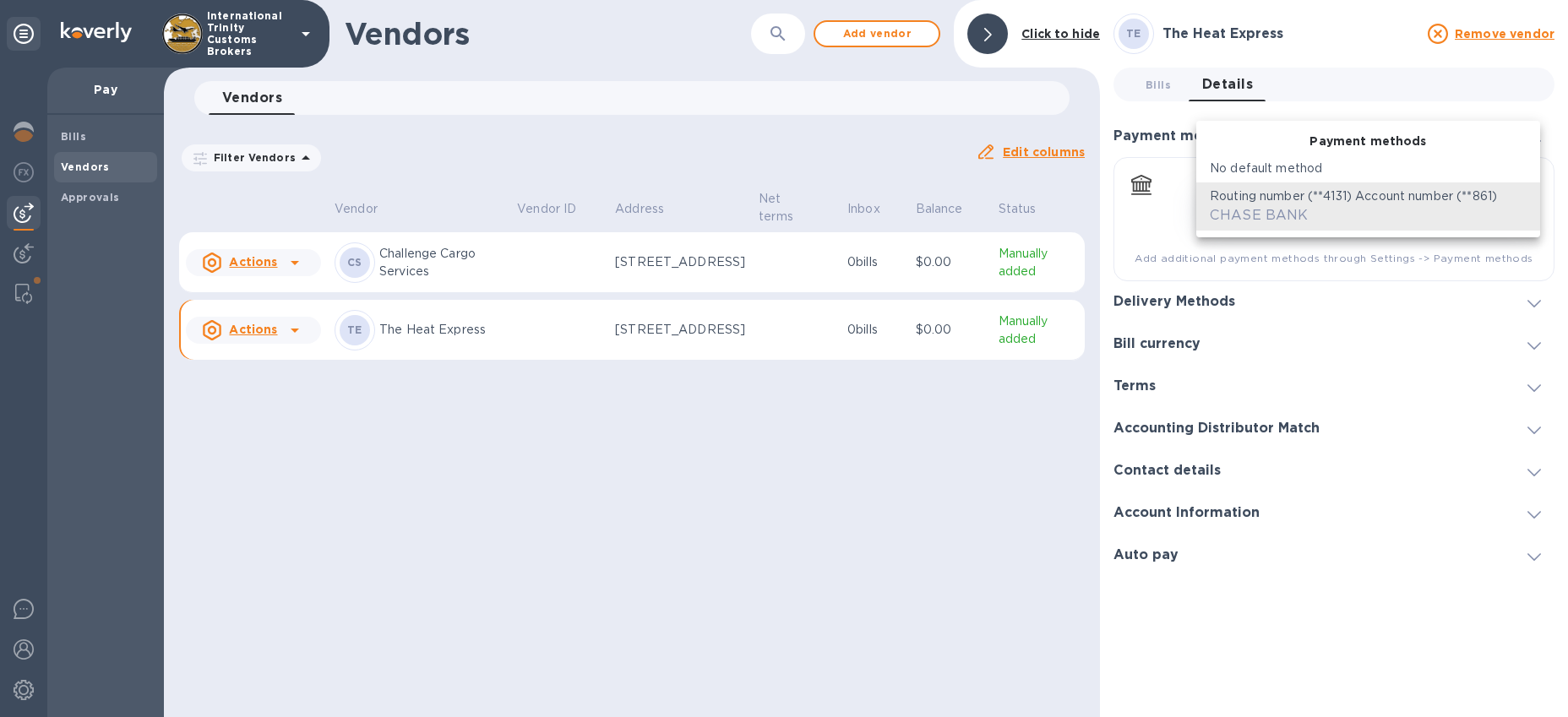
click at [1492, 210] on div "Routing number (**4131) Account number (**861‬) CHASE BANK" at bounding box center [1368, 207] width 317 height 38
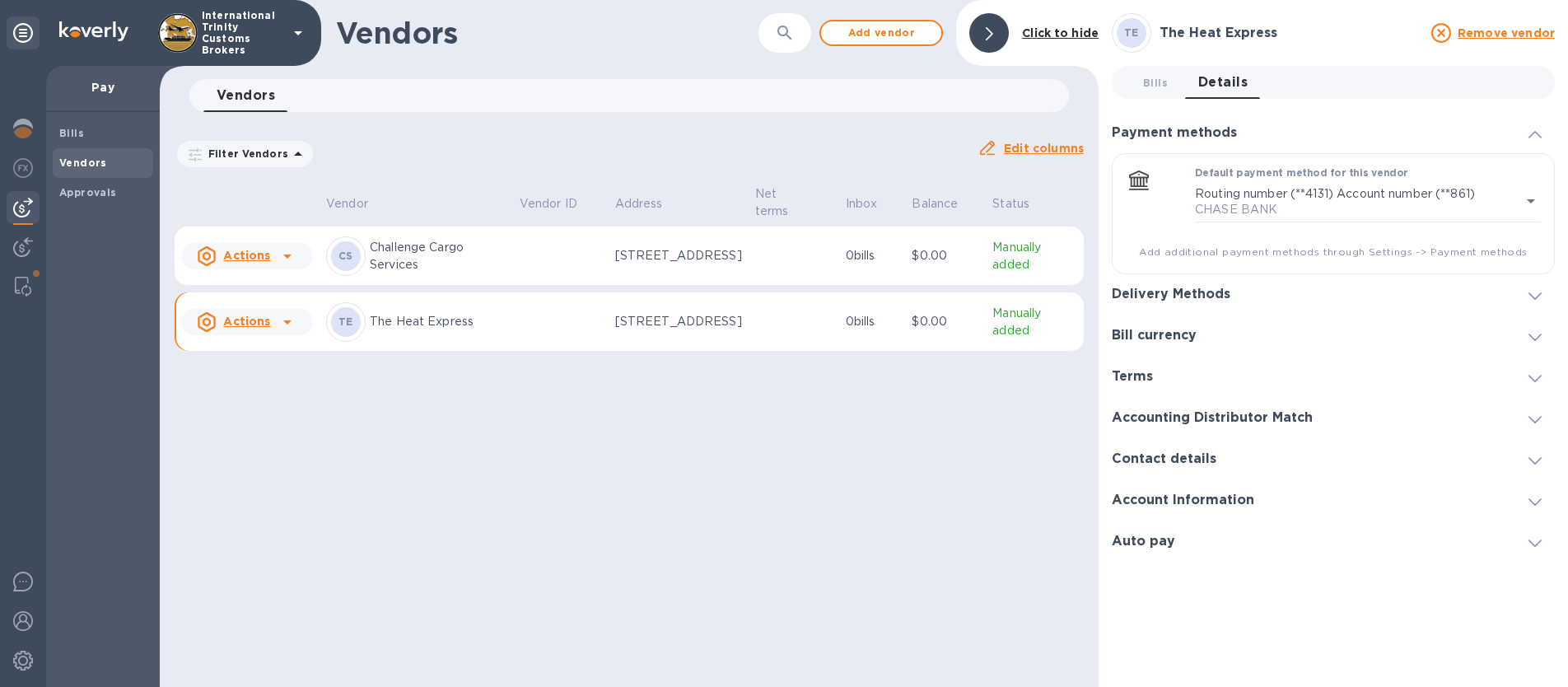
click at [471, 487] on div "Vendors ​ Add vendor Click to hide Vendors 0 Filter Vendors Auto pay: All Edit …" at bounding box center [629, 343] width 939 height 687
drag, startPoint x: 1143, startPoint y: 133, endPoint x: 1307, endPoint y: 169, distance: 167.9
click at [1257, 136] on div "Payment methods" at bounding box center [1333, 132] width 443 height 41
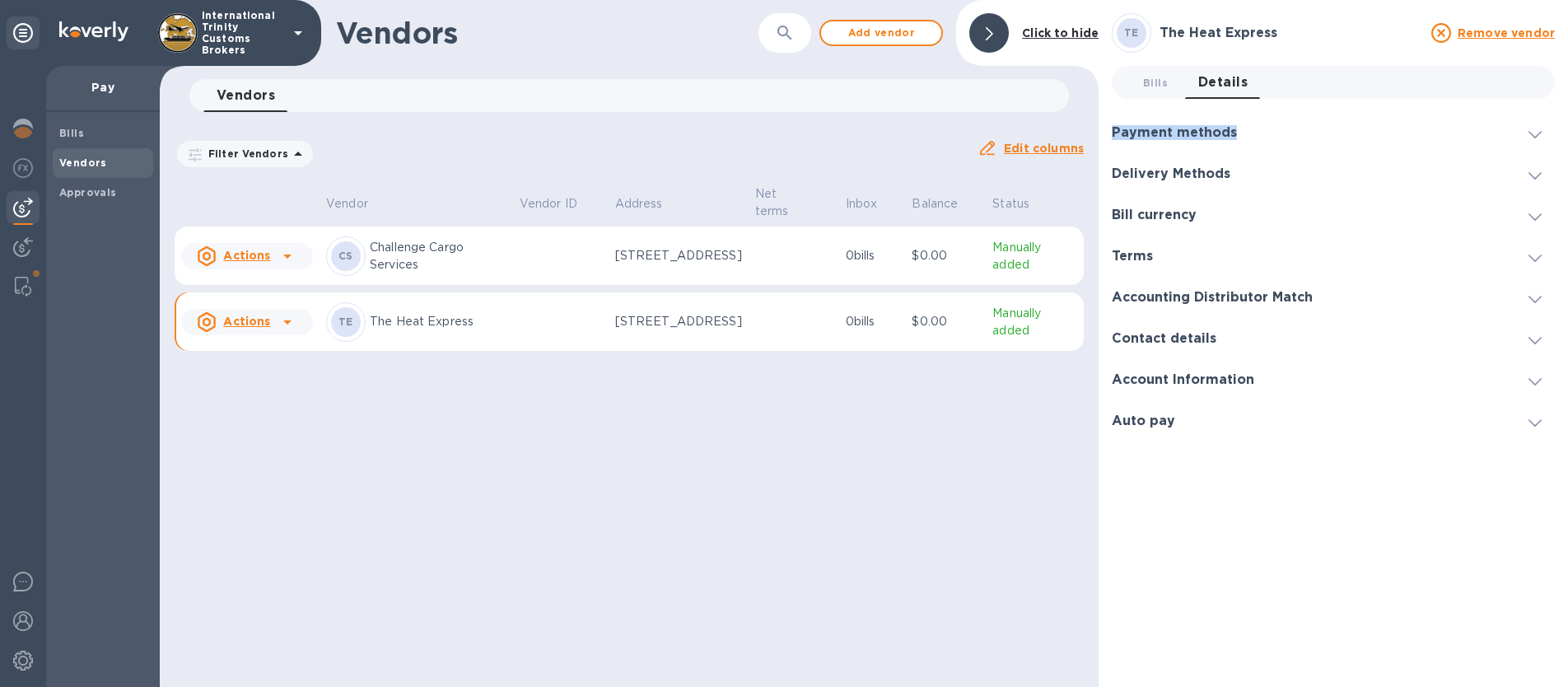
drag, startPoint x: 1455, startPoint y: 140, endPoint x: 1448, endPoint y: 172, distance: 32.8
click at [1455, 140] on div "Payment methods" at bounding box center [1333, 132] width 443 height 41
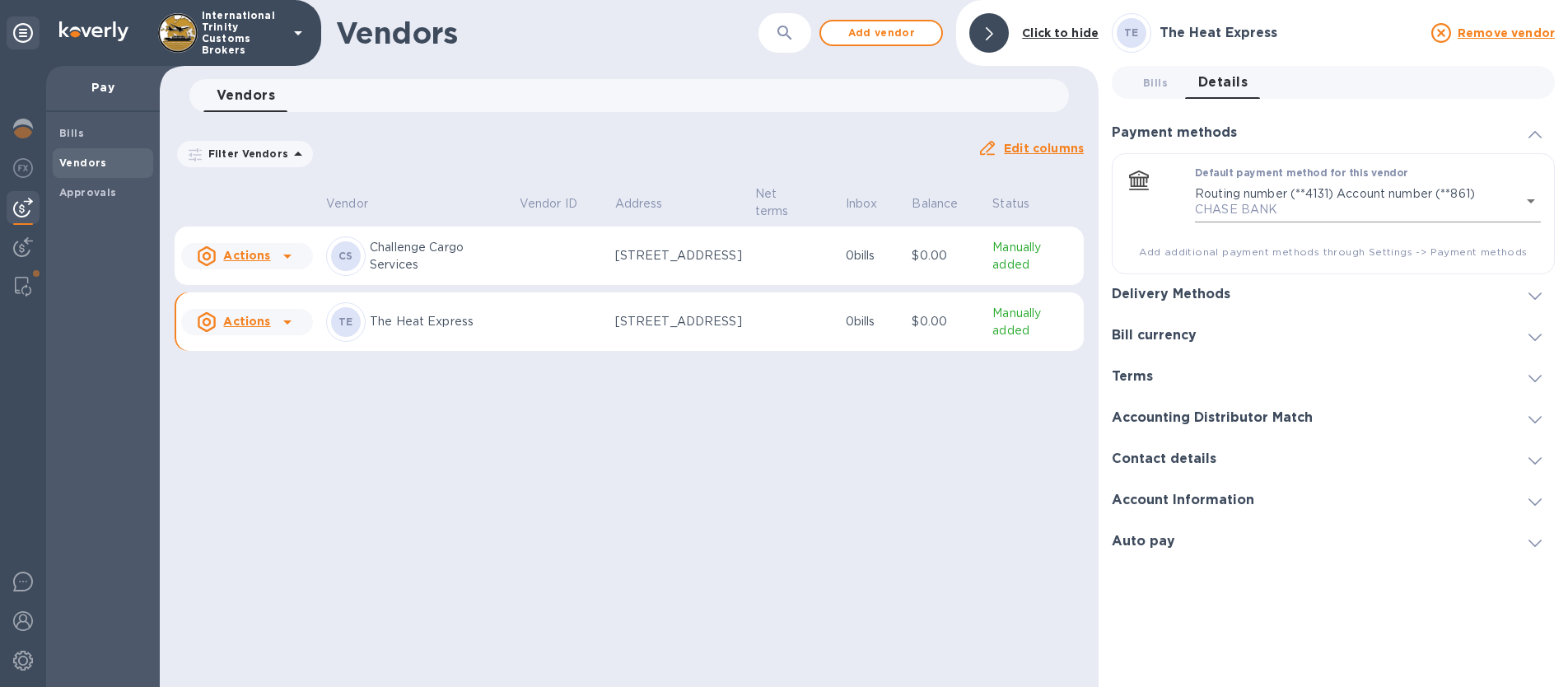
click at [1405, 188] on body "International Trinity Customs Brokers Pay Bills Vendors Approvals Vendors ​ Add…" at bounding box center [784, 343] width 1568 height 687
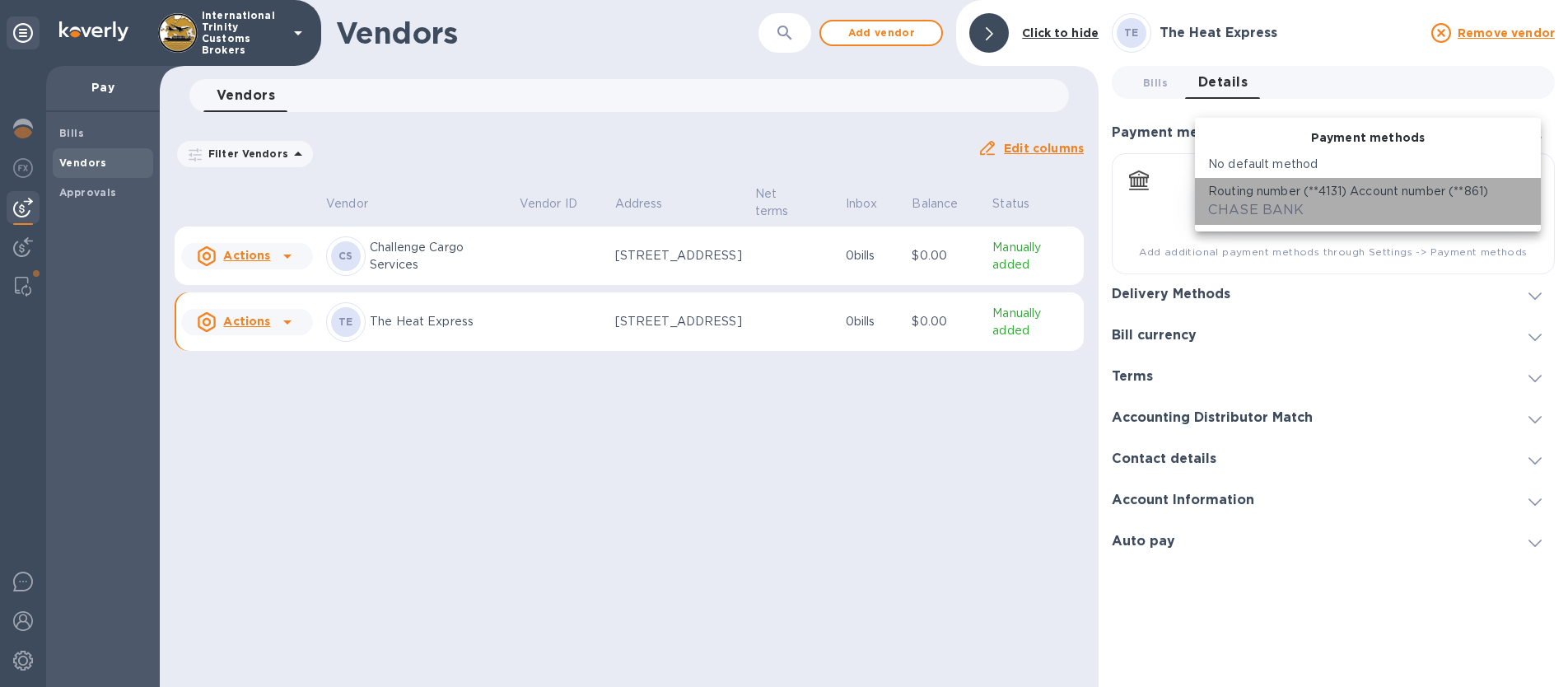
click at [1261, 213] on span "CHASE BANK" at bounding box center [1257, 210] width 96 height 16
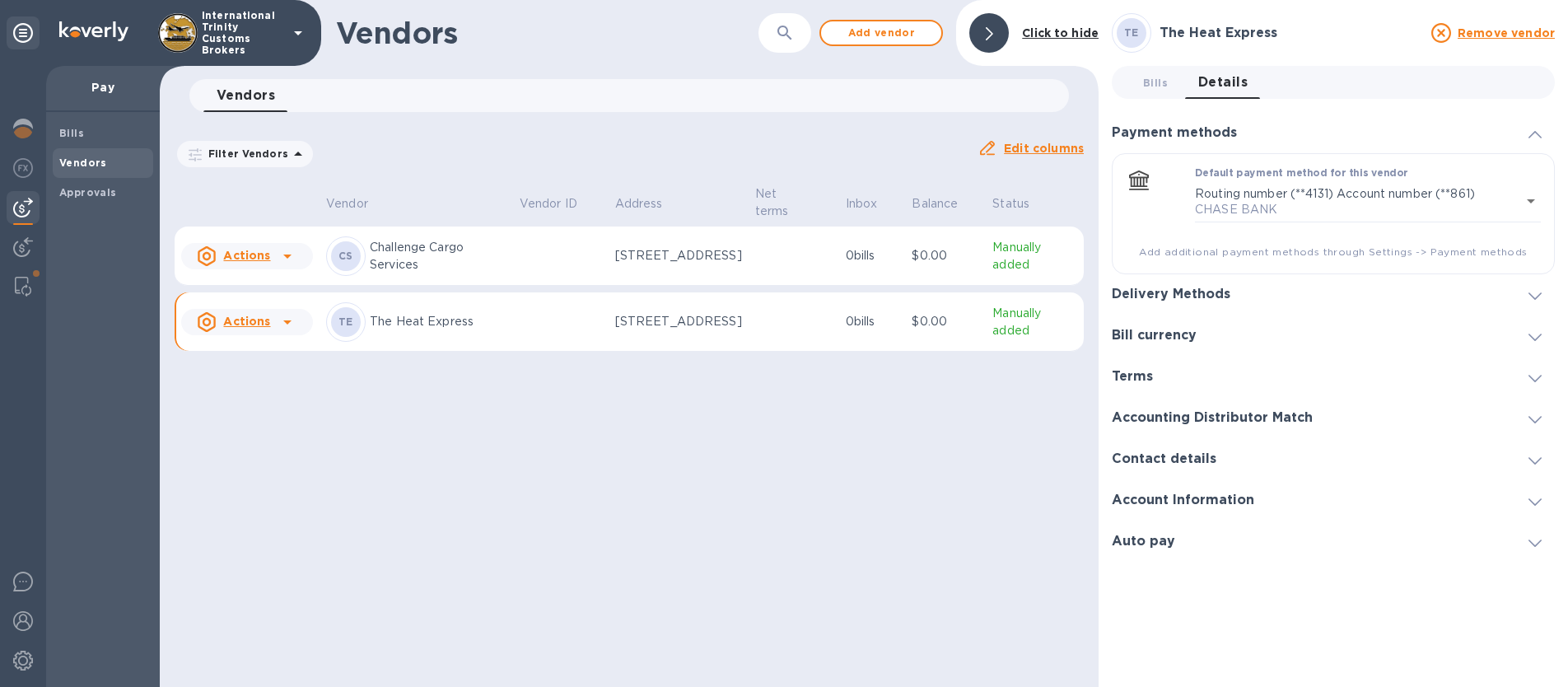
click at [1282, 112] on div "Payment methods" at bounding box center [1333, 132] width 443 height 41
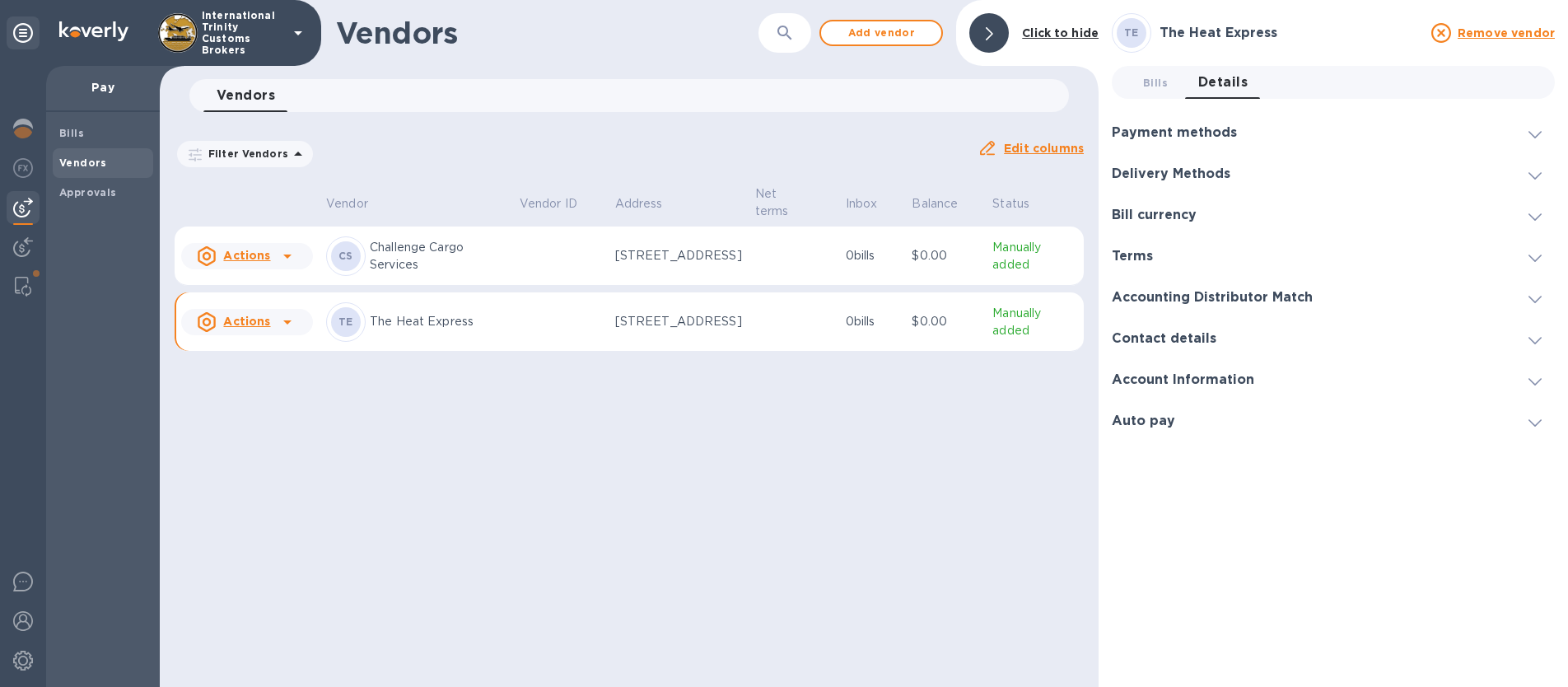
click at [1283, 141] on div "Payment methods" at bounding box center [1333, 132] width 443 height 41
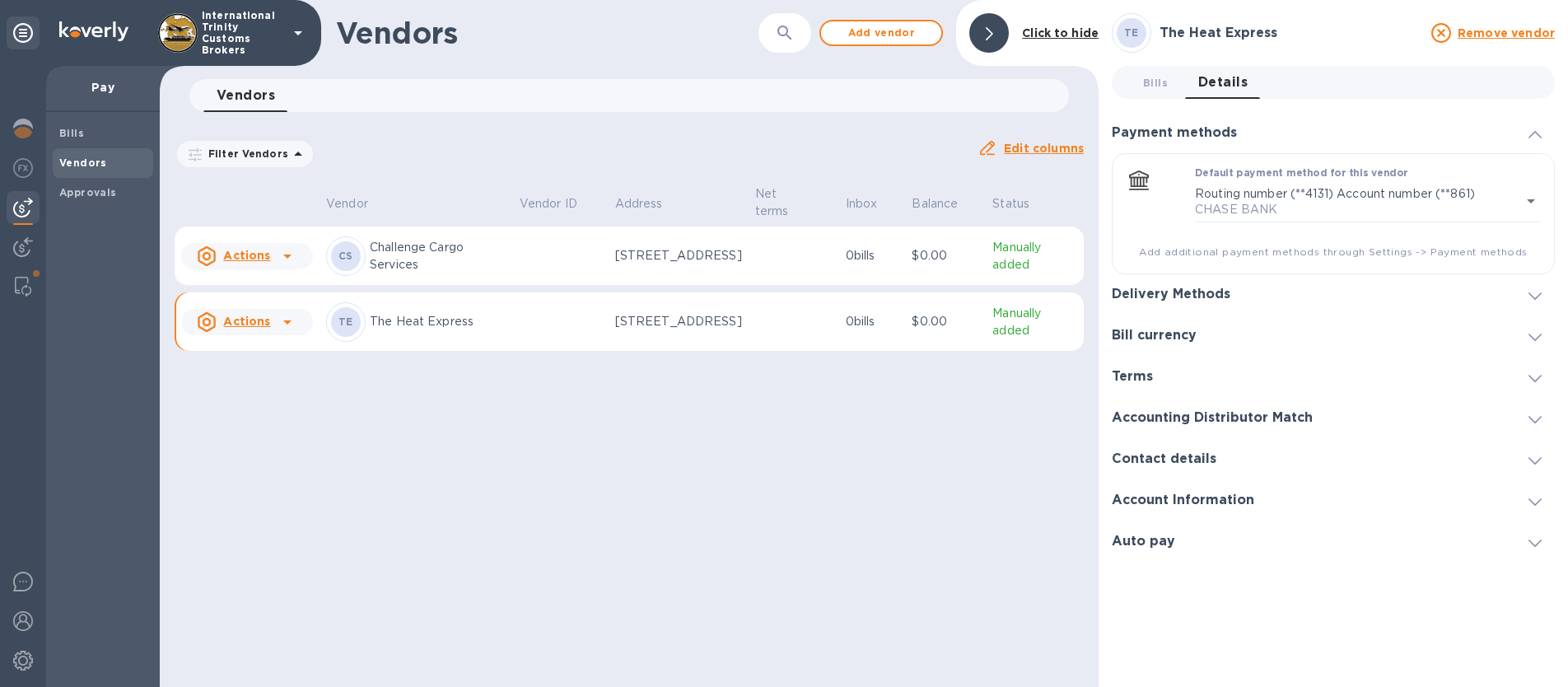
click at [476, 417] on div "Vendors ​ Add vendor Click to hide Vendors 0 Filter Vendors Auto pay: All Edit …" at bounding box center [629, 343] width 939 height 687
click at [78, 130] on b "Bills" at bounding box center [72, 133] width 25 height 12
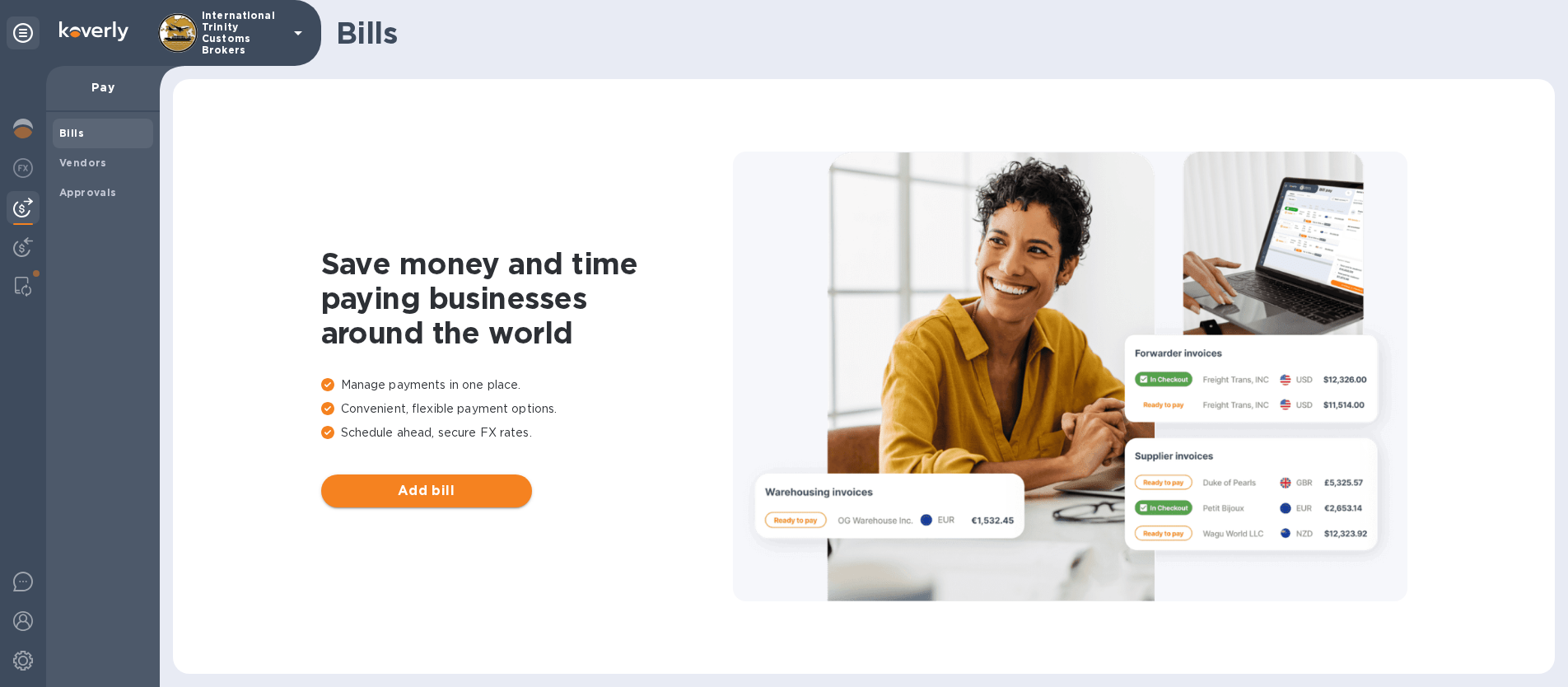
click at [456, 501] on button "Add bill" at bounding box center [426, 491] width 210 height 33
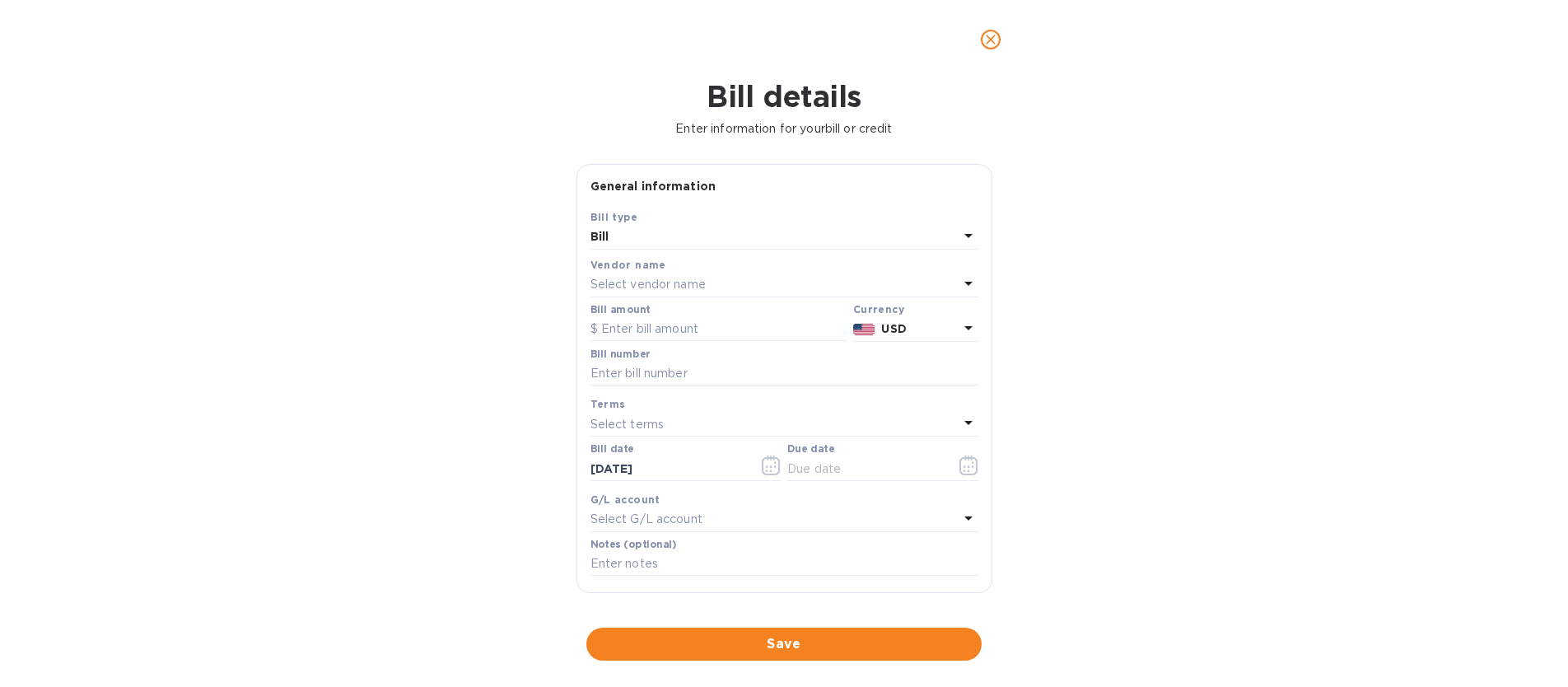
click at [656, 286] on p "Select vendor name" at bounding box center [647, 285] width 115 height 18
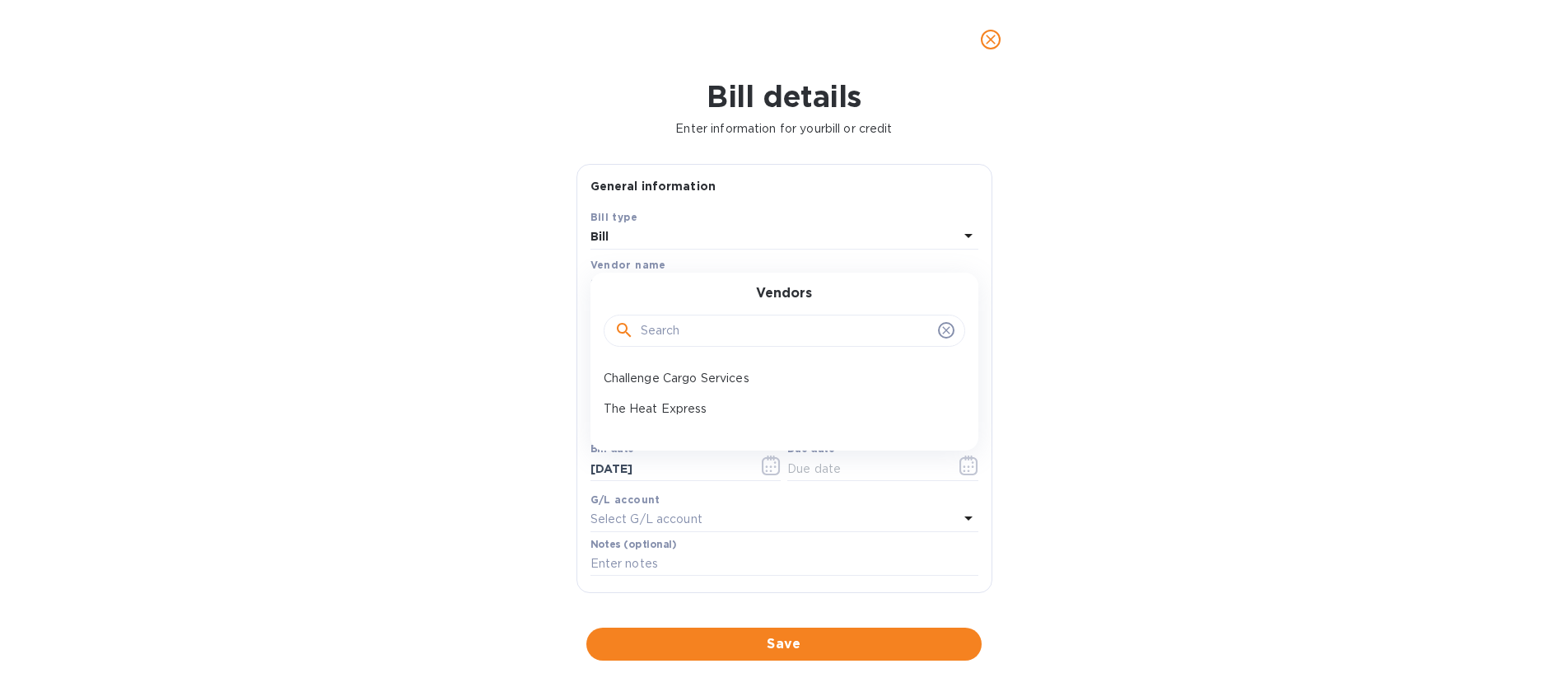
click at [674, 336] on input "text" at bounding box center [787, 331] width 291 height 25
click at [649, 419] on div "The Heat Express" at bounding box center [778, 409] width 361 height 31
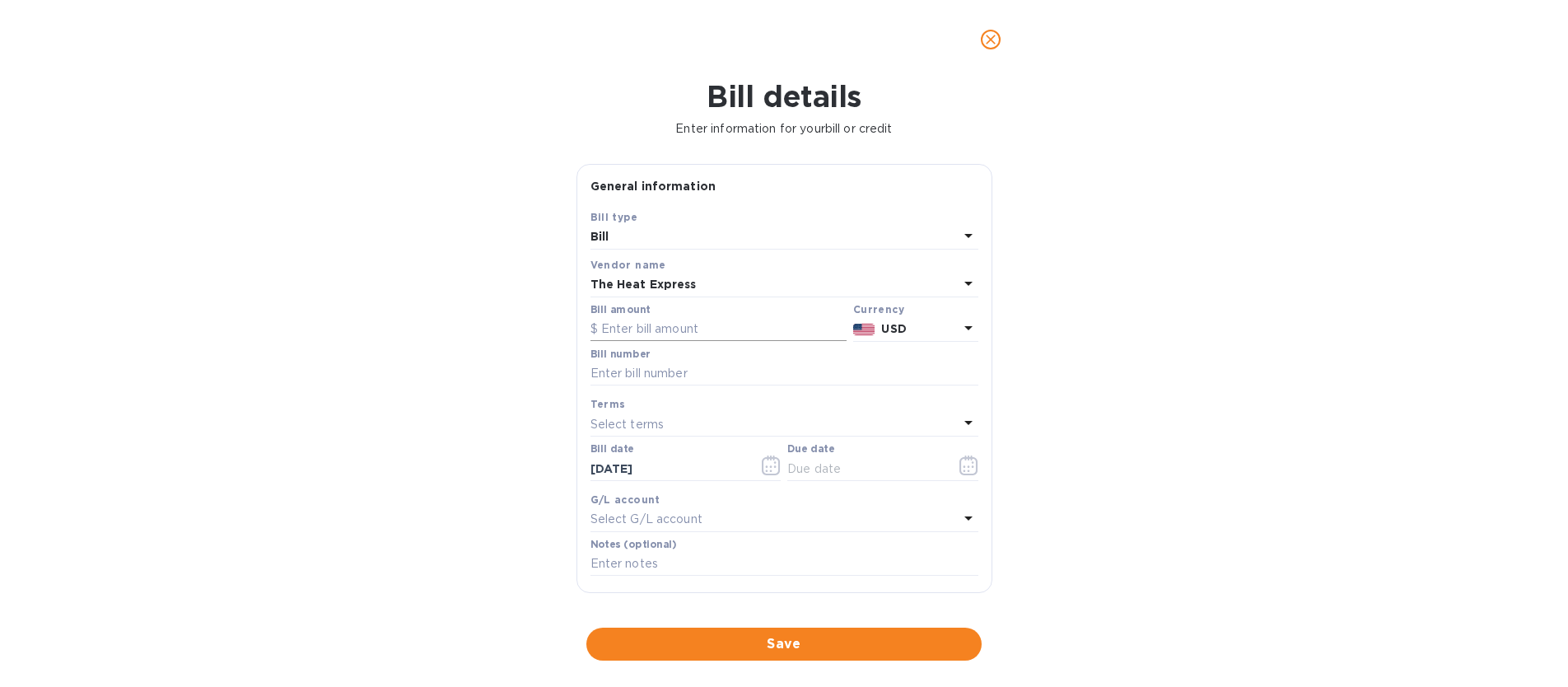
click at [643, 327] on input "text" at bounding box center [718, 330] width 256 height 25
type input "366"
click at [651, 370] on input "text" at bounding box center [784, 374] width 388 height 25
click at [654, 374] on input "text" at bounding box center [784, 374] width 388 height 25
paste input "Invoice #166343"
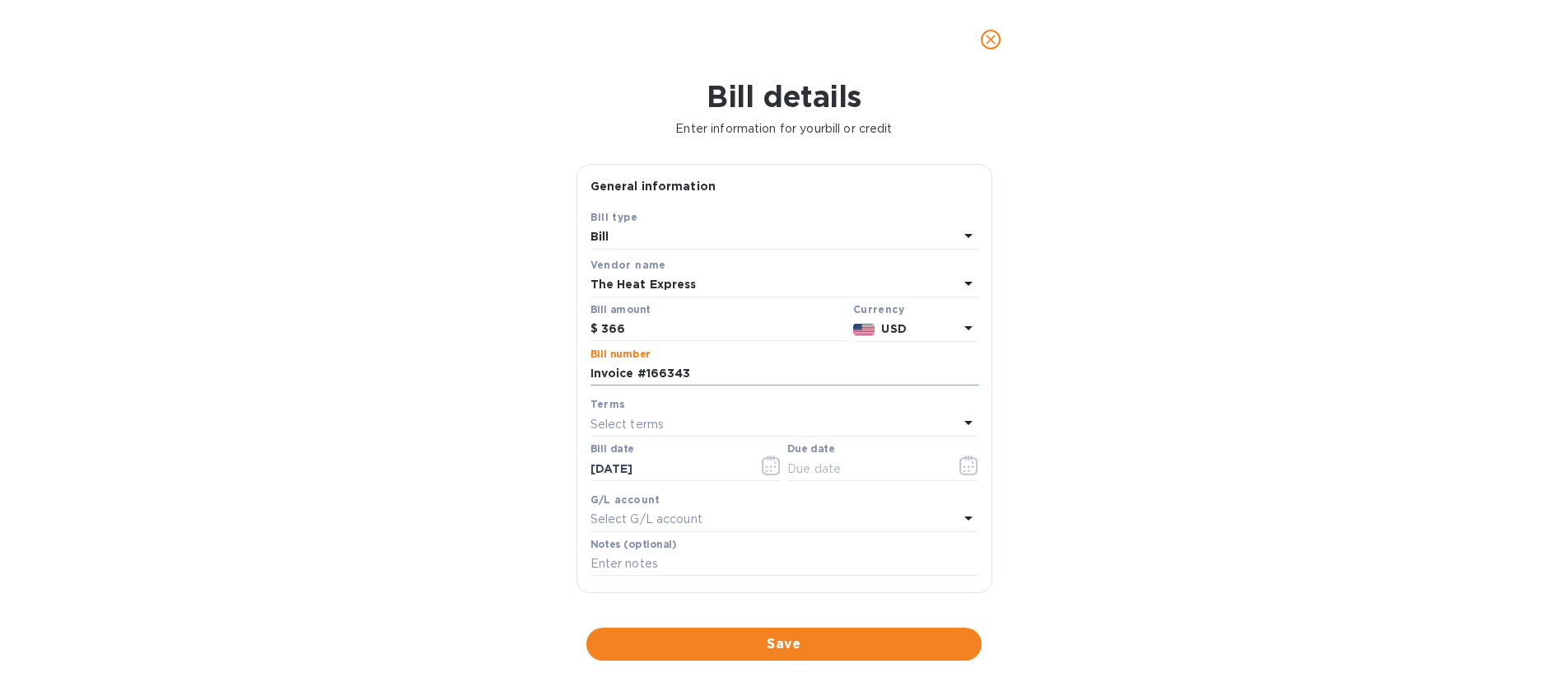
paste input "Invoice #166427"
click at [691, 373] on input "Invoice #166343 Invoice #166427" at bounding box center [784, 374] width 388 height 25
type input "Invoice #166343 // Invoice #166427"
click at [713, 408] on div "Terms" at bounding box center [784, 404] width 388 height 18
click at [689, 428] on div "Select terms" at bounding box center [774, 425] width 368 height 23
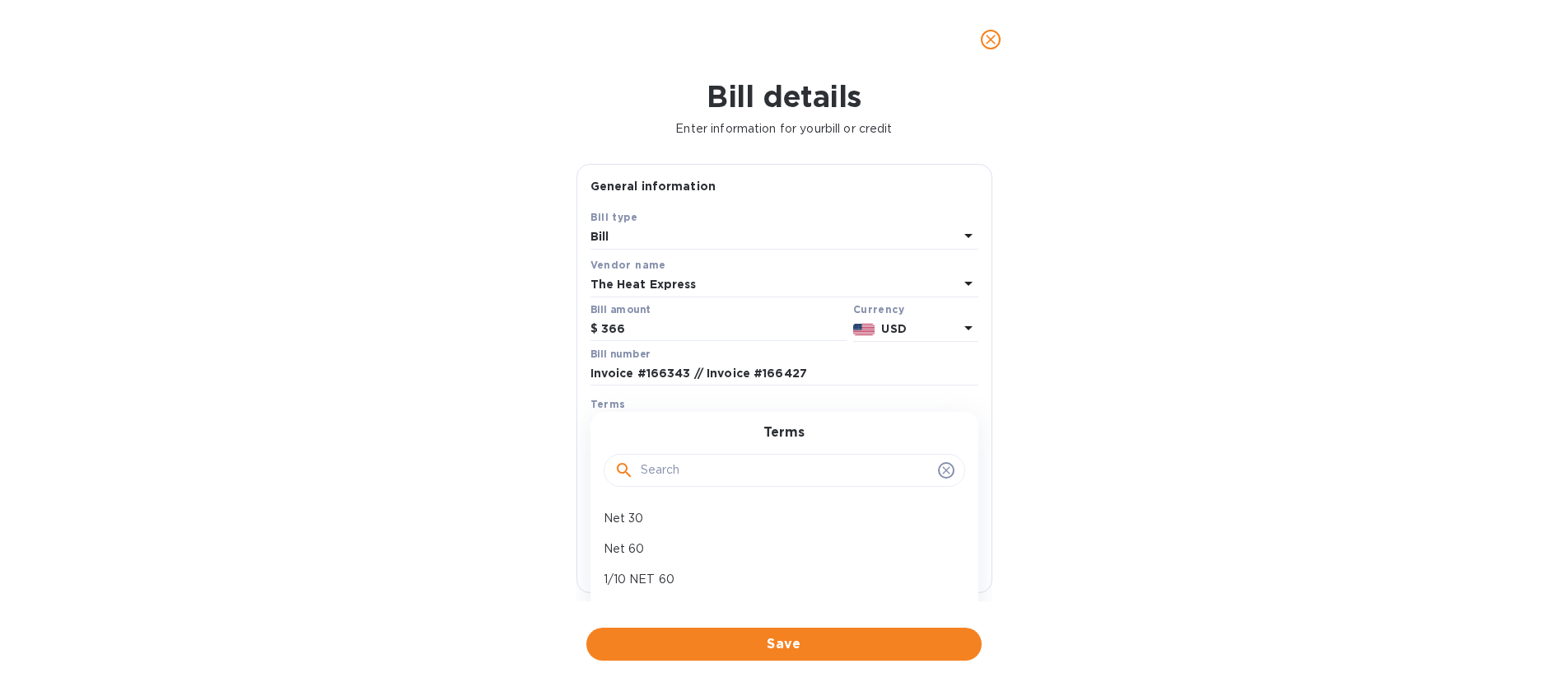
click at [685, 408] on div "Terms" at bounding box center [784, 404] width 388 height 18
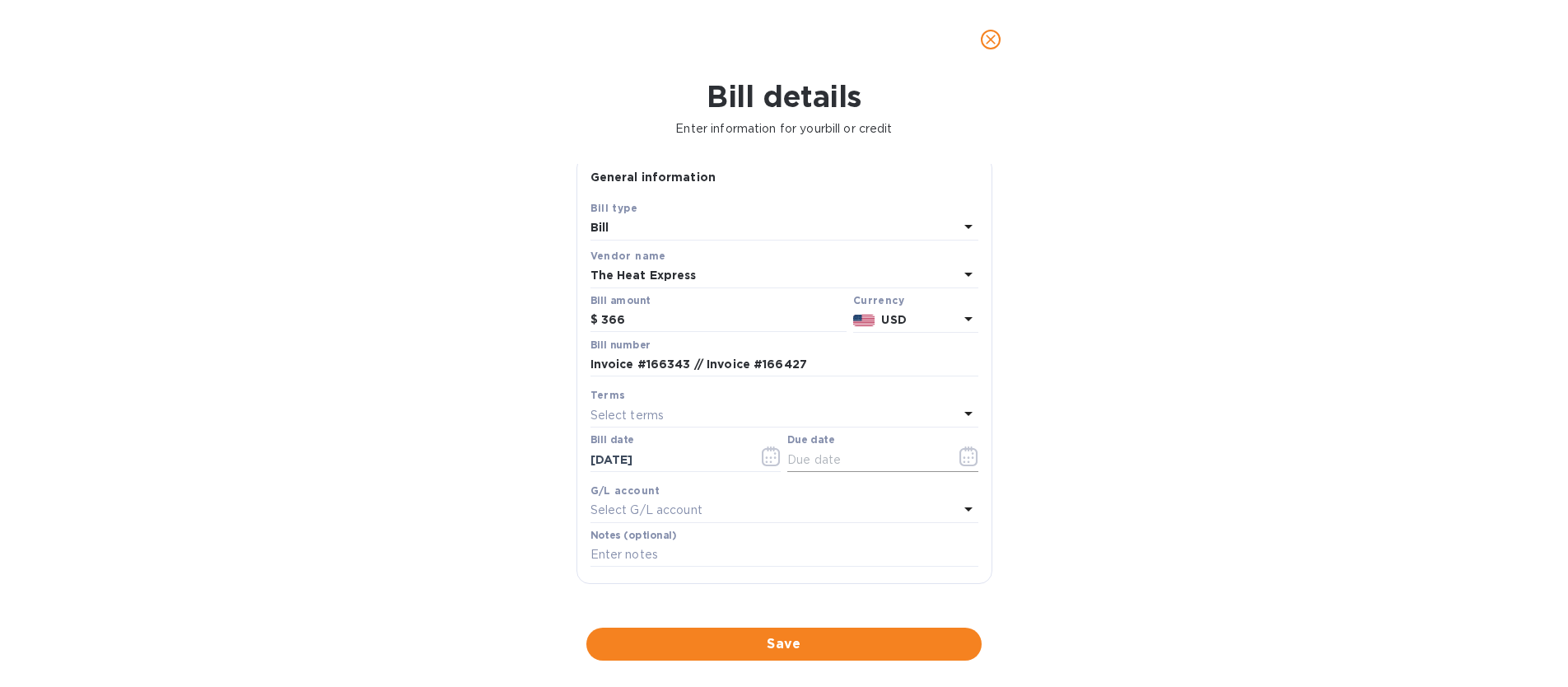
click at [893, 458] on input "text" at bounding box center [866, 460] width 156 height 25
click at [959, 456] on icon "button" at bounding box center [969, 456] width 19 height 20
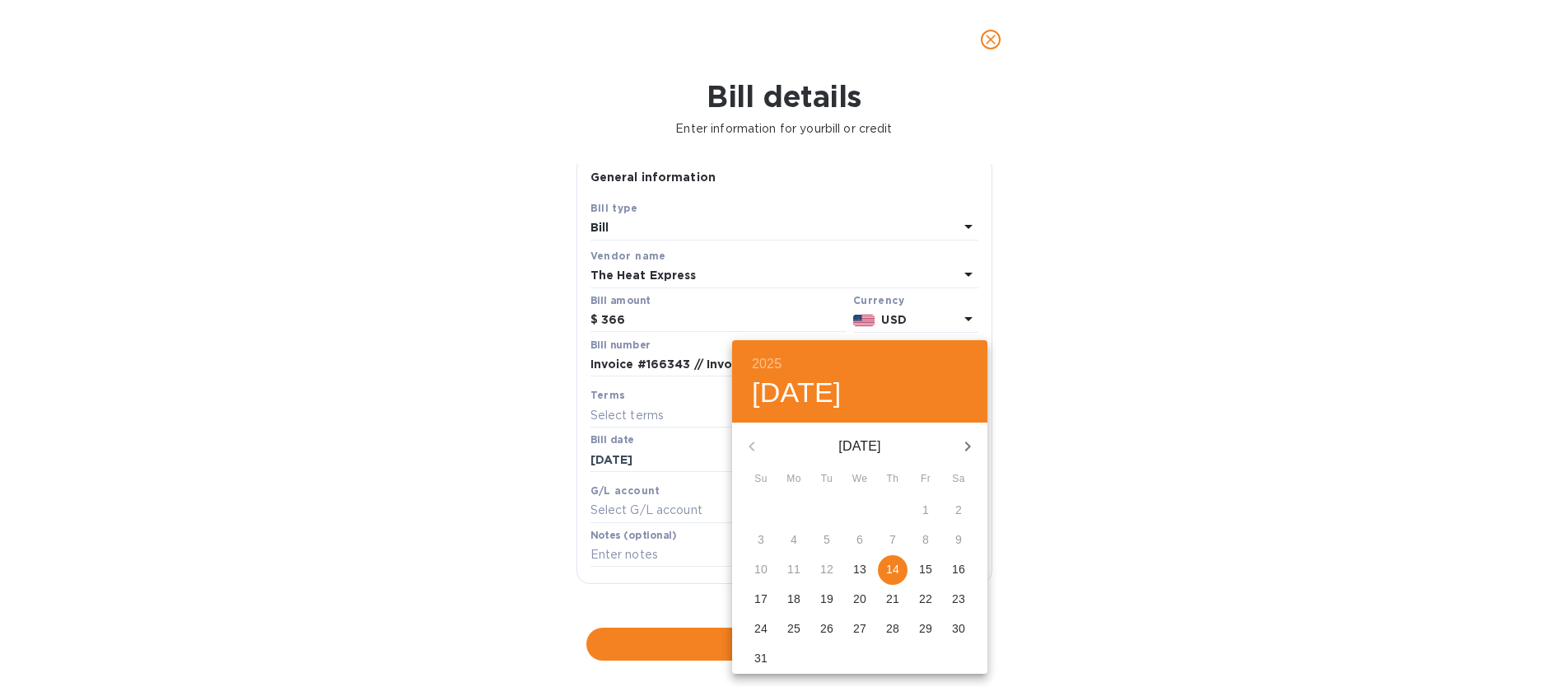
click at [896, 569] on p "14" at bounding box center [893, 569] width 13 height 17
type input "[DATE]"
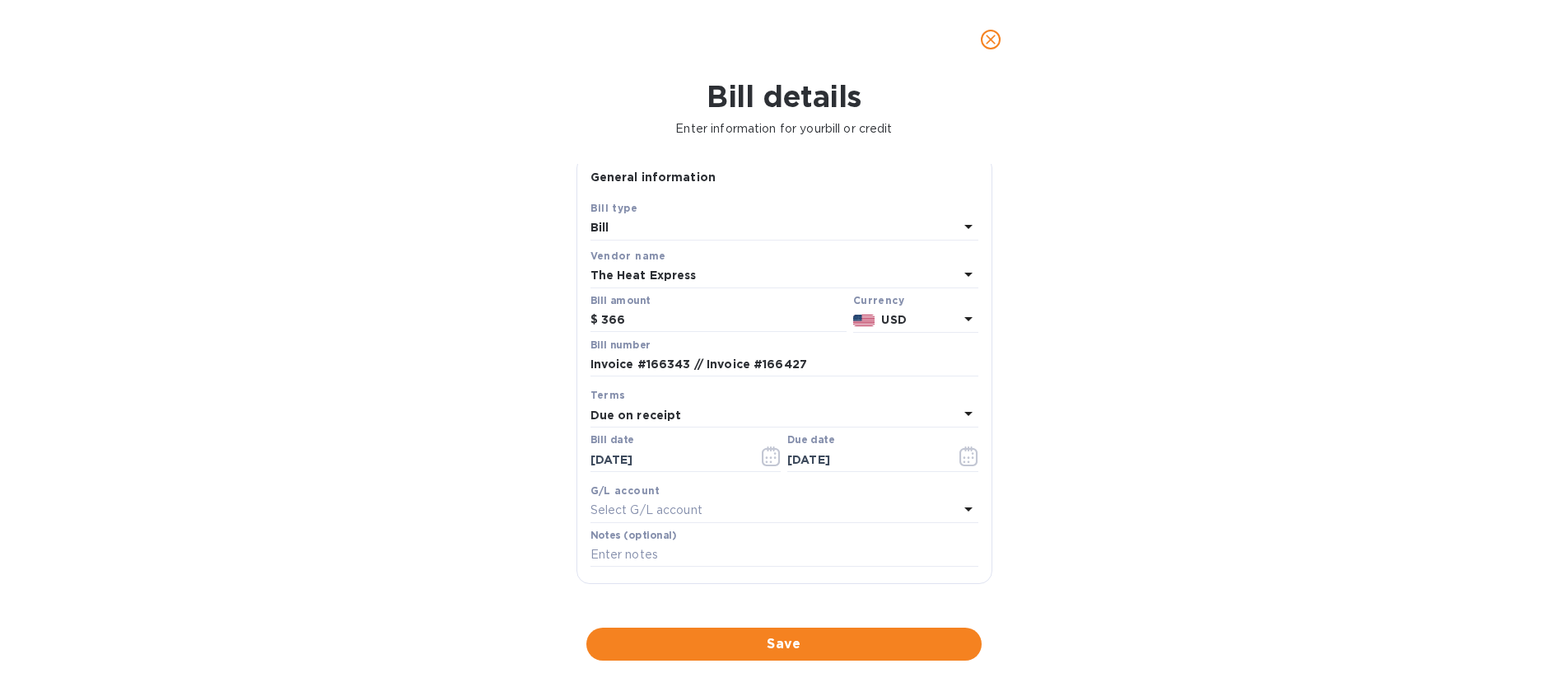
click at [653, 507] on p "Select G/L account" at bounding box center [646, 511] width 112 height 18
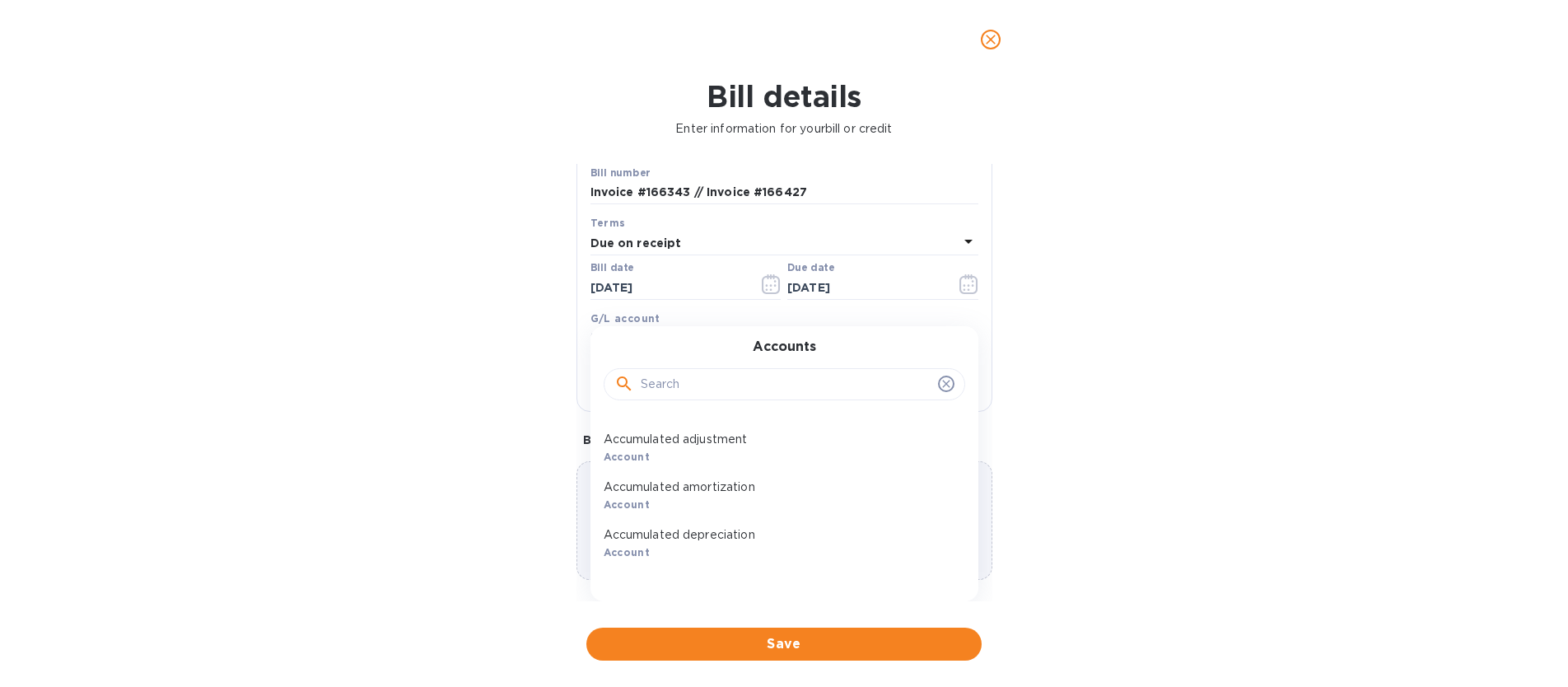
scroll to position [0, 0]
click at [689, 336] on div "Accounts 20100 Account 43100 Account 99999 Account Accounts Payable (A/P) Accou…" at bounding box center [784, 464] width 388 height 276
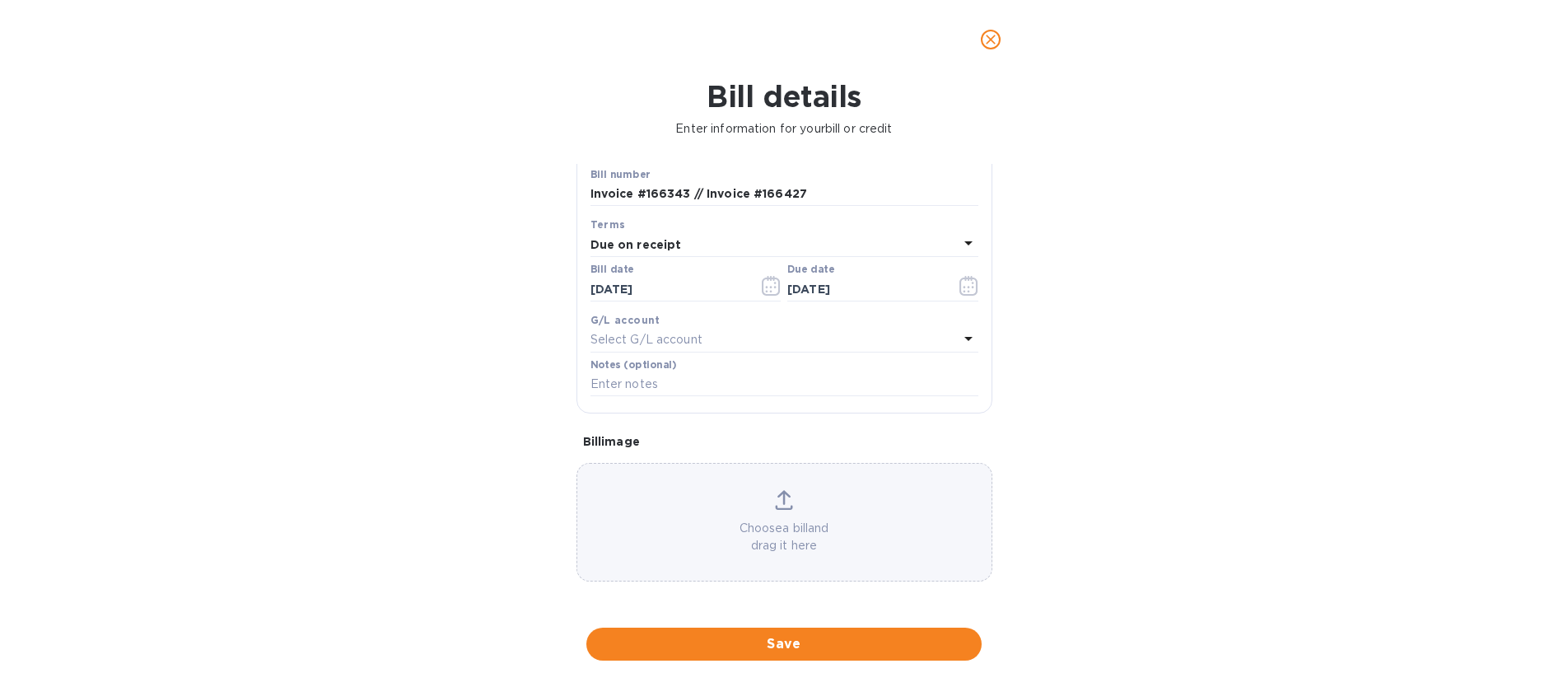
click at [711, 318] on div "G/L account" at bounding box center [784, 320] width 388 height 18
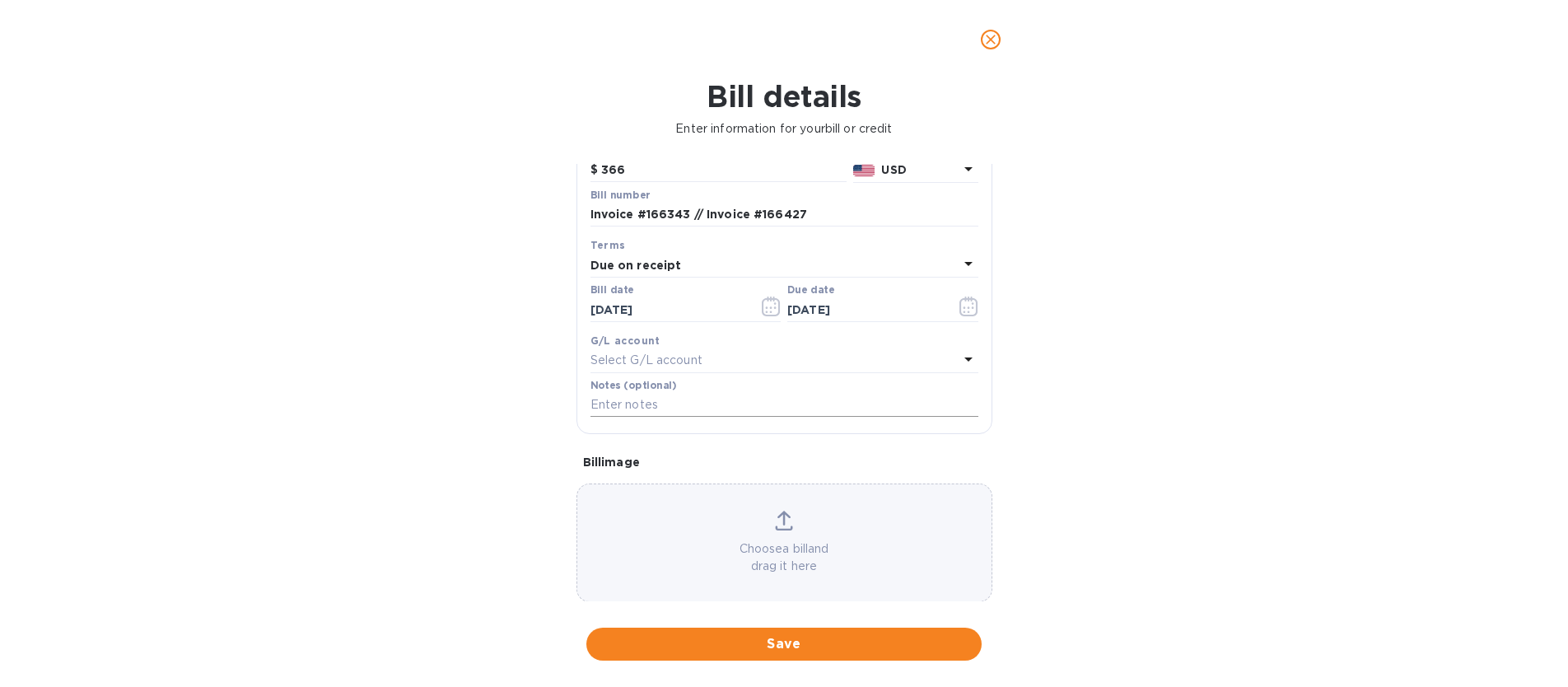
scroll to position [148, 0]
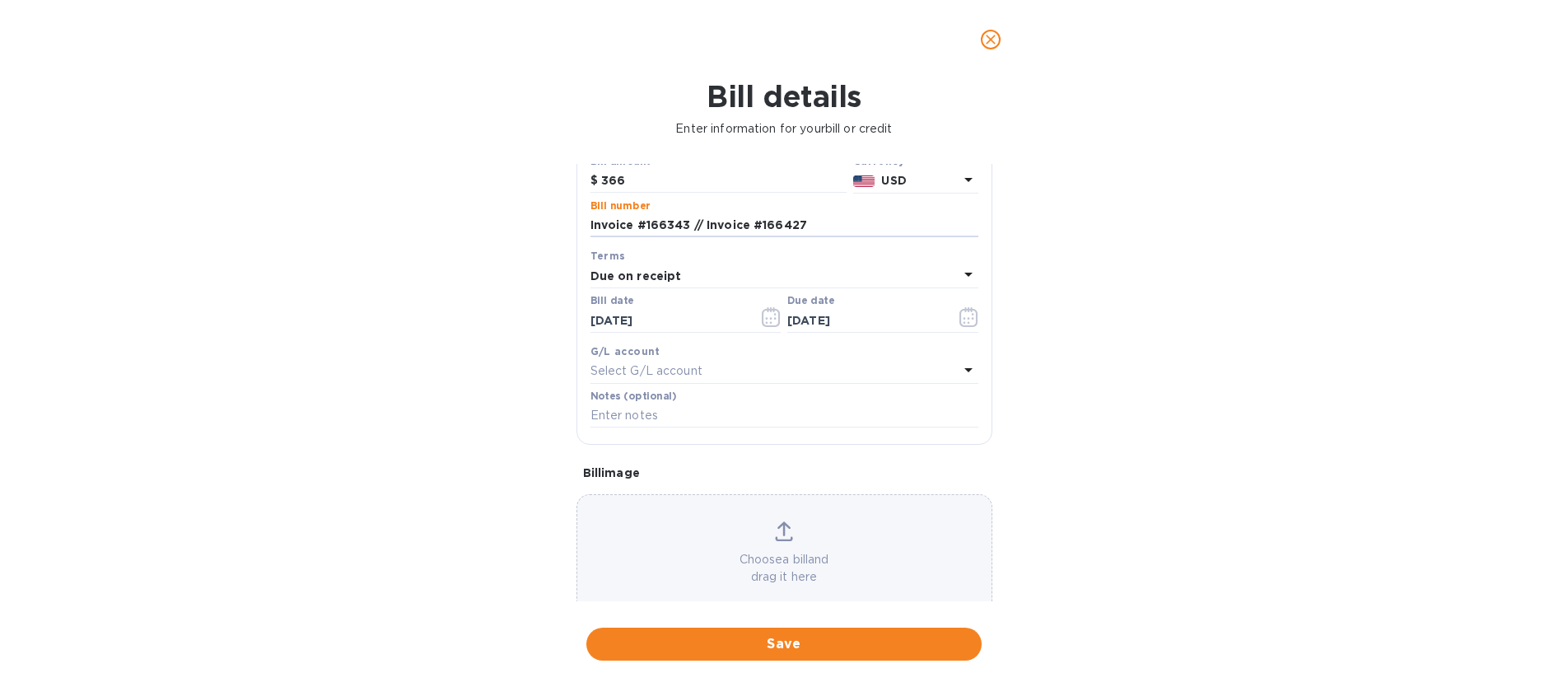
drag, startPoint x: 831, startPoint y: 222, endPoint x: 578, endPoint y: 218, distance: 253.0
click at [578, 218] on div "Save Bill type Bill Vendor name The Heat Express Bill amount $ 366 Currency USD…" at bounding box center [784, 253] width 414 height 384
click at [695, 411] on input "text" at bounding box center [784, 416] width 388 height 25
paste input "Invoice #166343 // Invoice #166427"
click at [864, 415] on input "Invoice #166343 // Invoice #166427" at bounding box center [784, 416] width 388 height 25
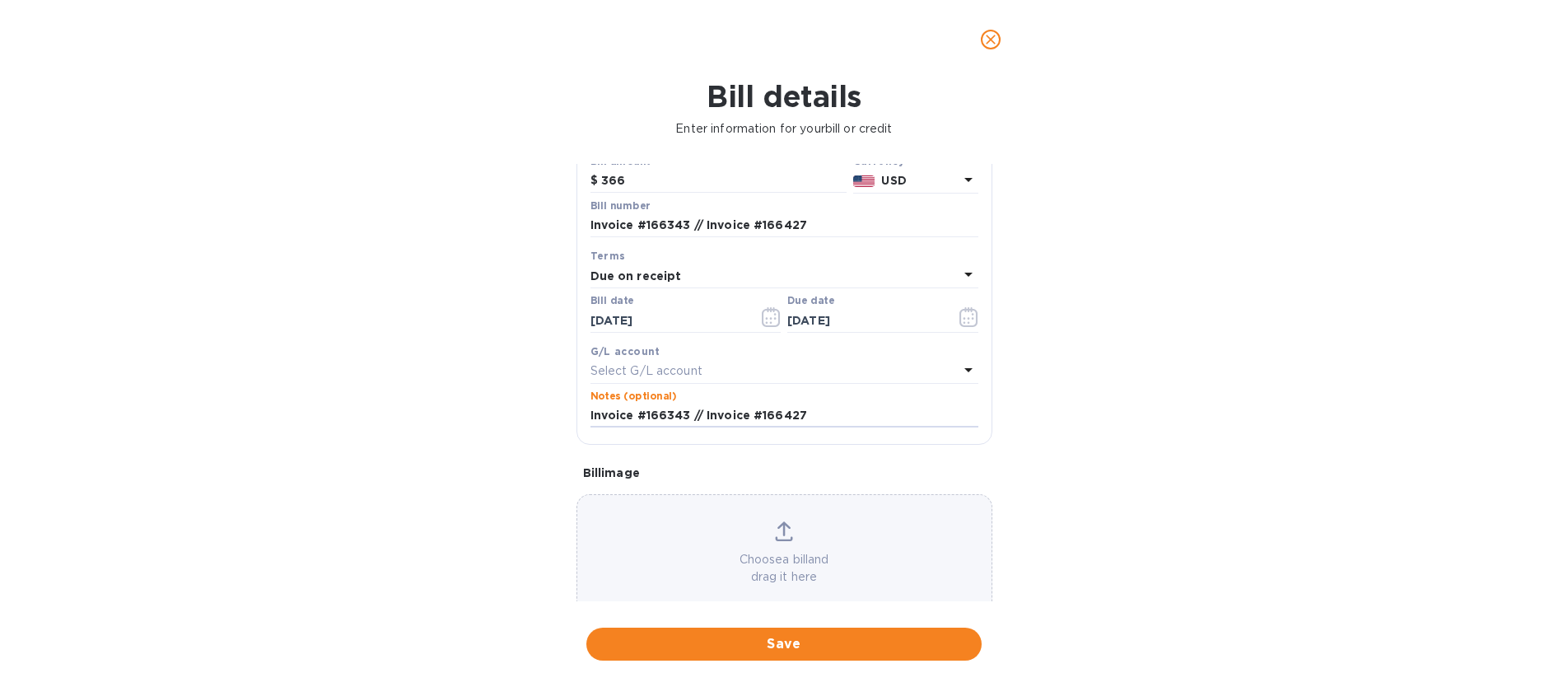
type input "Invoice #166343 // Invoice #166427"
click at [437, 547] on div "Bill details Enter information for your bill or credit General information Save…" at bounding box center [784, 383] width 1568 height 608
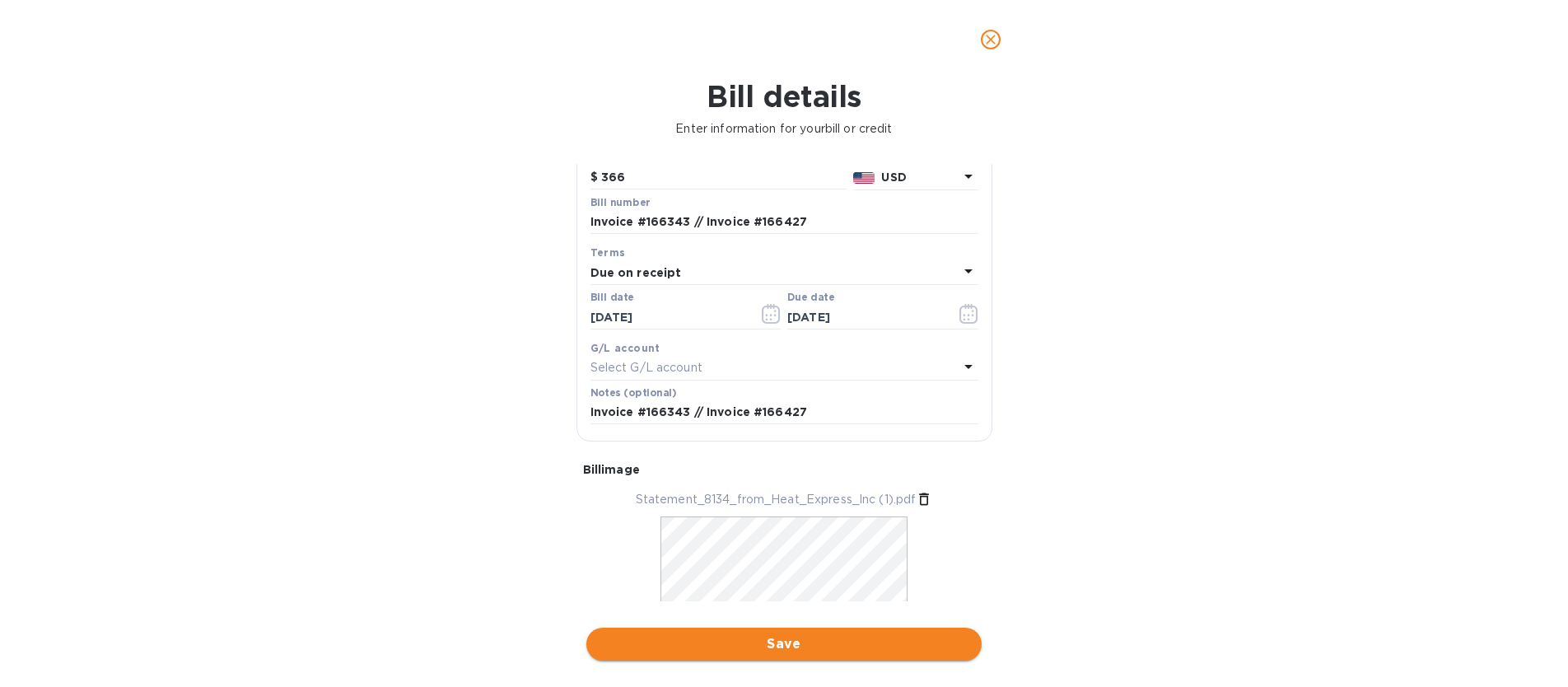
click at [816, 654] on span "Save" at bounding box center [784, 644] width 369 height 20
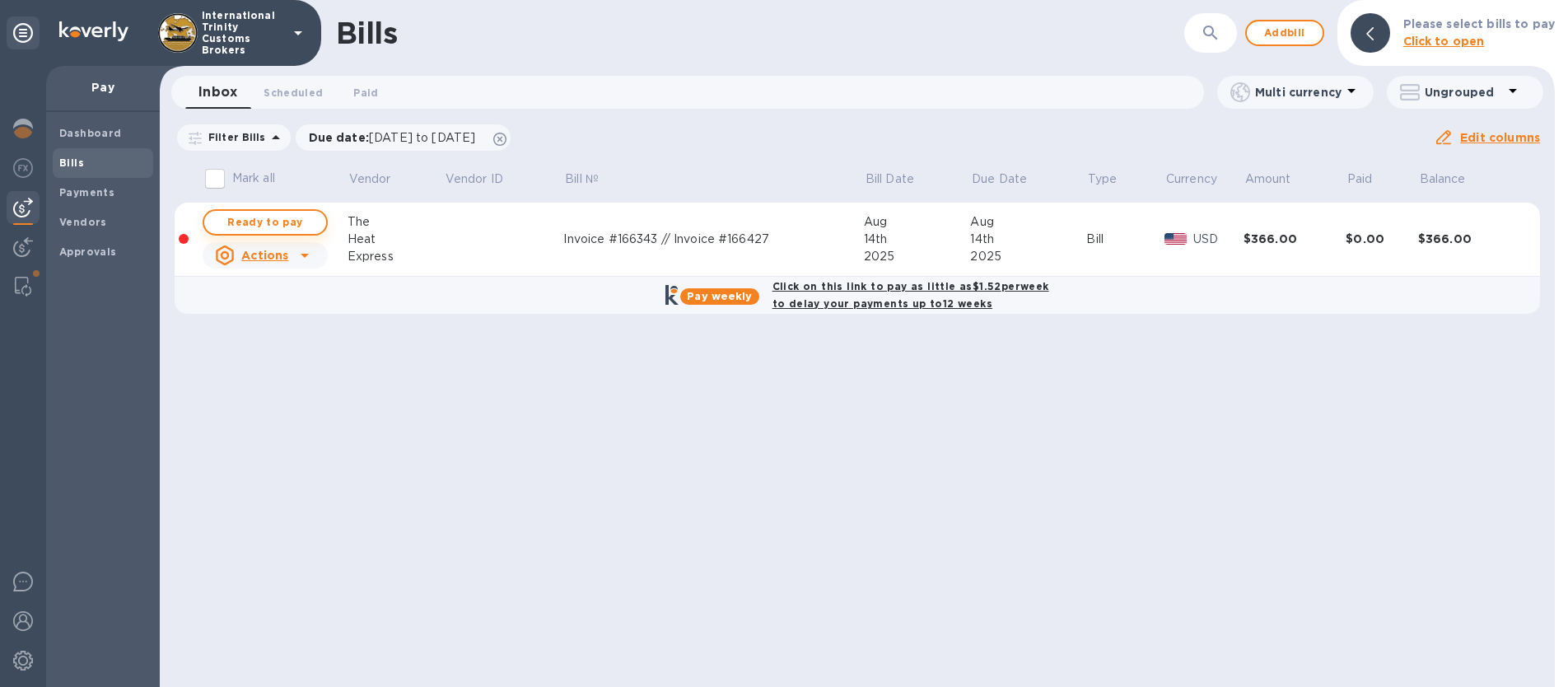
click at [296, 224] on span "Ready to pay" at bounding box center [265, 222] width 96 height 20
click at [275, 224] on span "Ready to pay" at bounding box center [265, 222] width 96 height 20
checkbox input "true"
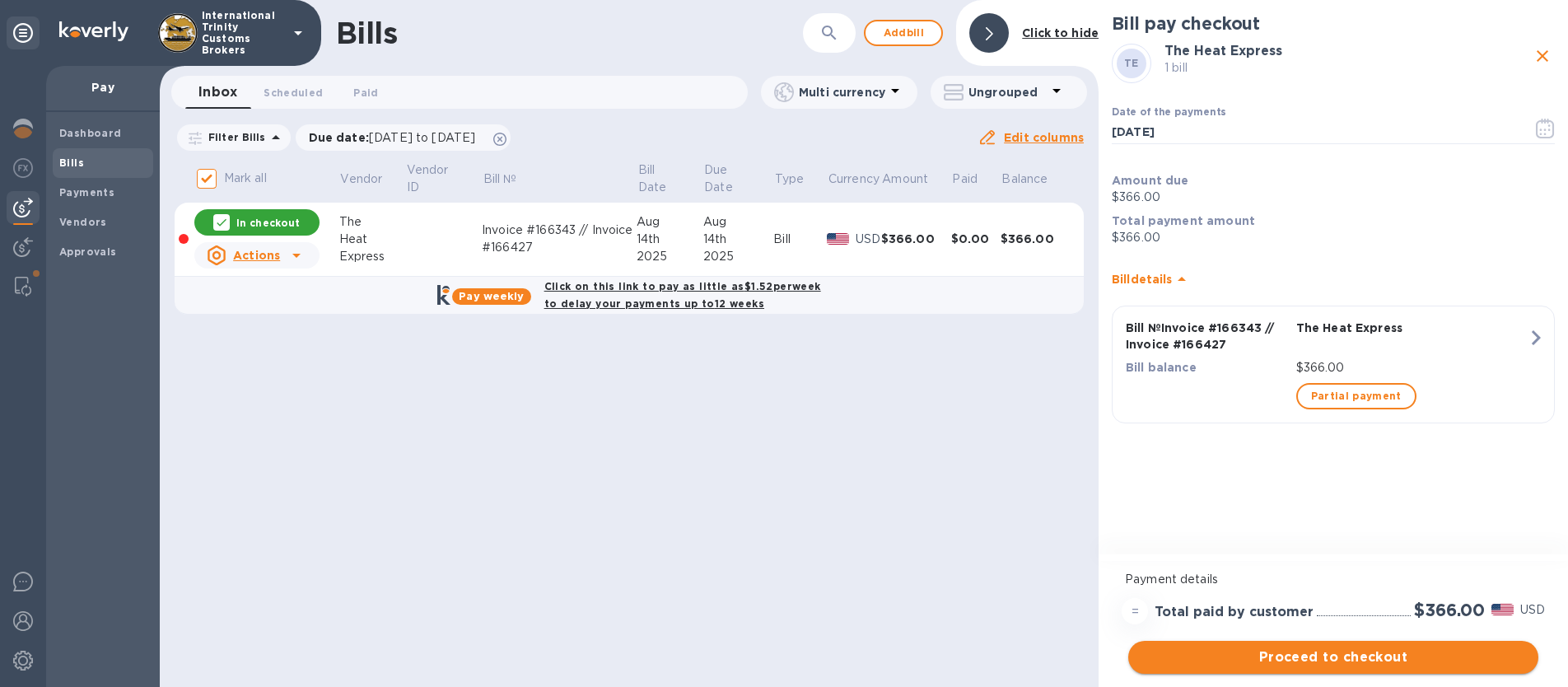
click at [1313, 656] on span "Proceed to checkout" at bounding box center [1334, 657] width 384 height 20
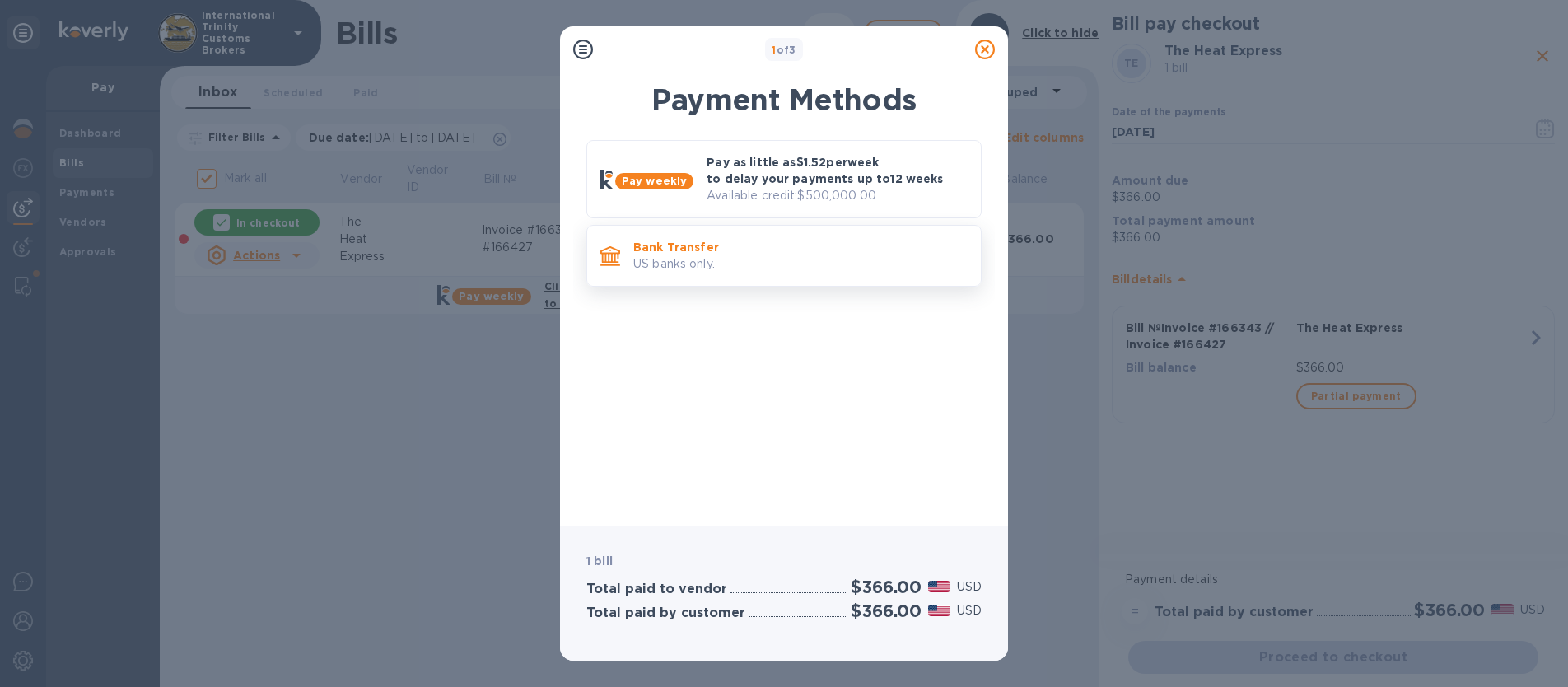
click at [644, 256] on p "US banks only." at bounding box center [800, 264] width 334 height 18
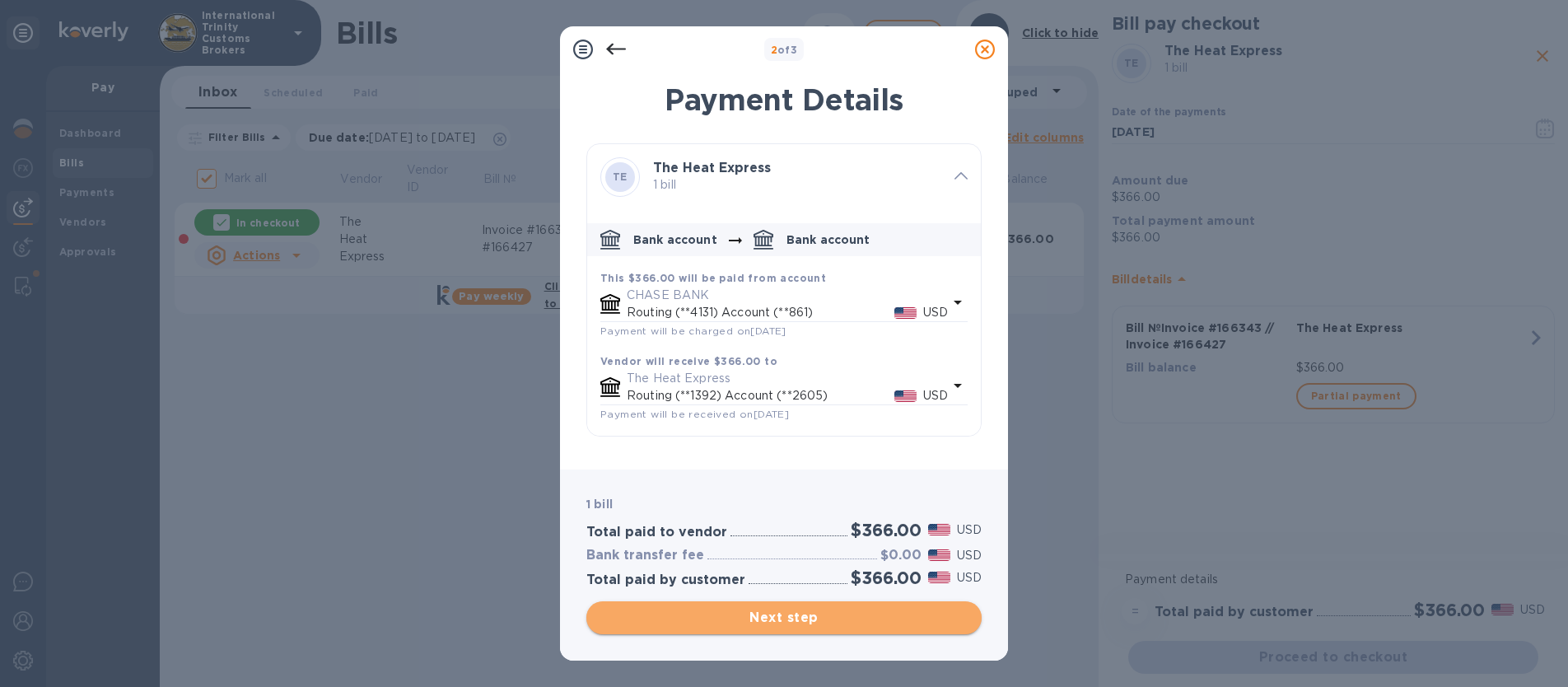
click at [780, 623] on span "Next step" at bounding box center [784, 618] width 369 height 20
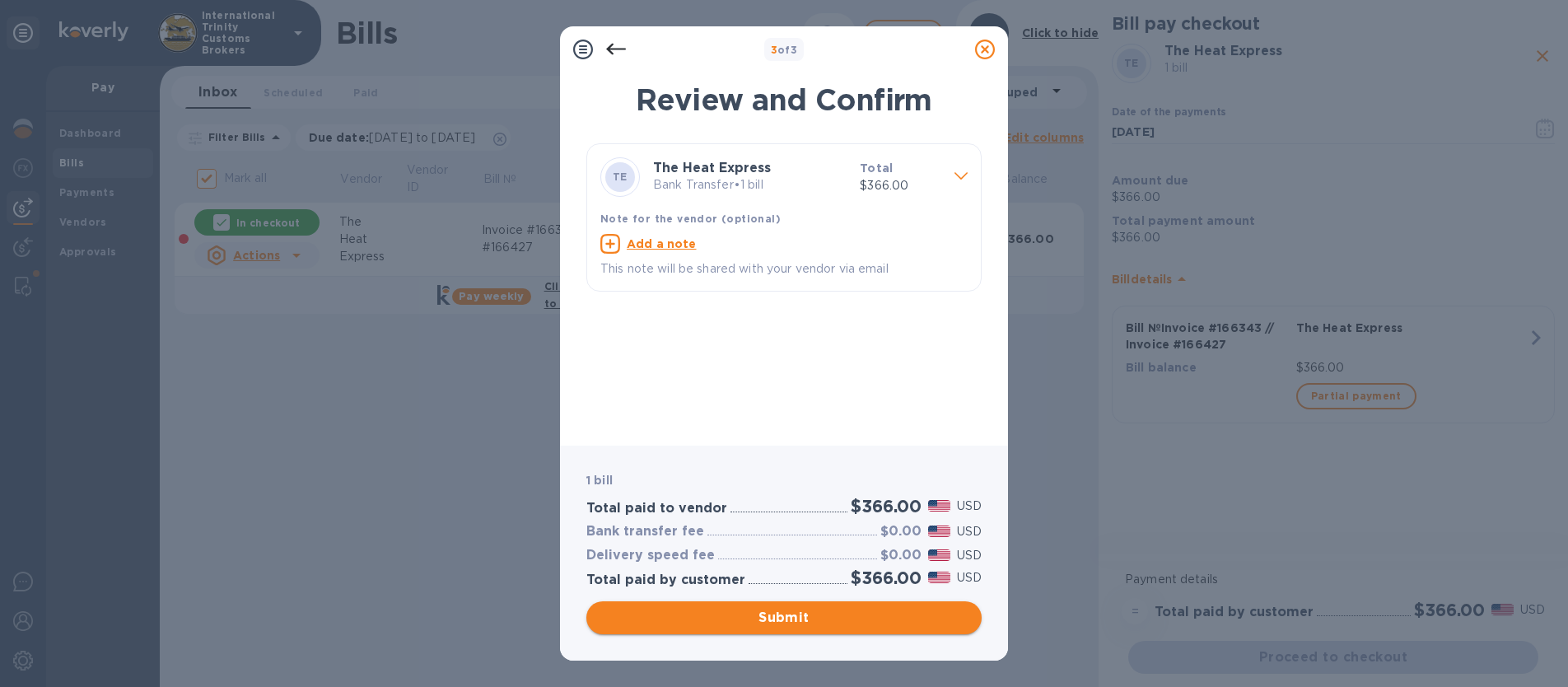
click at [766, 620] on span "Submit" at bounding box center [784, 618] width 369 height 20
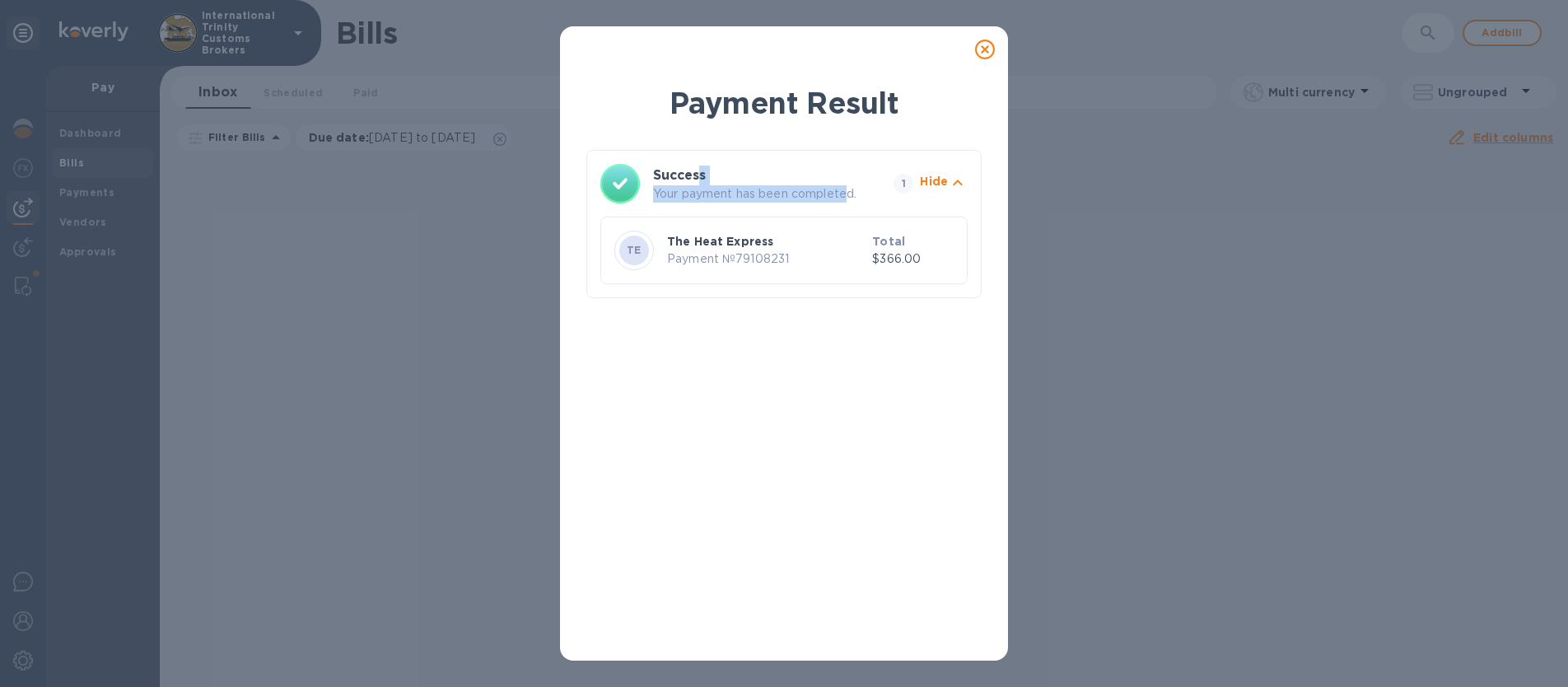
drag, startPoint x: 697, startPoint y: 183, endPoint x: 849, endPoint y: 198, distance: 152.7
click at [849, 198] on div "Success Your payment has been completed." at bounding box center [770, 184] width 240 height 44
click at [850, 198] on p "Your payment has been completed." at bounding box center [770, 194] width 234 height 18
click at [878, 262] on p "$366.00" at bounding box center [913, 260] width 82 height 18
click at [937, 182] on p "Hide" at bounding box center [934, 181] width 28 height 17
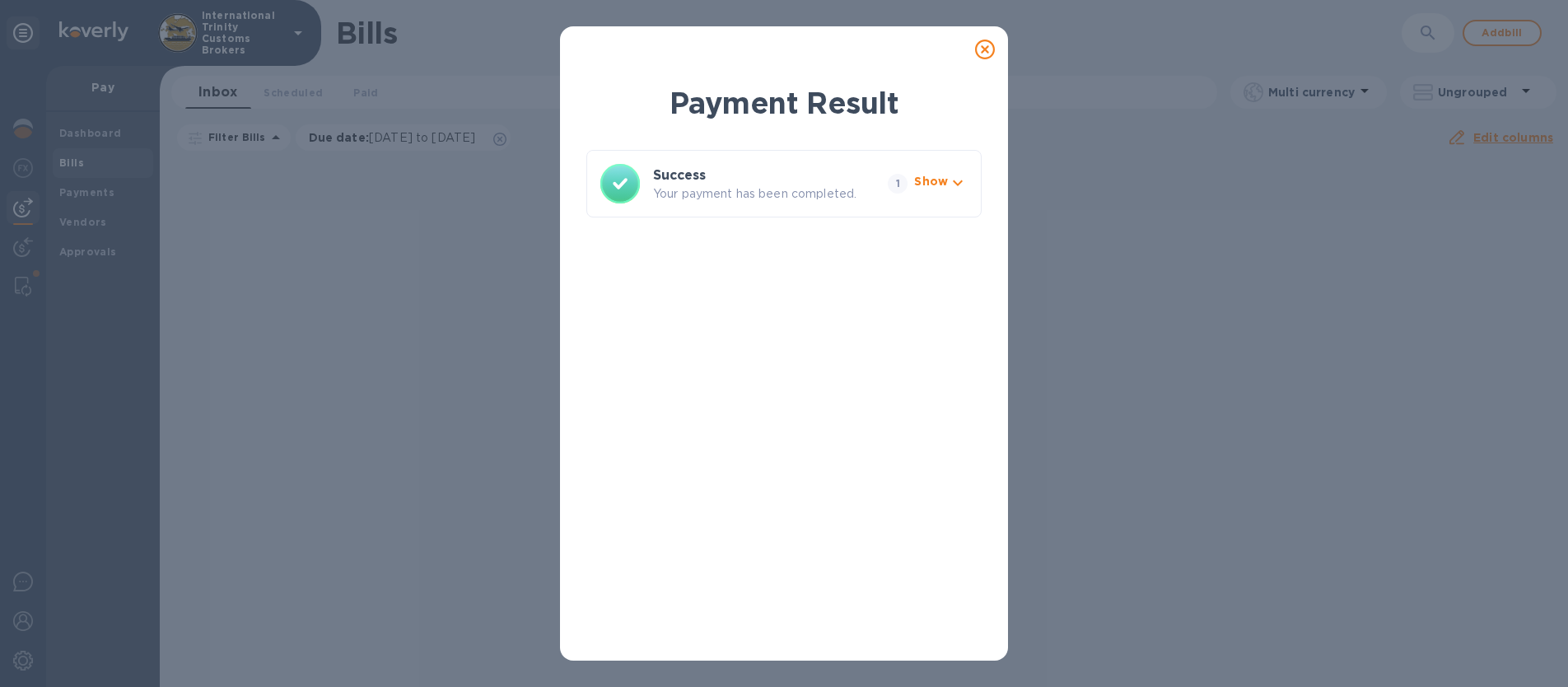
click at [939, 183] on p "Show" at bounding box center [931, 181] width 34 height 17
click at [638, 252] on b "TE" at bounding box center [634, 250] width 15 height 12
click at [724, 248] on p "The Heat Express" at bounding box center [766, 241] width 198 height 17
click at [788, 357] on div "Payment Result Success Your payment has been completed. 1 Hide TE The Heat Expr…" at bounding box center [784, 365] width 396 height 565
click at [980, 54] on icon at bounding box center [985, 49] width 20 height 20
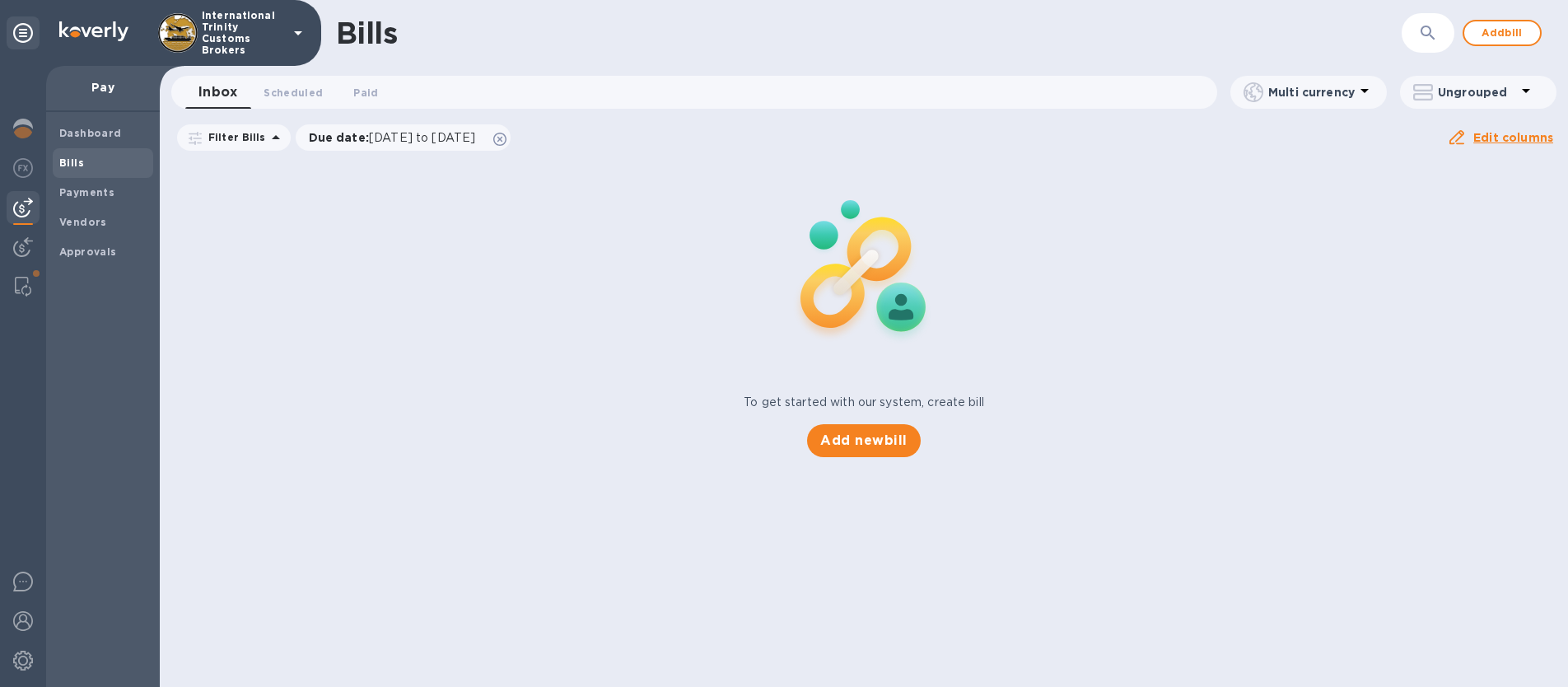
click at [274, 299] on div "To get started with our system, create bill Add new bill" at bounding box center [864, 309] width 1422 height 311
click at [361, 93] on span "Paid 0" at bounding box center [366, 93] width 25 height 18
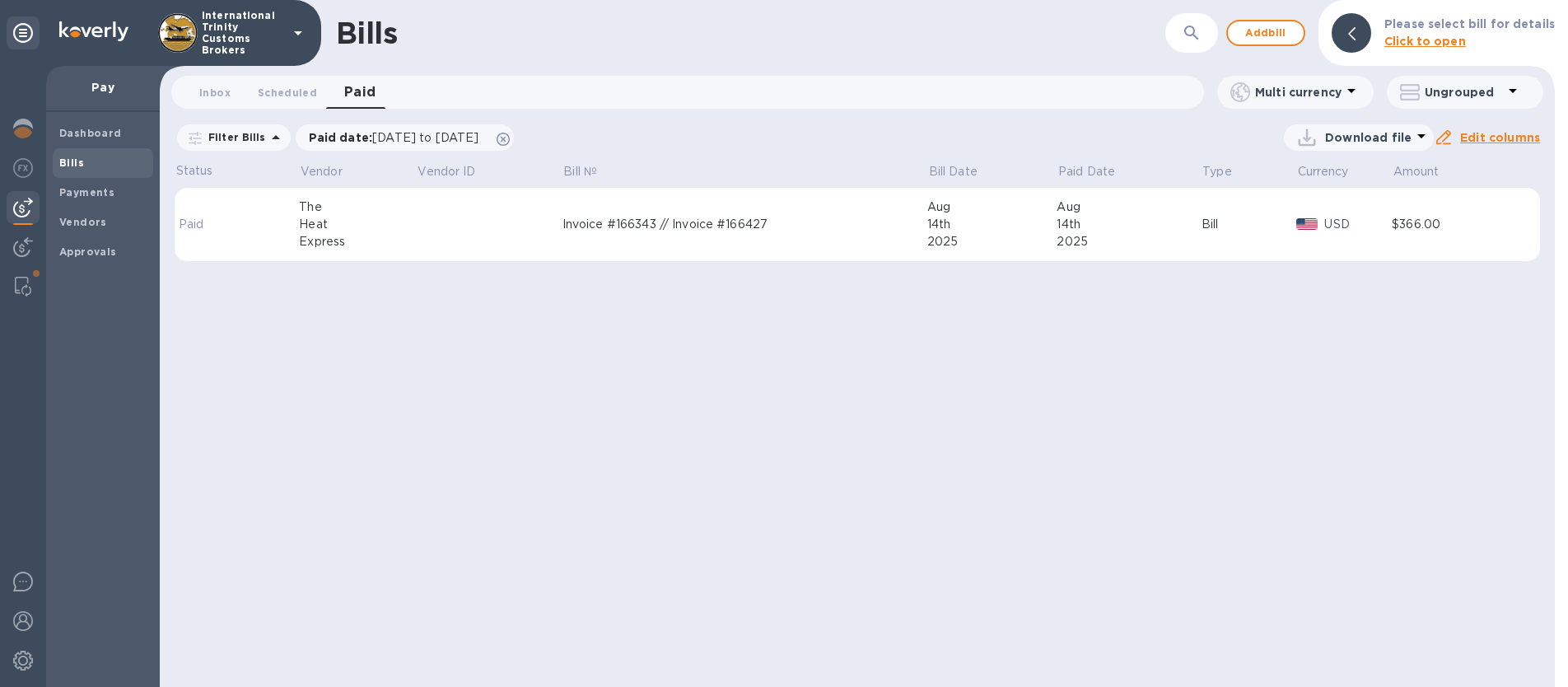
click at [279, 222] on td at bounding box center [273, 225] width 54 height 75
click at [388, 229] on div "Heat" at bounding box center [357, 225] width 117 height 18
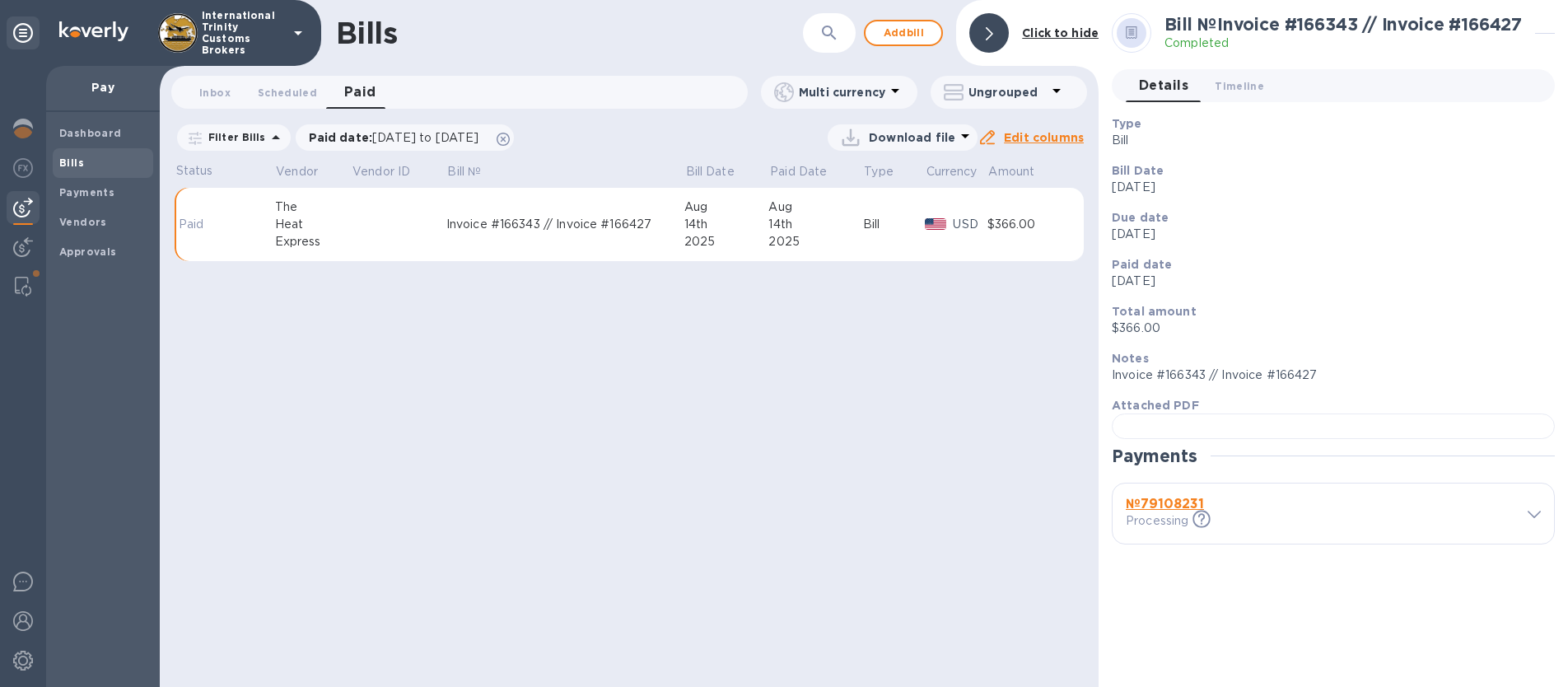
scroll to position [430, 0]
click at [1433, 534] on div "№ 79108231 Processing This payment is under compliance review, which may take u…" at bounding box center [1315, 514] width 387 height 40
click at [1472, 519] on icon at bounding box center [1534, 514] width 13 height 7
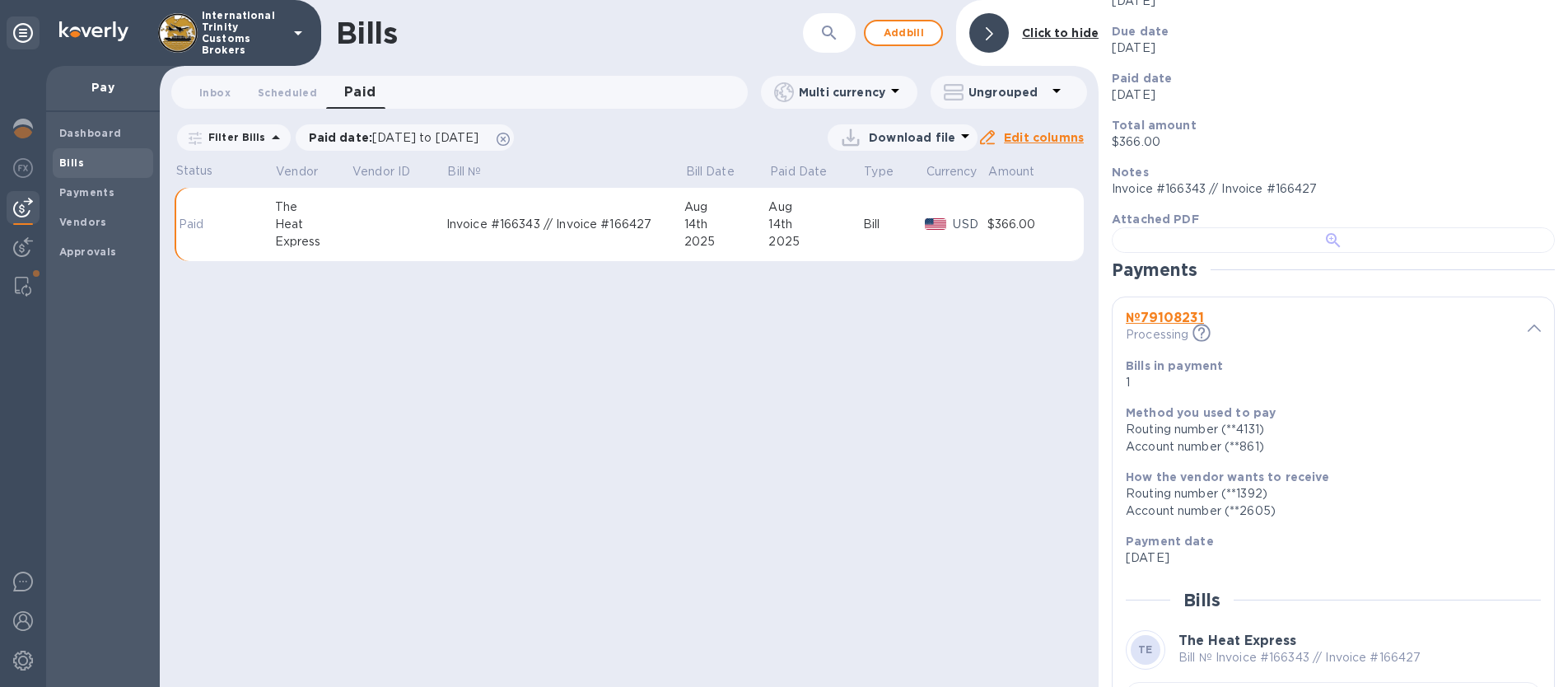
scroll to position [0, 0]
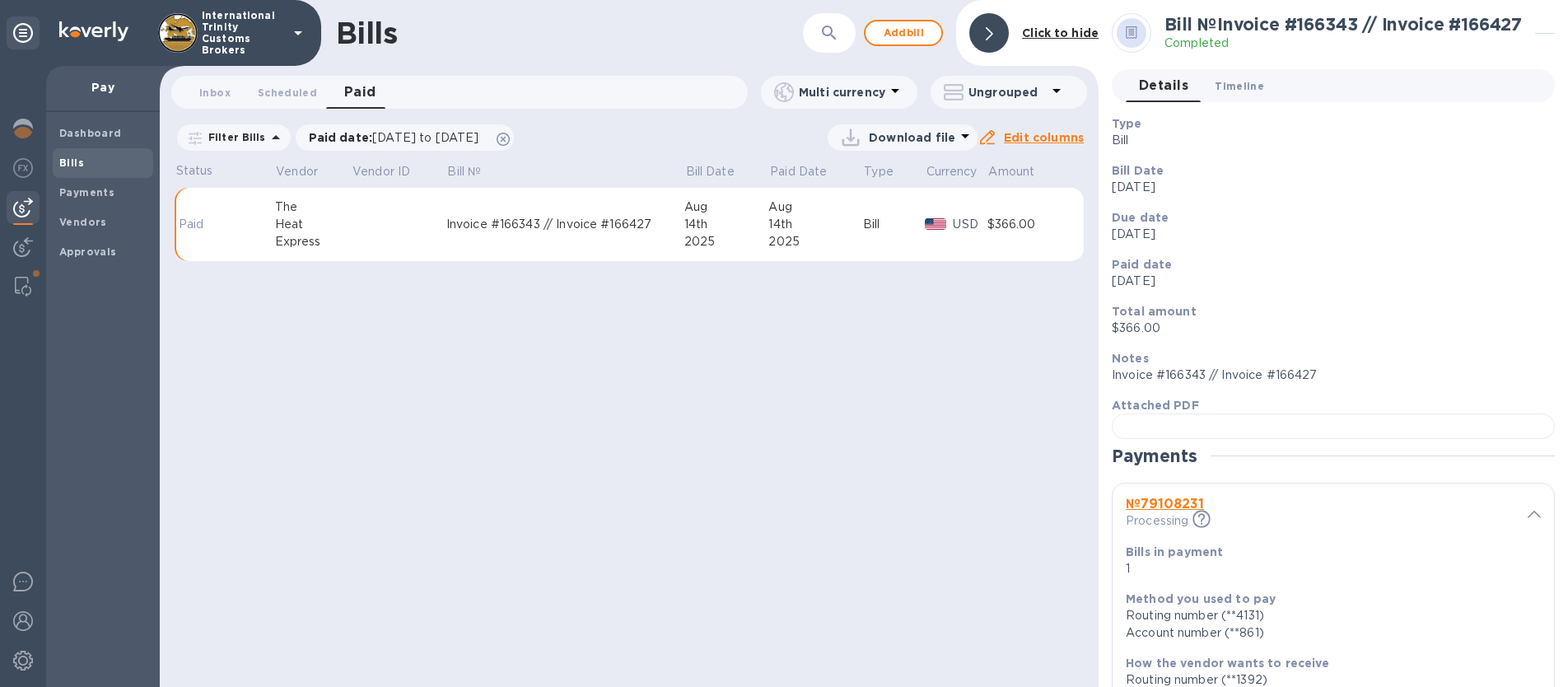
click at [1244, 80] on span "Timeline 0" at bounding box center [1239, 86] width 49 height 18
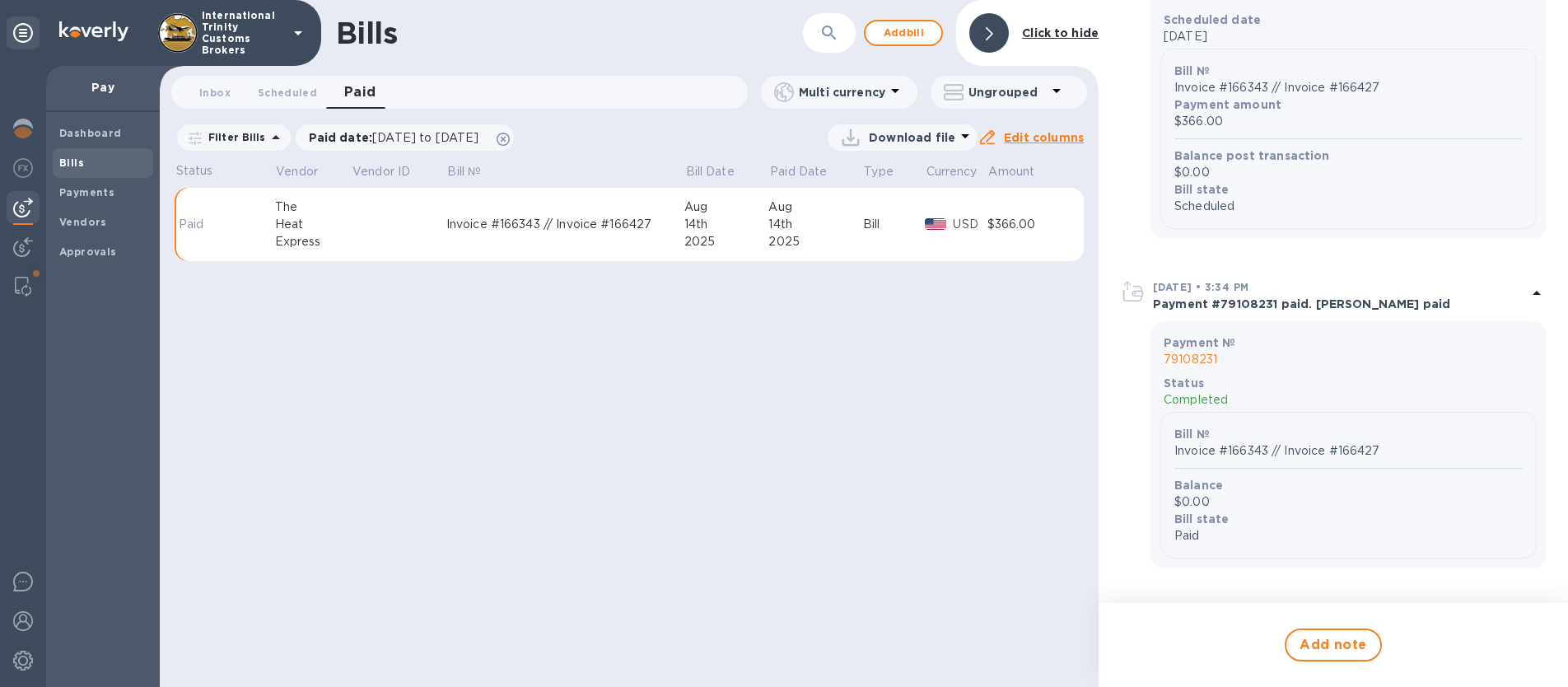
scroll to position [1281, 0]
click at [1470, 292] on div "[DATE] • 3:34 PM" at bounding box center [1340, 287] width 374 height 18
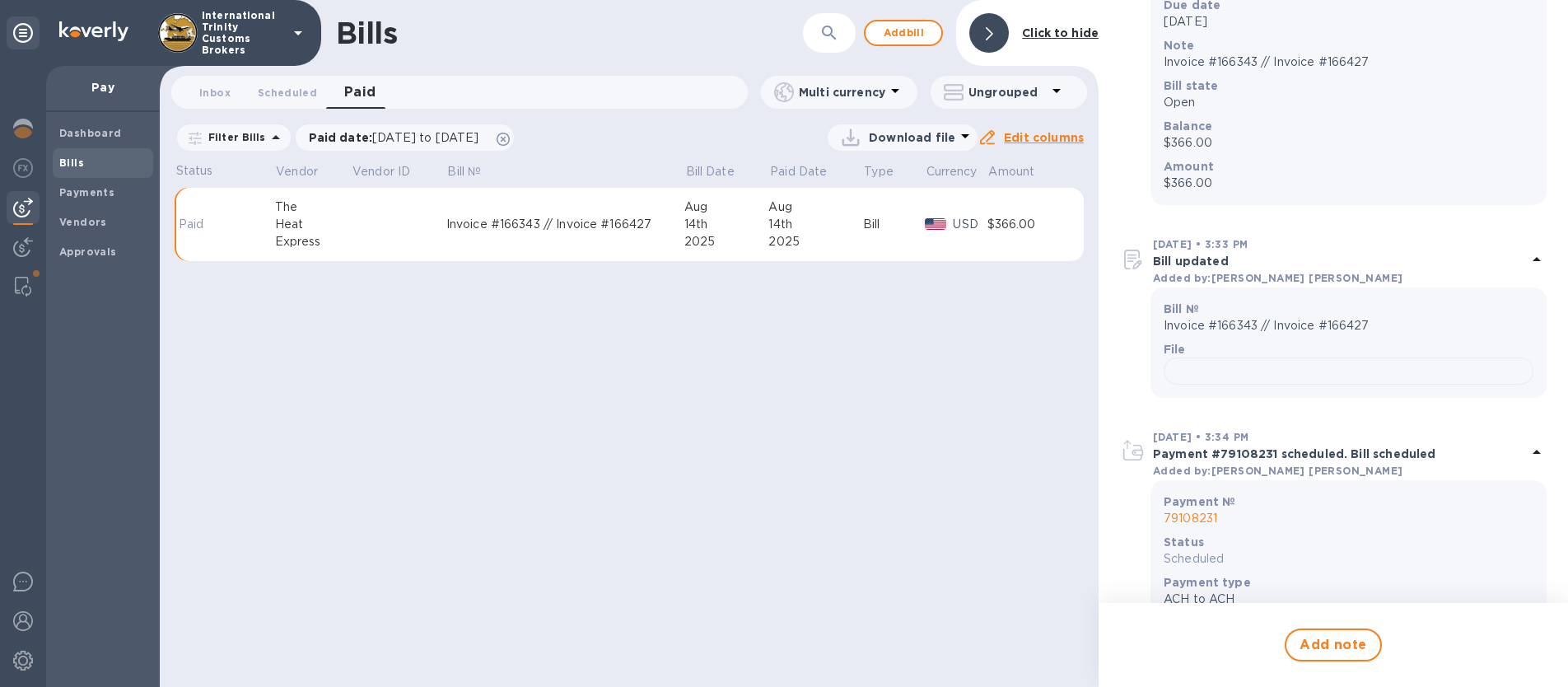
scroll to position [0, 0]
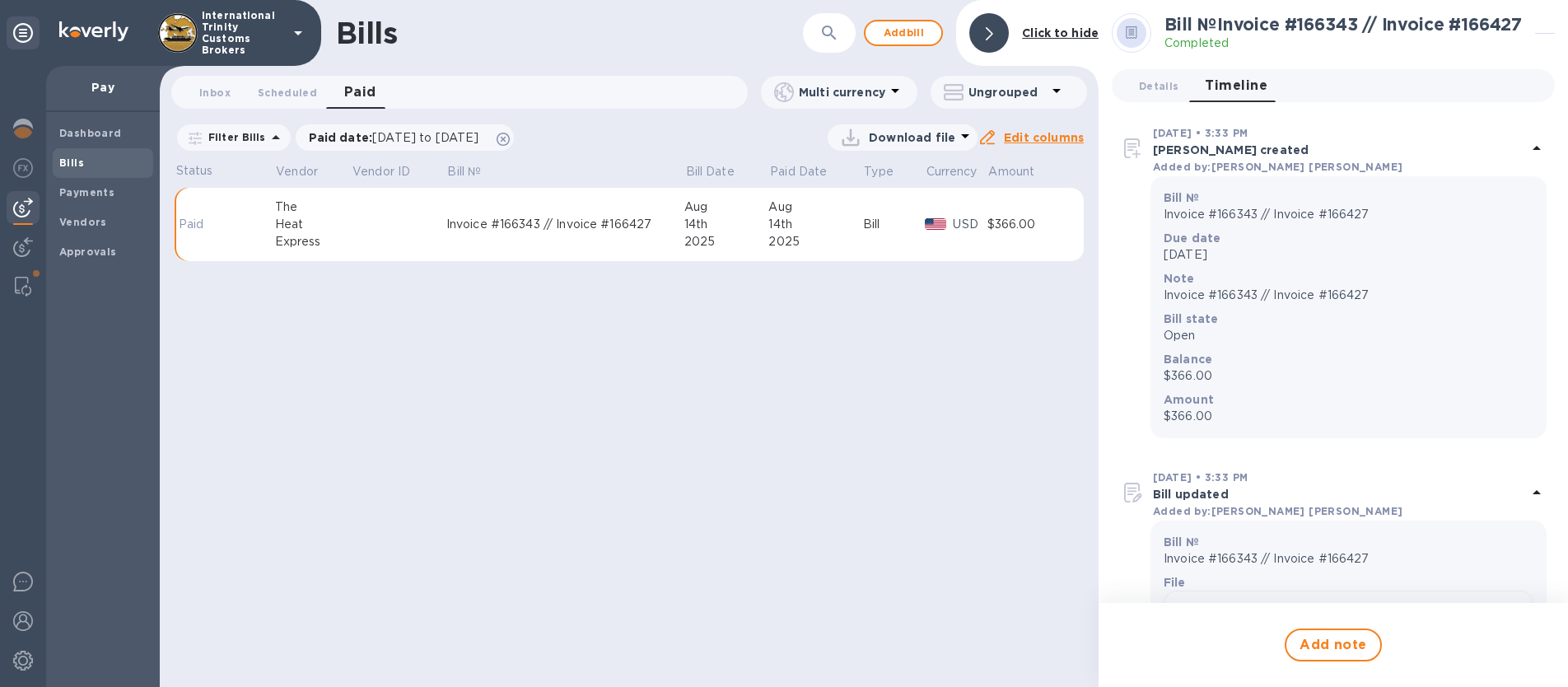
click at [1001, 32] on div at bounding box center [988, 32] width 39 height 39
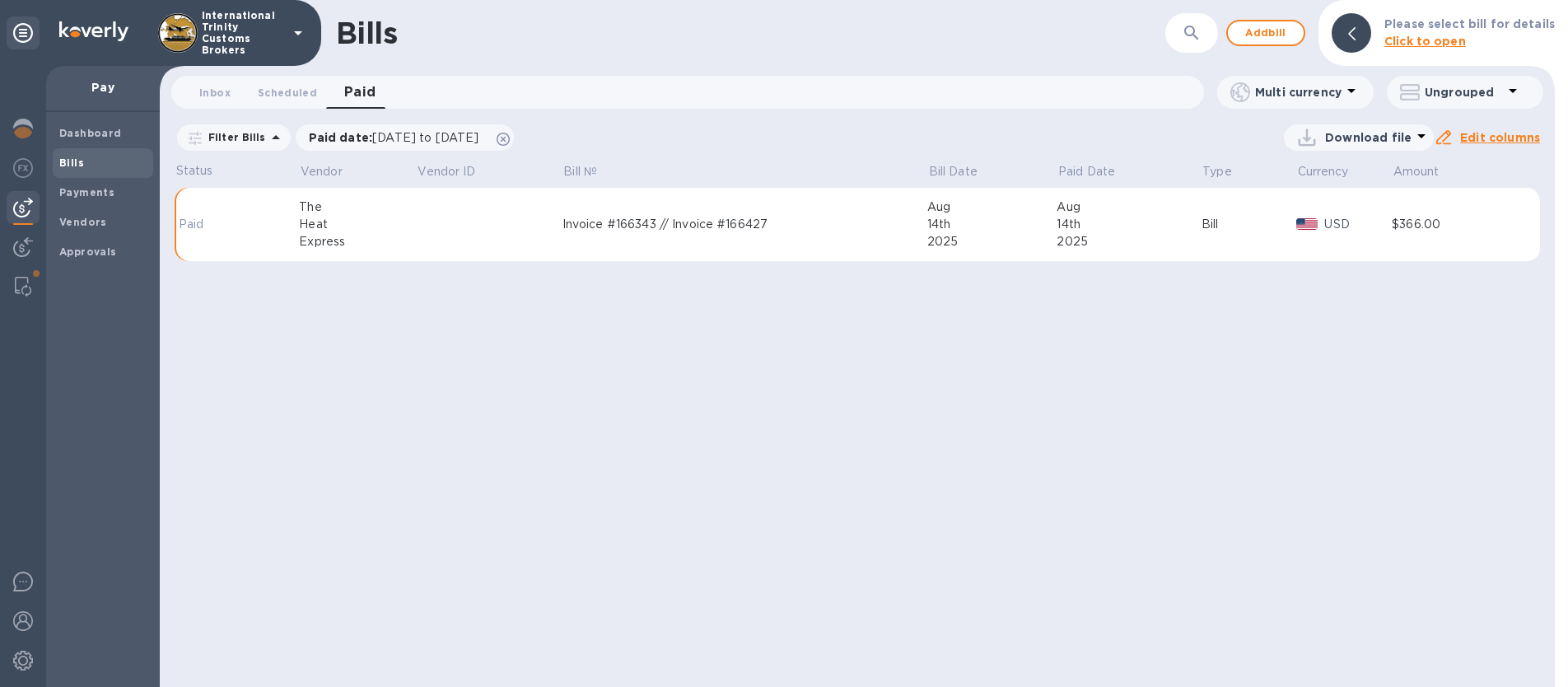
click at [1023, 359] on div "Bills ​ Add bill Please select bill for details Click to open Inbox 0 Scheduled…" at bounding box center [857, 343] width 1395 height 687
click at [68, 168] on b "Bills" at bounding box center [72, 162] width 25 height 12
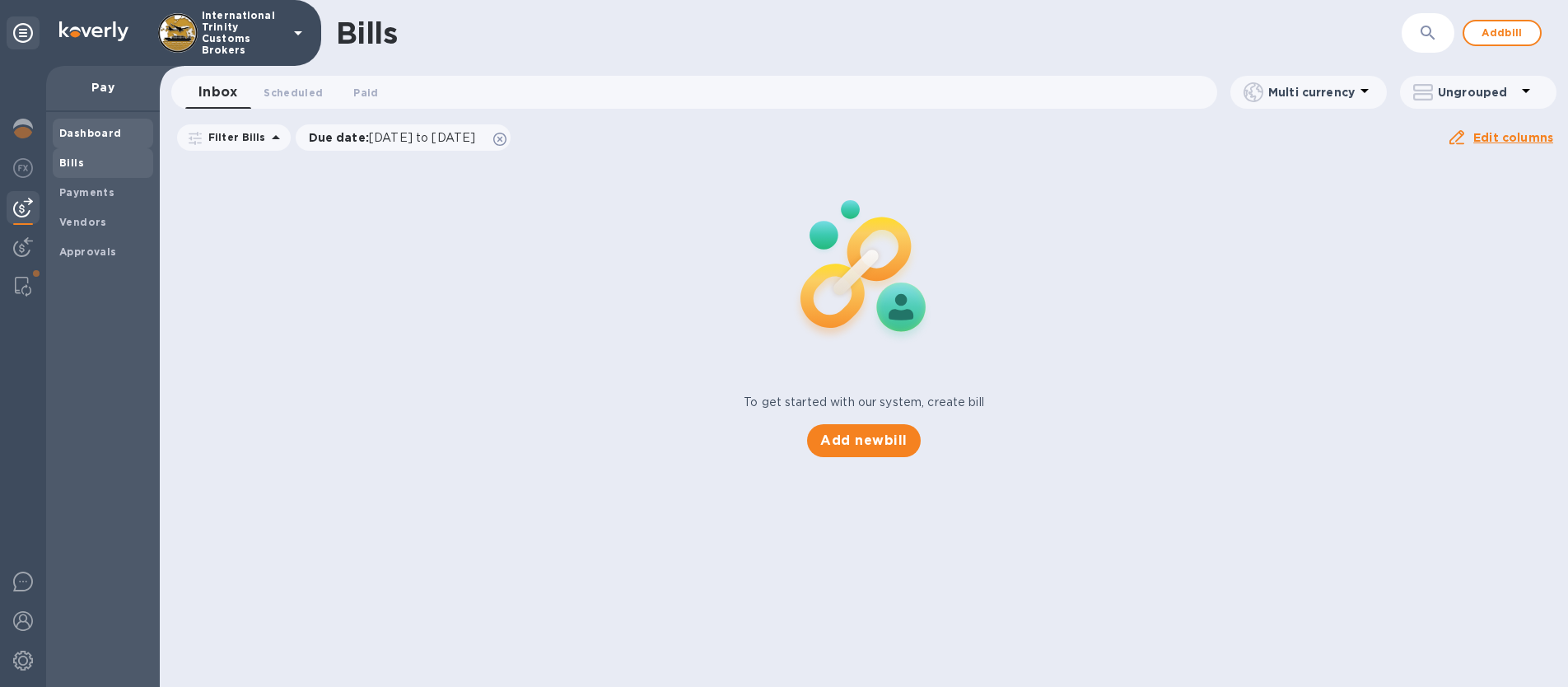
click at [76, 139] on b "Dashboard" at bounding box center [90, 133] width 62 height 12
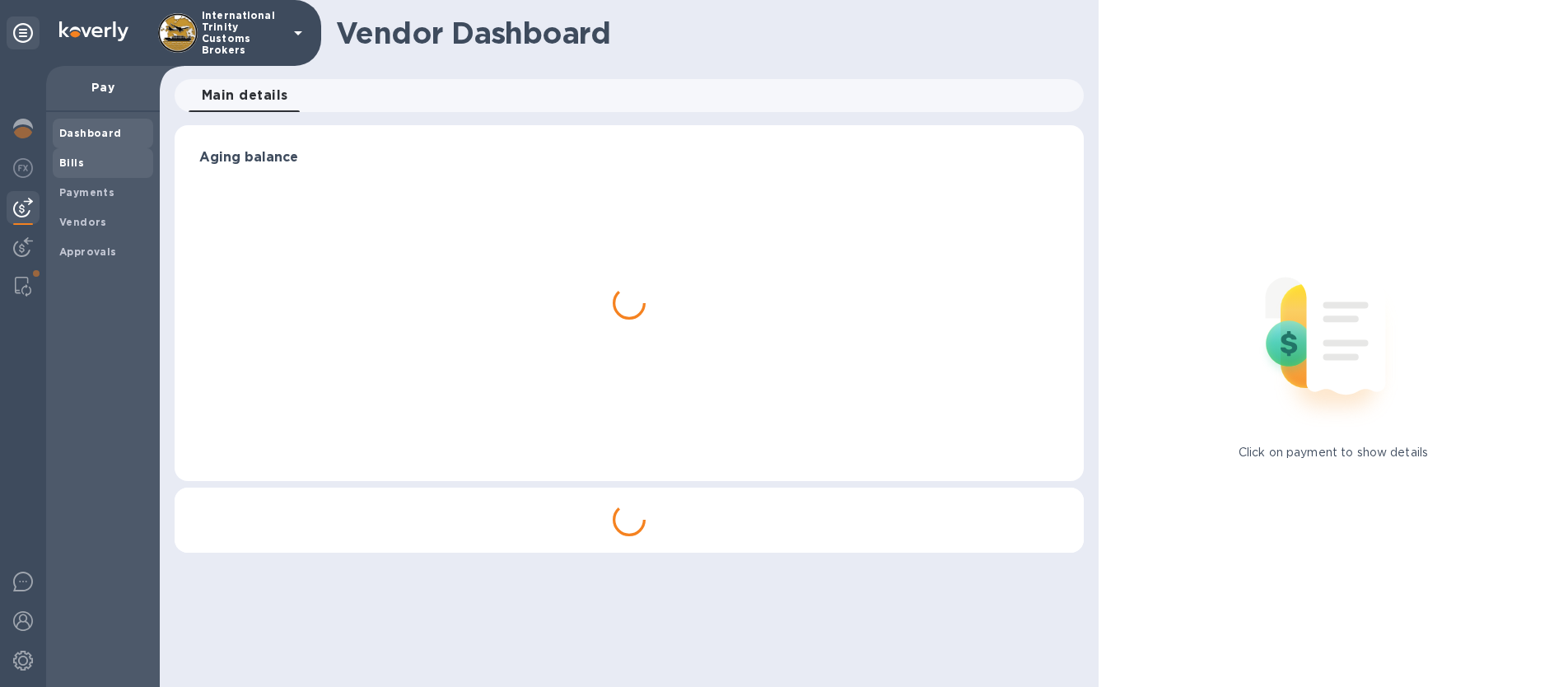
click at [62, 160] on b "Bills" at bounding box center [72, 162] width 25 height 12
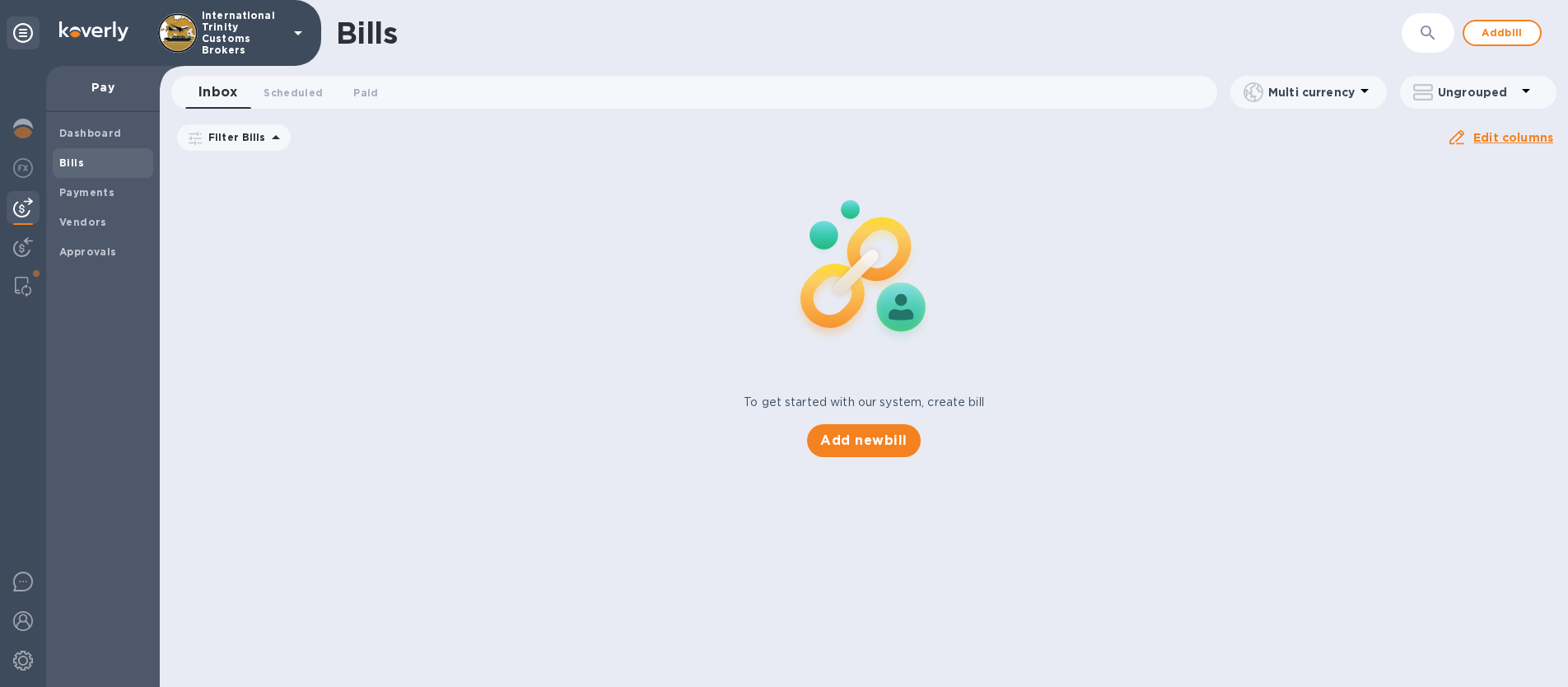
click at [20, 211] on img at bounding box center [23, 207] width 20 height 20
click at [81, 127] on b "Dashboard" at bounding box center [90, 133] width 62 height 12
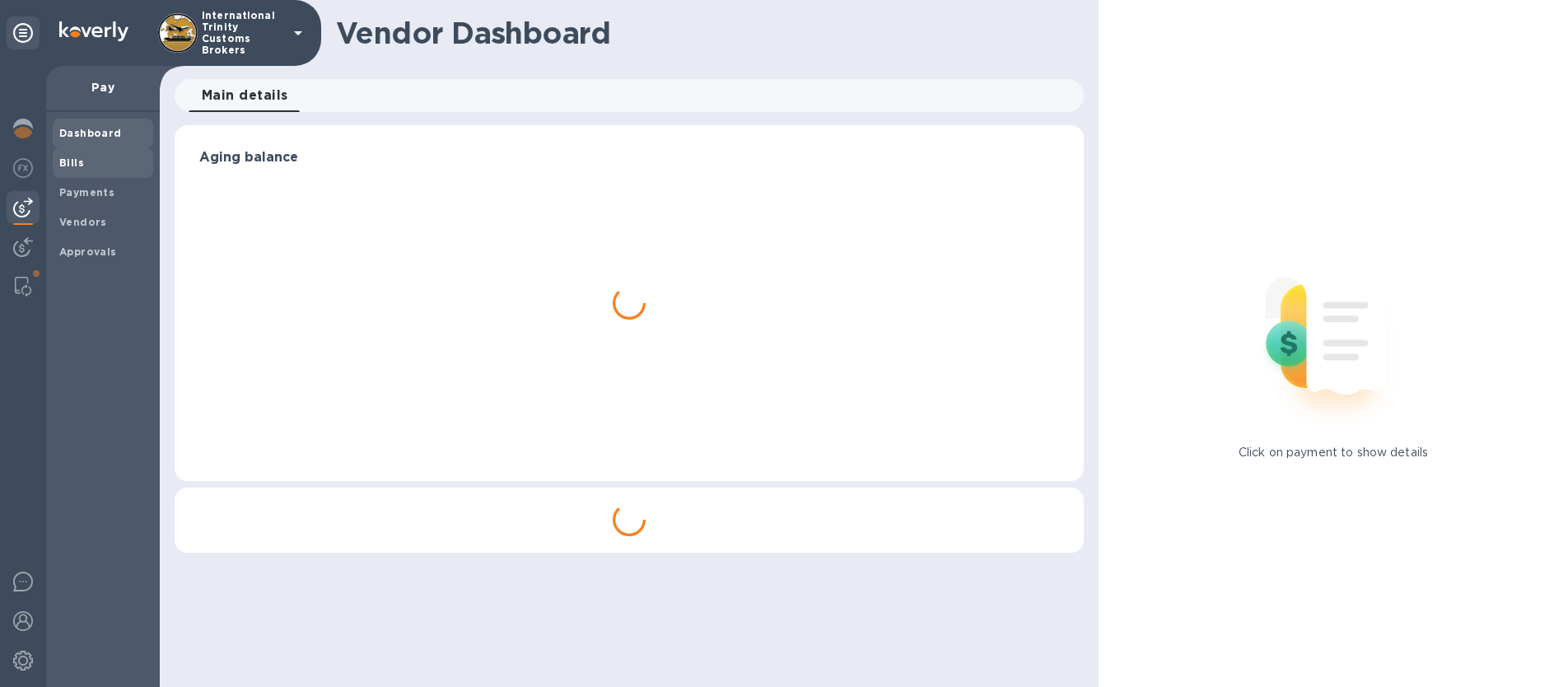
click at [75, 166] on b "Bills" at bounding box center [72, 162] width 25 height 12
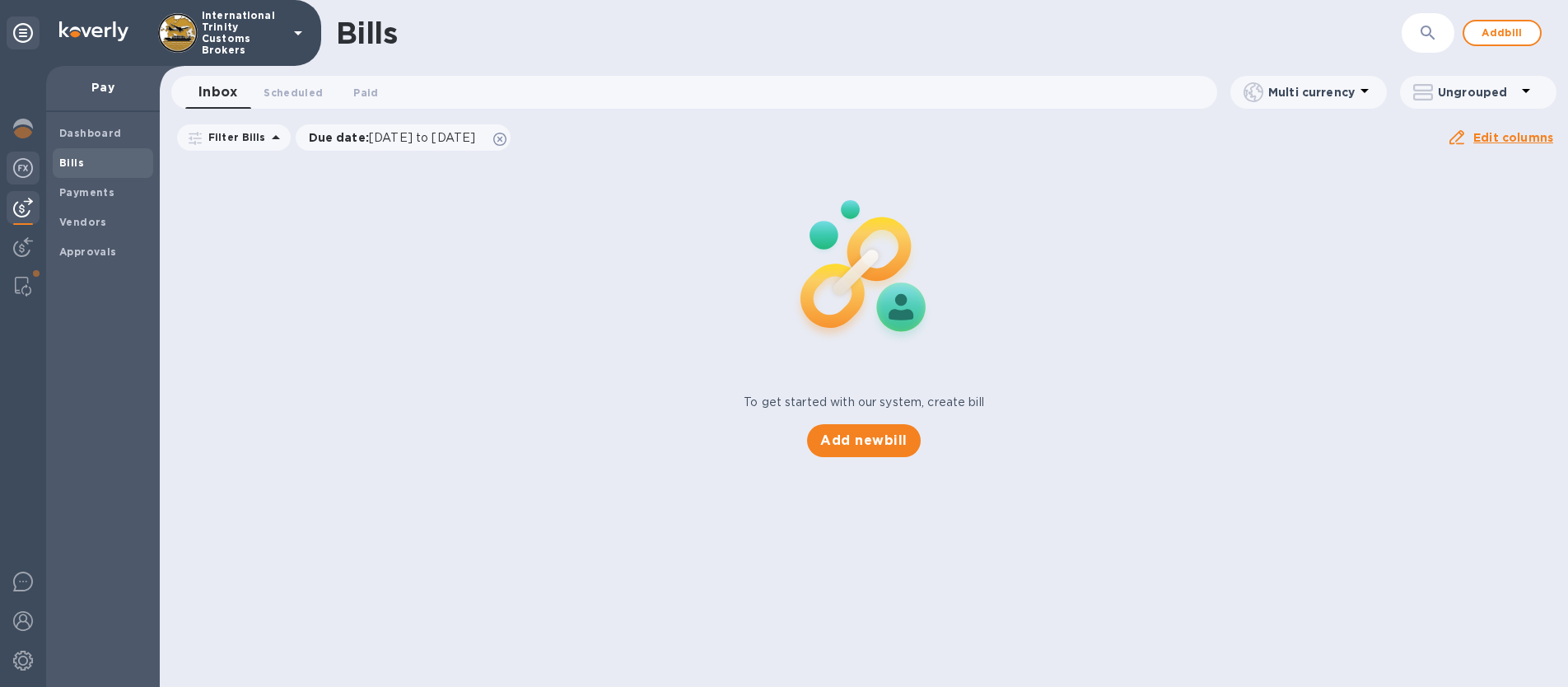
click at [29, 168] on img at bounding box center [23, 168] width 20 height 20
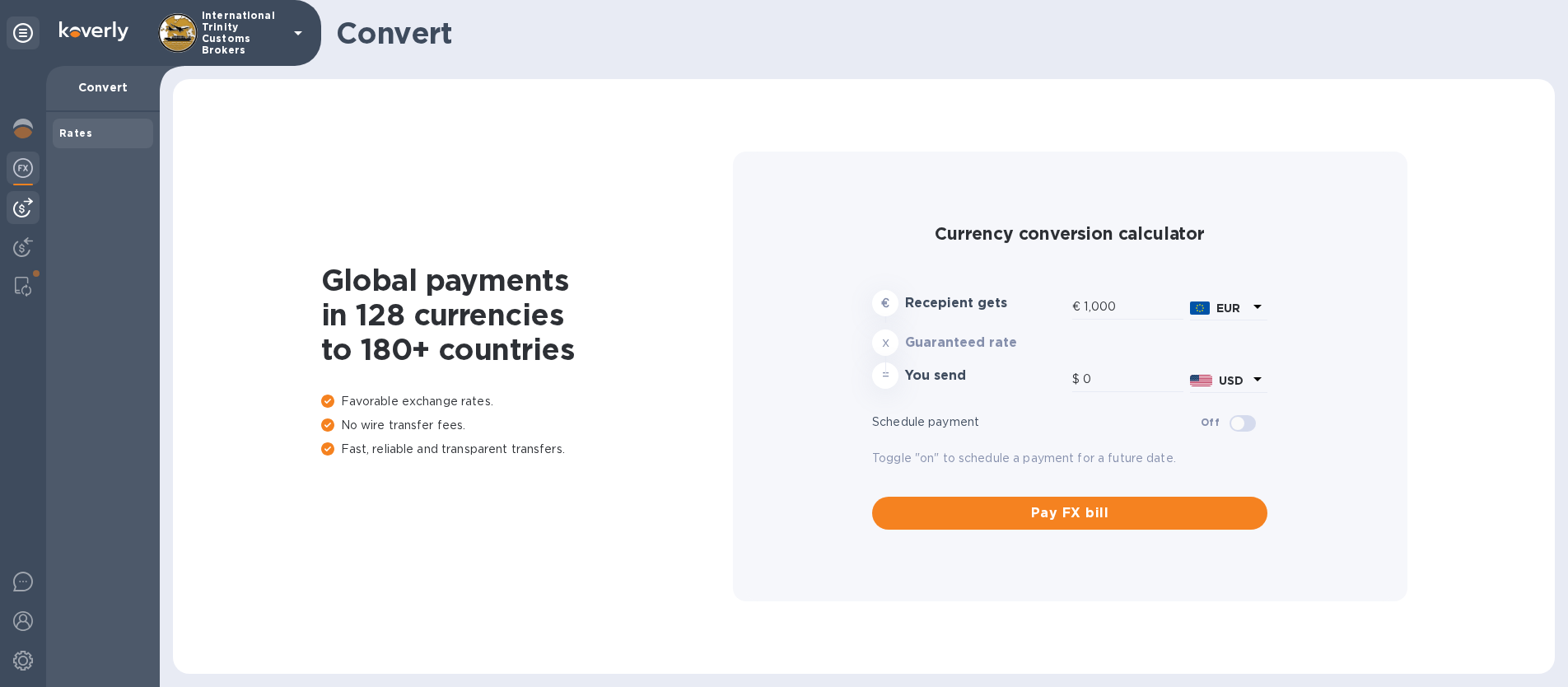
click at [18, 208] on img at bounding box center [23, 207] width 20 height 20
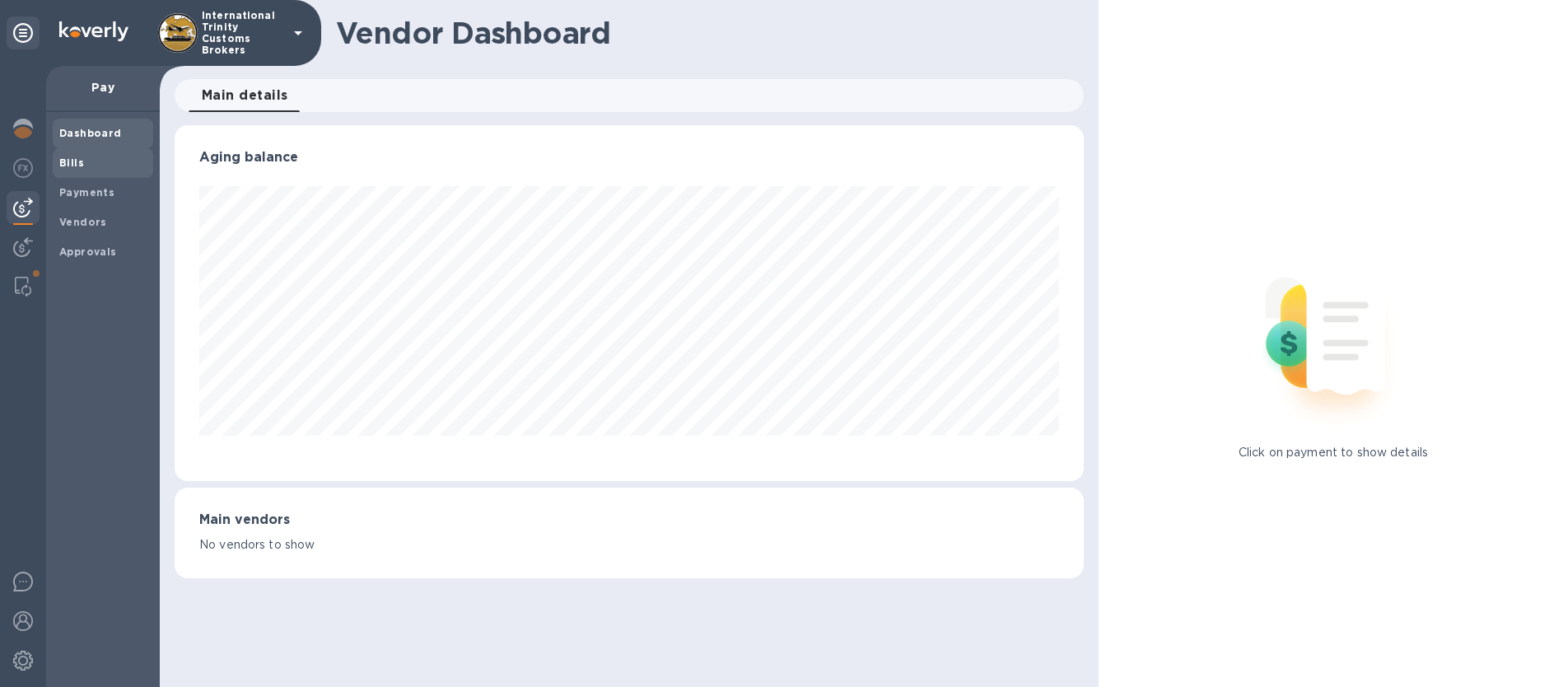
click at [90, 167] on span "Bills" at bounding box center [103, 163] width 88 height 17
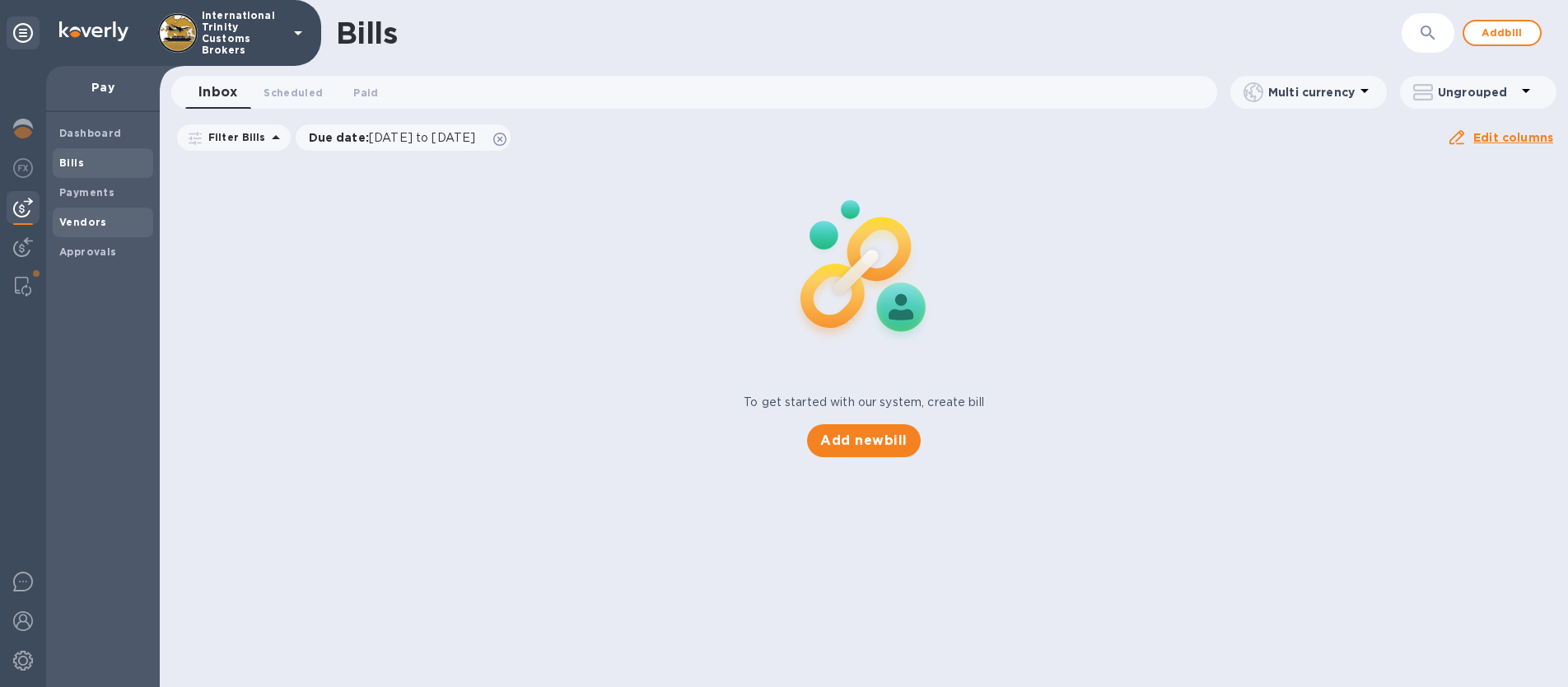
click at [81, 221] on b "Vendors" at bounding box center [83, 222] width 47 height 12
